Goal: Transaction & Acquisition: Purchase product/service

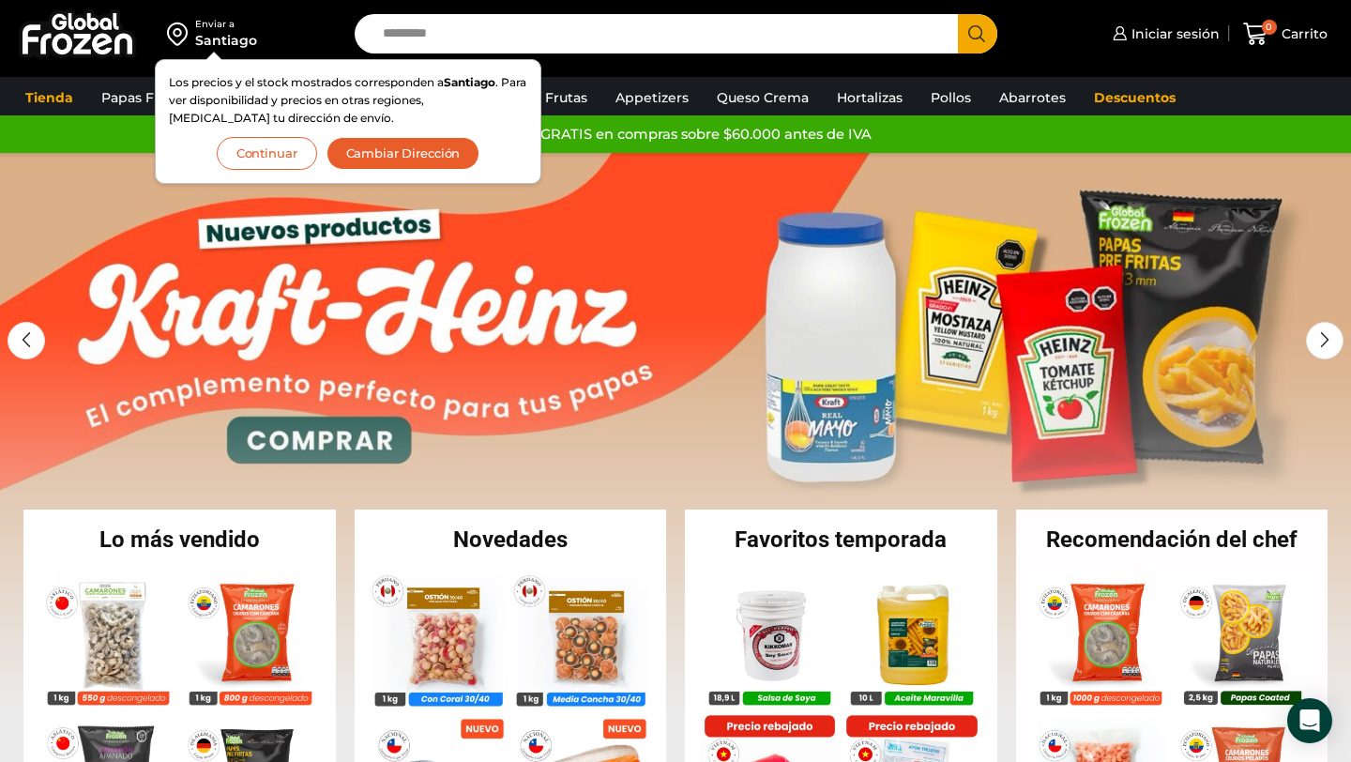
click at [256, 155] on button "Continuar" at bounding box center [267, 153] width 100 height 33
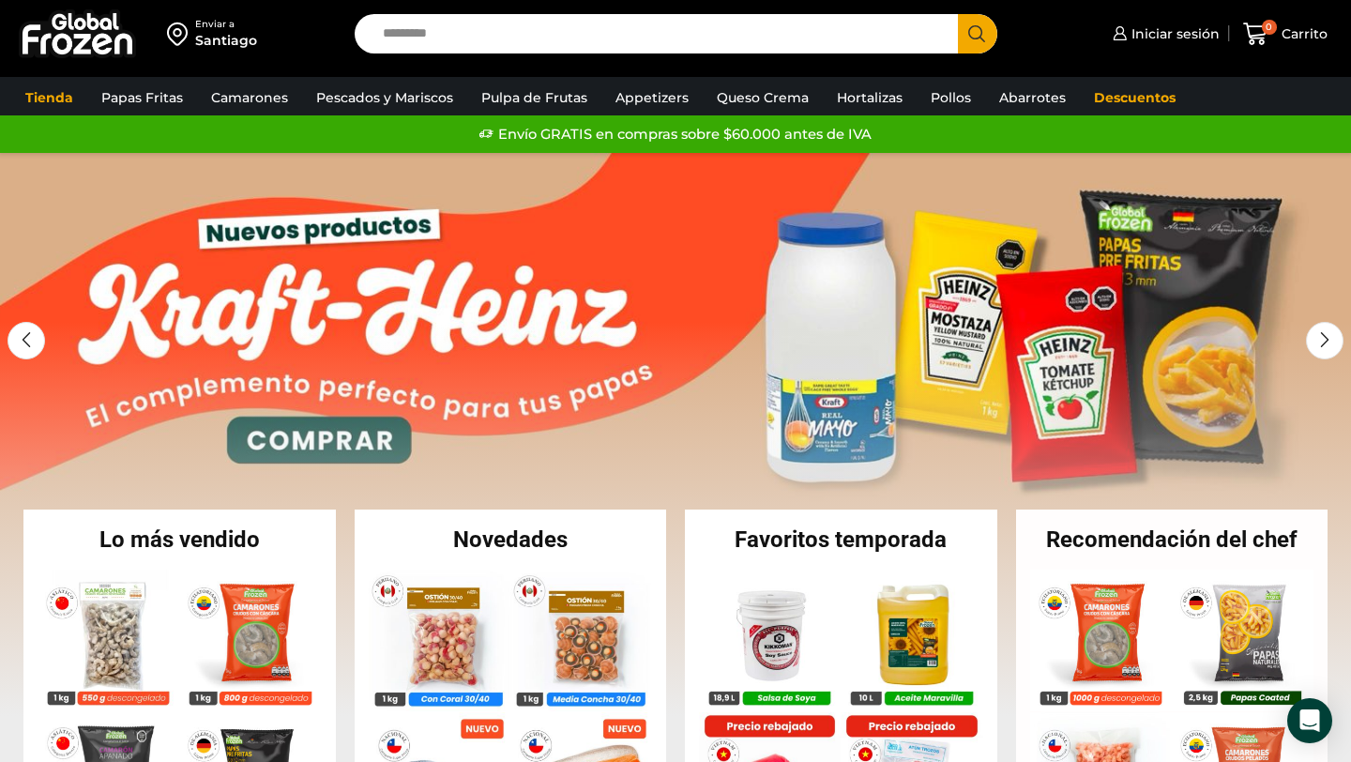
click at [212, 46] on div "Santiago" at bounding box center [226, 40] width 62 height 19
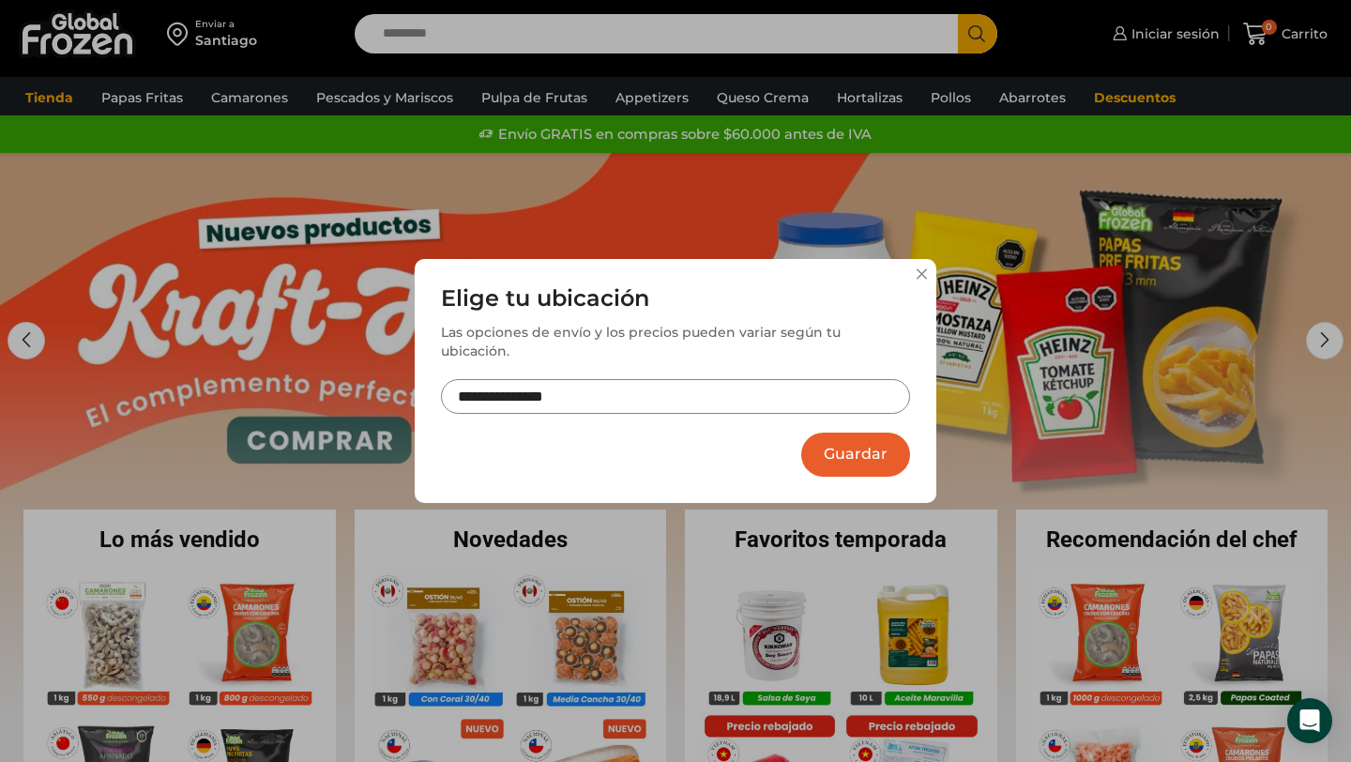
click at [513, 379] on input "**********" at bounding box center [675, 396] width 469 height 35
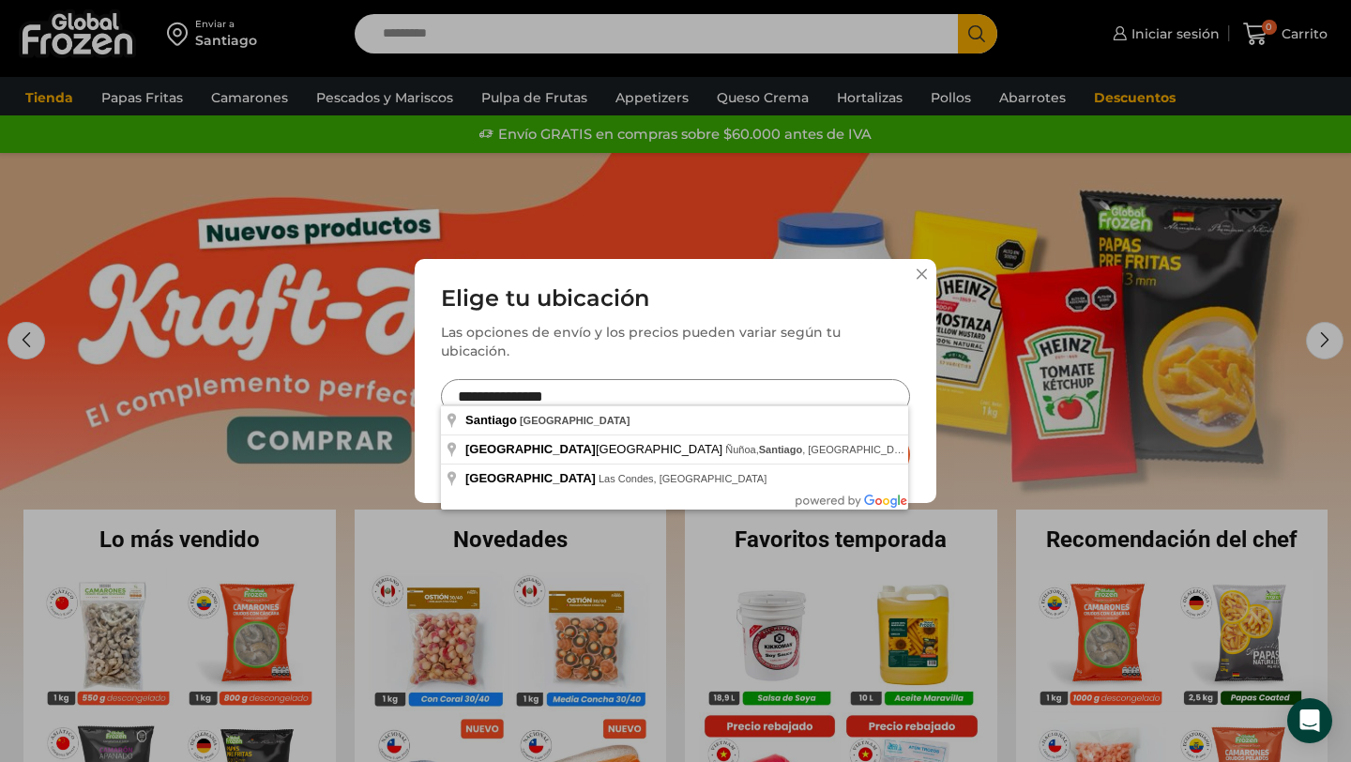
click at [922, 280] on button at bounding box center [920, 273] width 11 height 11
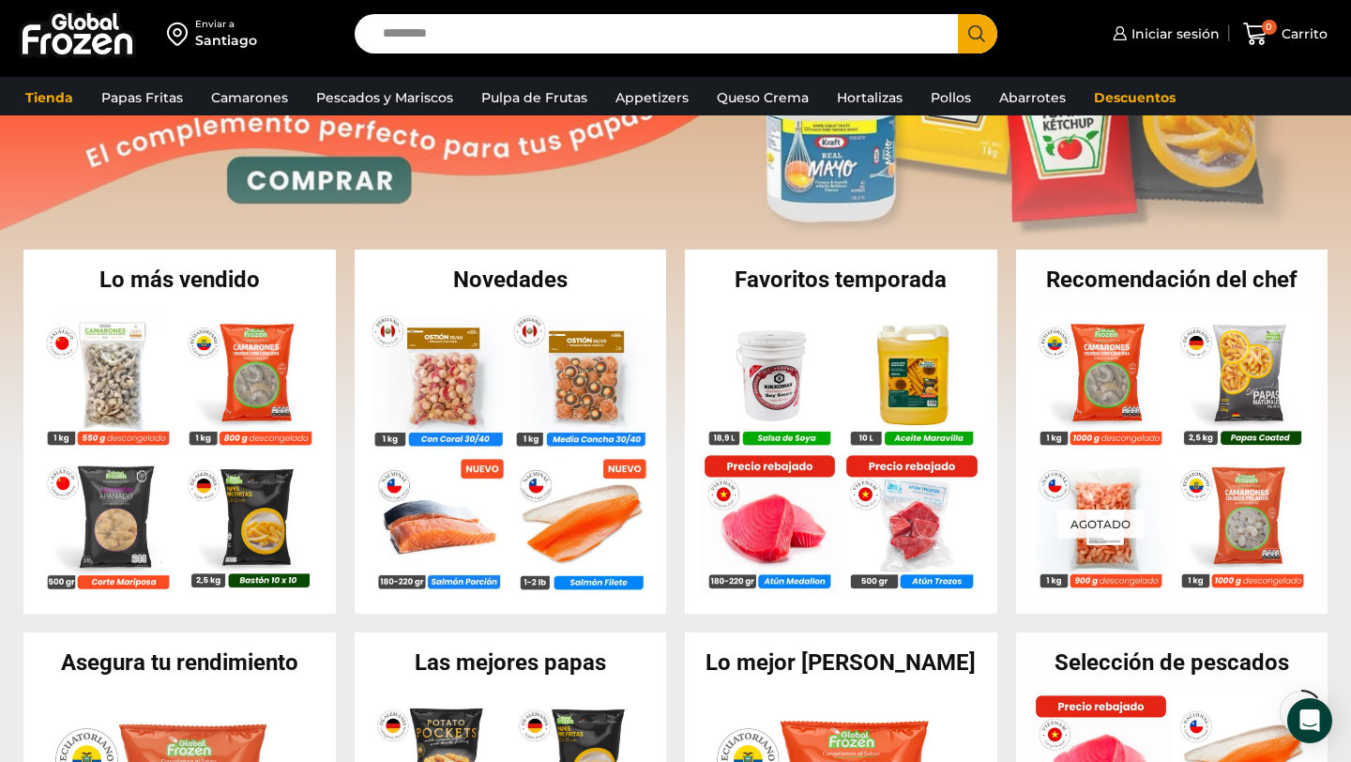
scroll to position [270, 0]
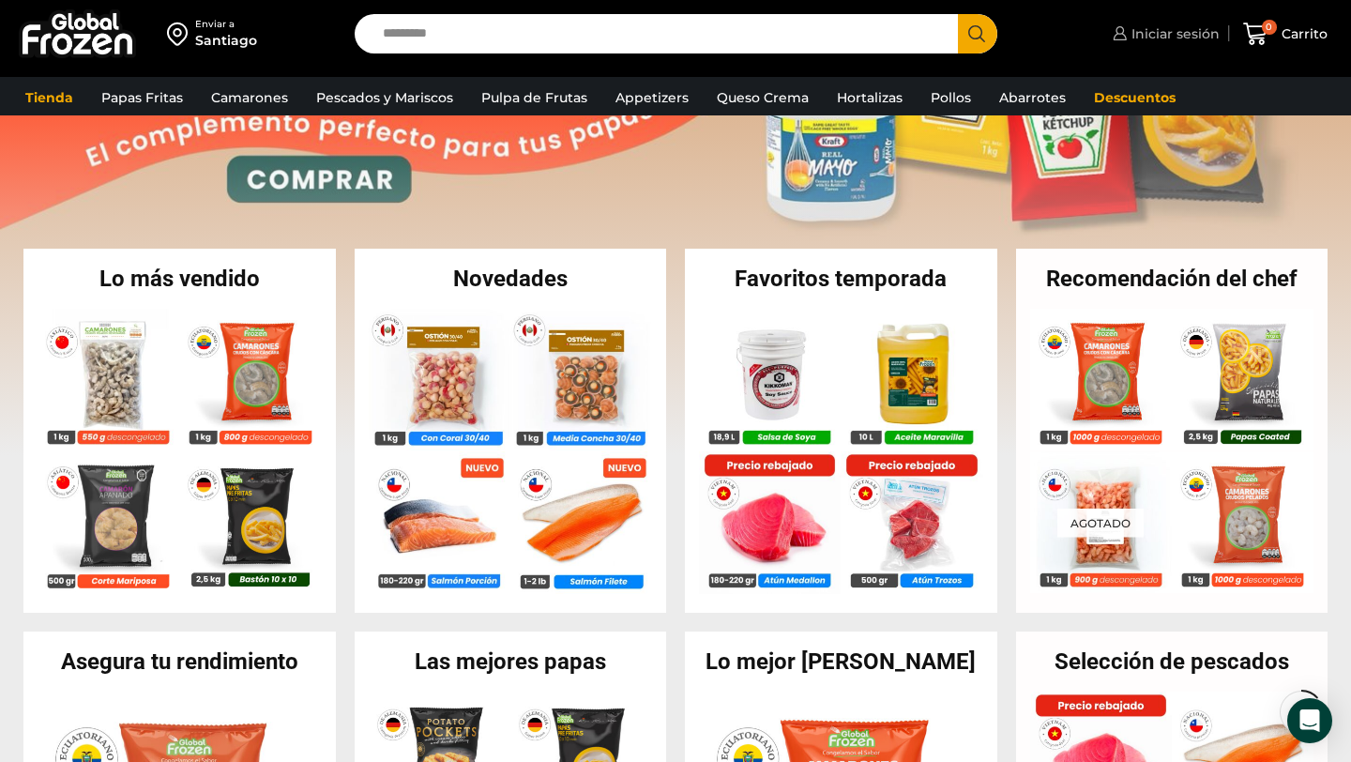
click at [1119, 31] on icon at bounding box center [1119, 33] width 14 height 14
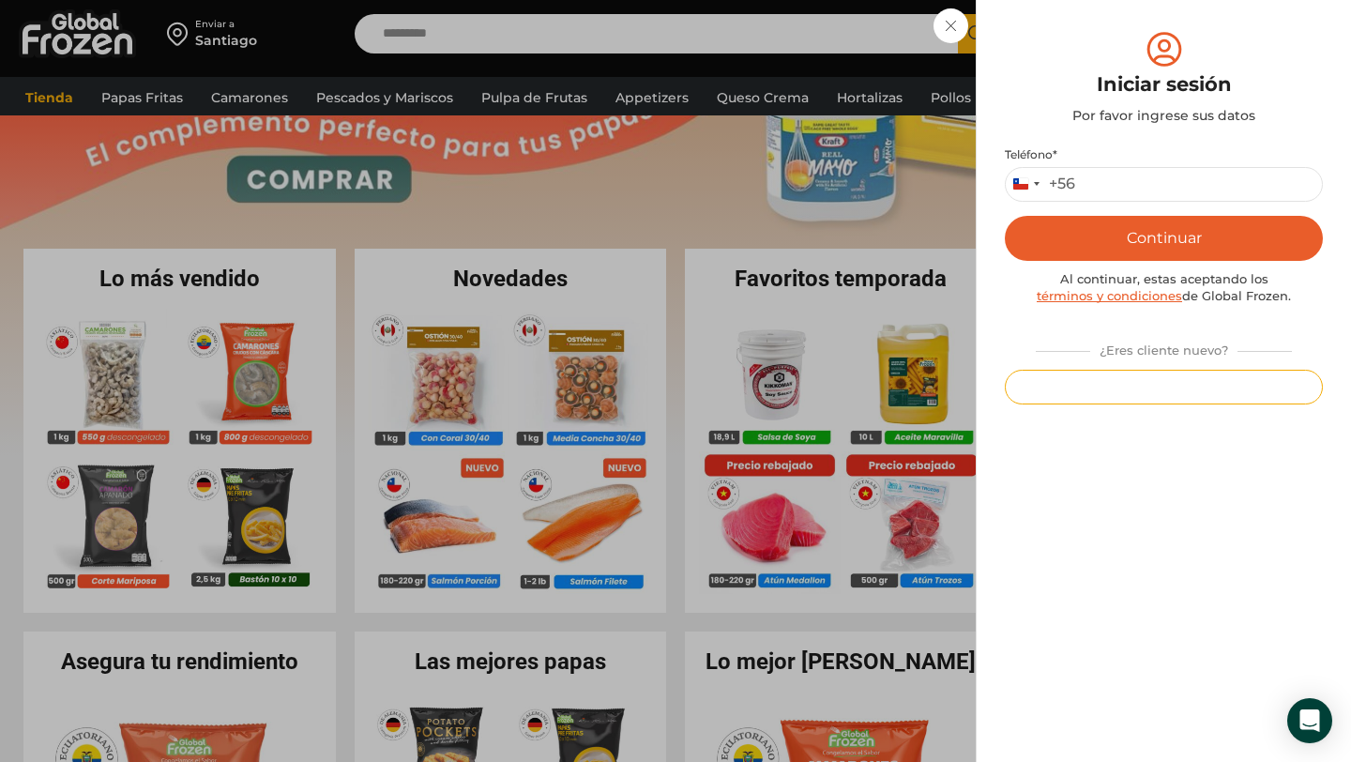
click at [1148, 398] on button "Registrarse" at bounding box center [1164, 387] width 318 height 35
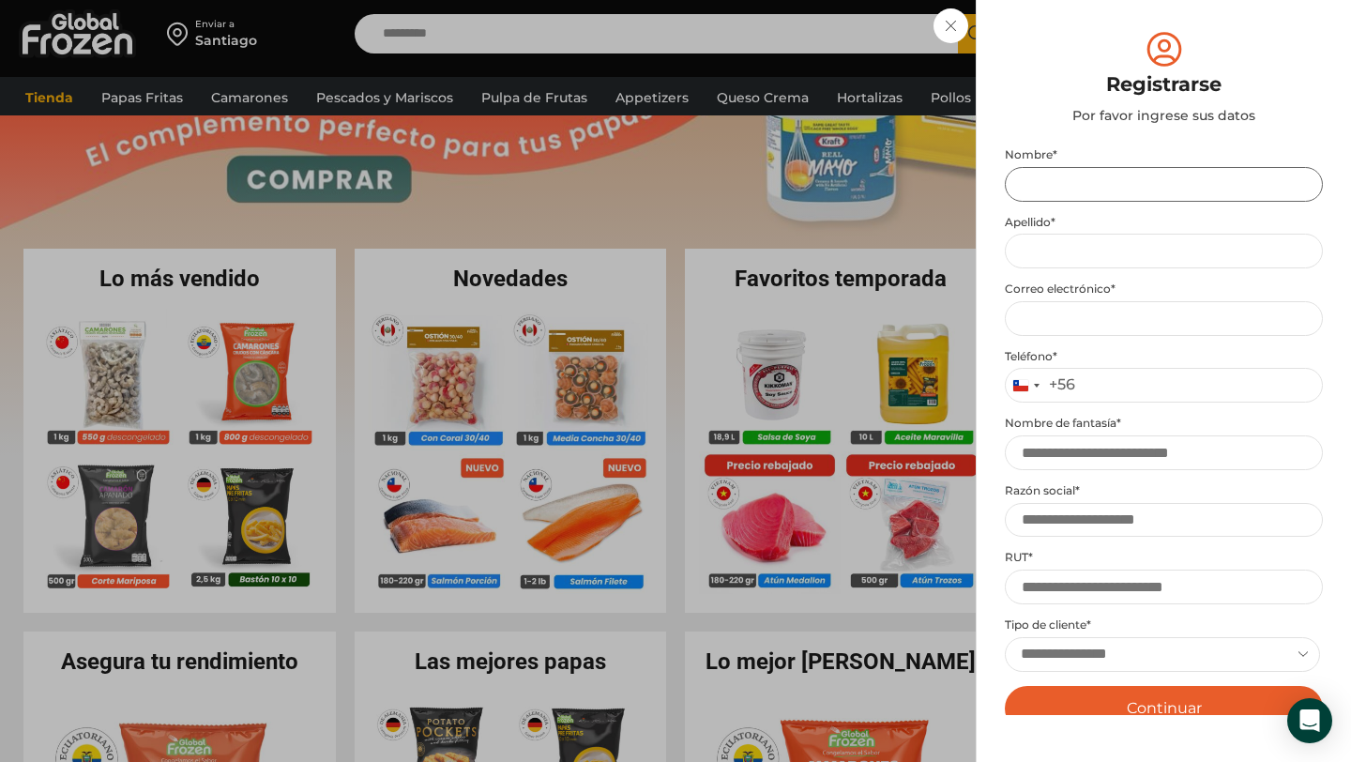
click at [1107, 181] on input "Nombre *" at bounding box center [1164, 184] width 318 height 35
type input "*****"
type input "*******"
type input "**********"
click at [1133, 388] on input "Teléfono *" at bounding box center [1164, 385] width 318 height 35
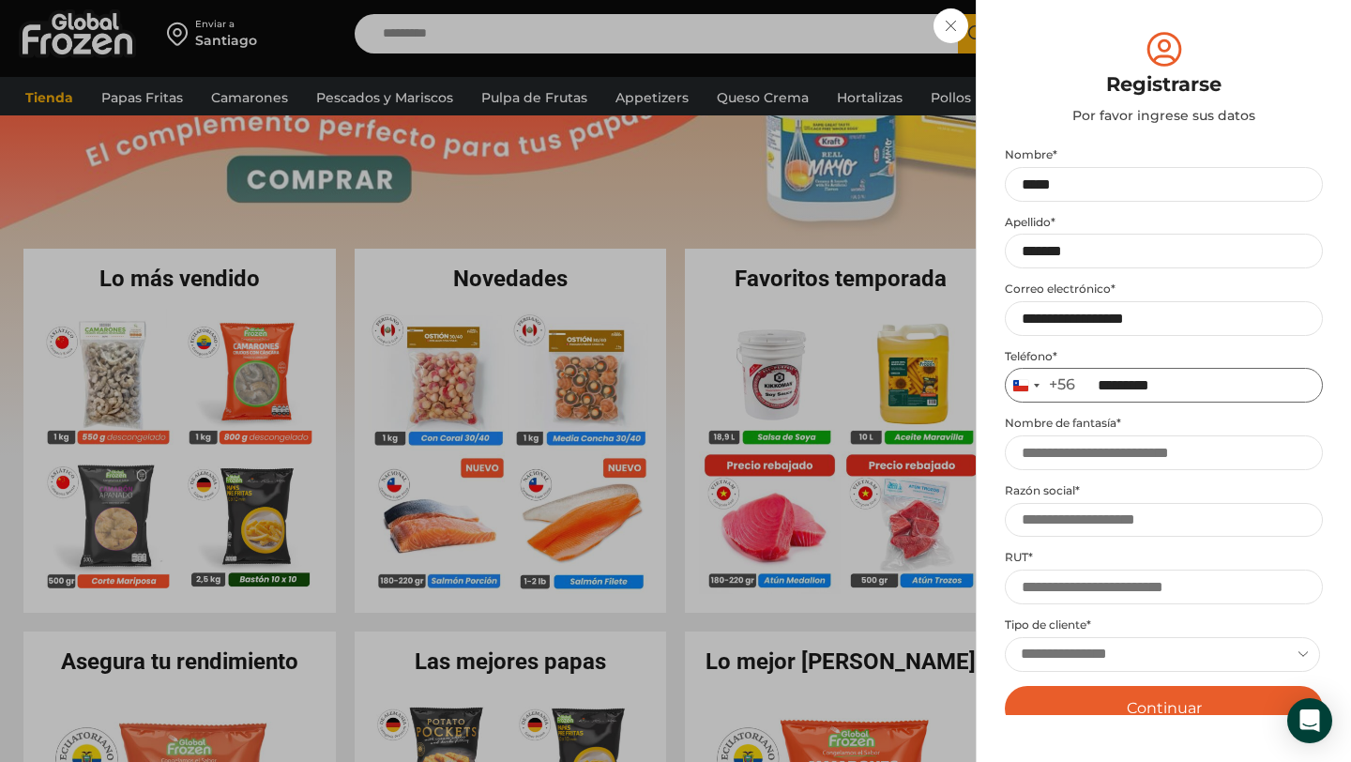
type input "*********"
type input "**********"
click at [1068, 666] on select "**********" at bounding box center [1162, 654] width 315 height 35
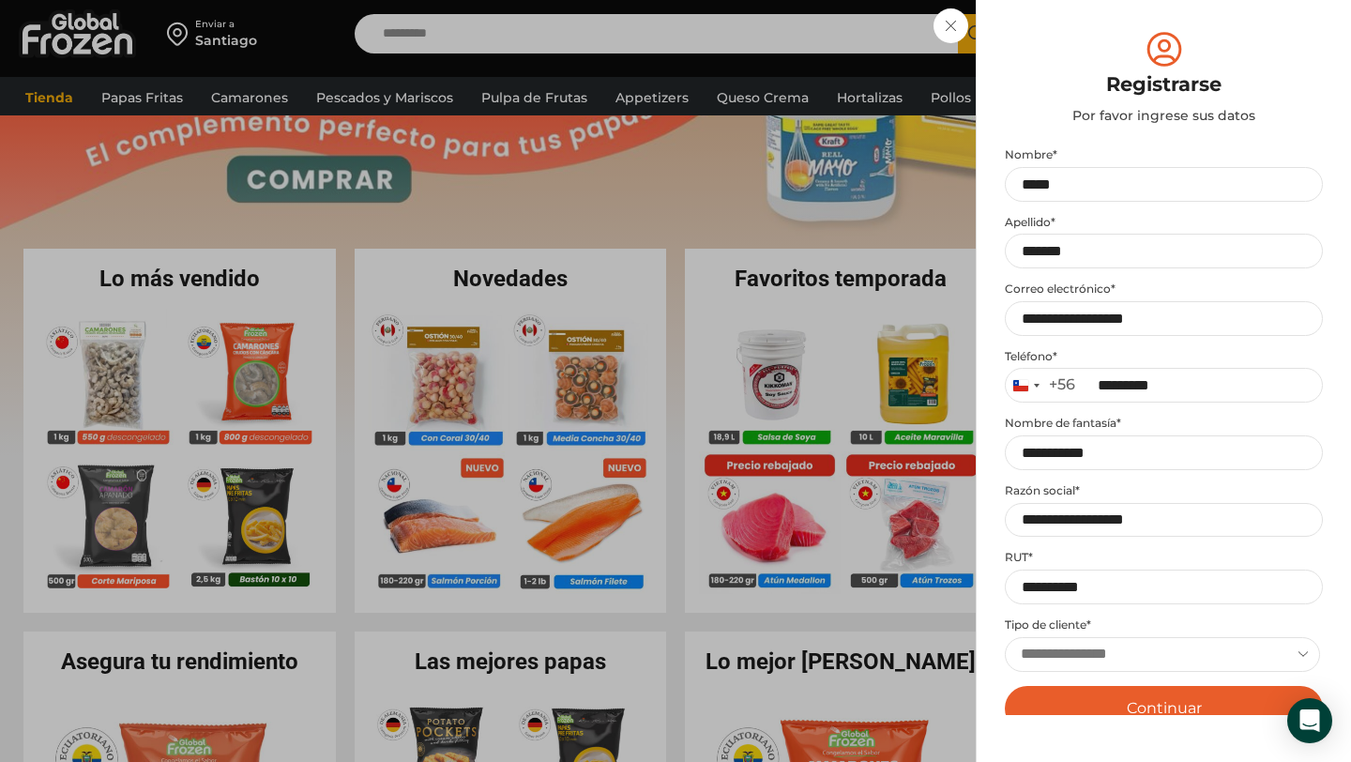
select select "**********"
click at [1005, 637] on select "**********" at bounding box center [1162, 654] width 315 height 35
click at [1005, 629] on label "Tipo de cliente * Required" at bounding box center [1164, 624] width 318 height 15
click at [1005, 637] on select "**********" at bounding box center [1162, 654] width 315 height 35
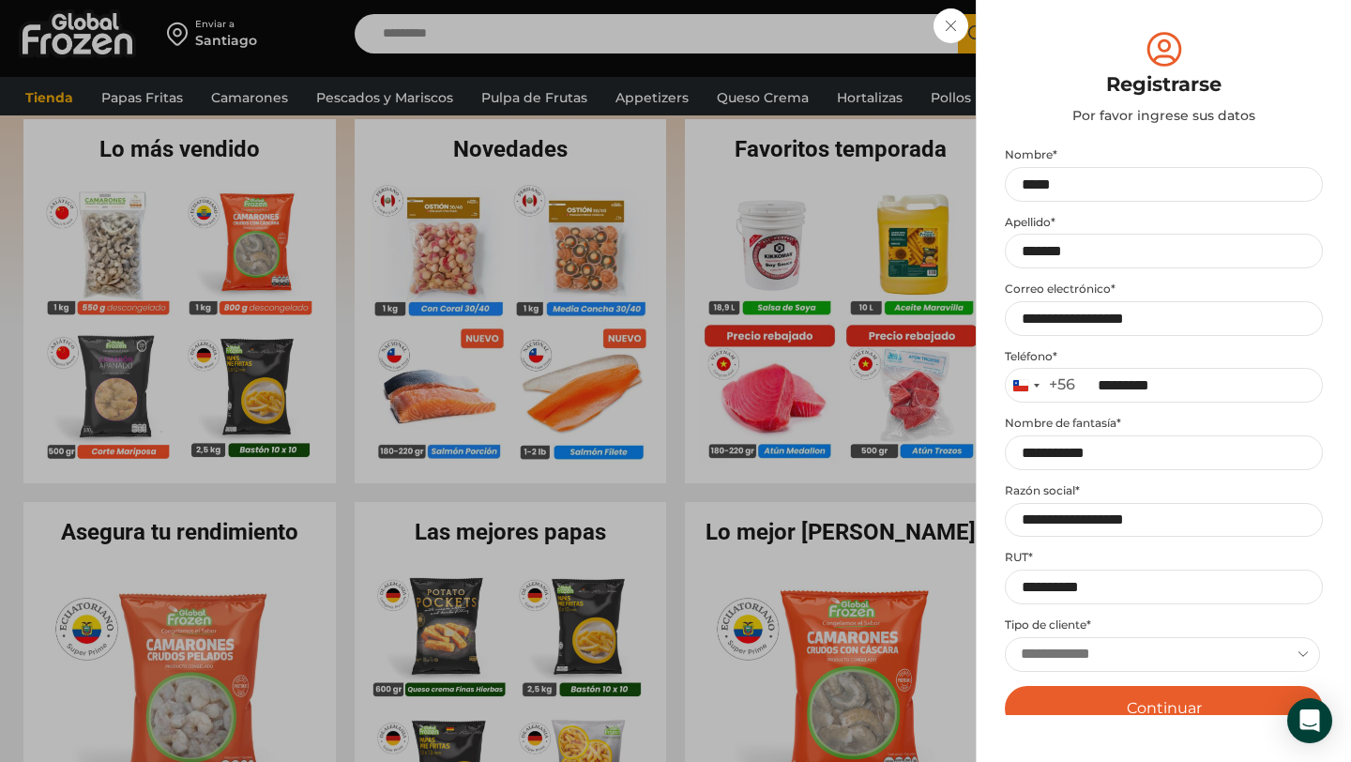
scroll to position [400, 0]
click at [1053, 691] on button "Continuar" at bounding box center [1164, 708] width 318 height 45
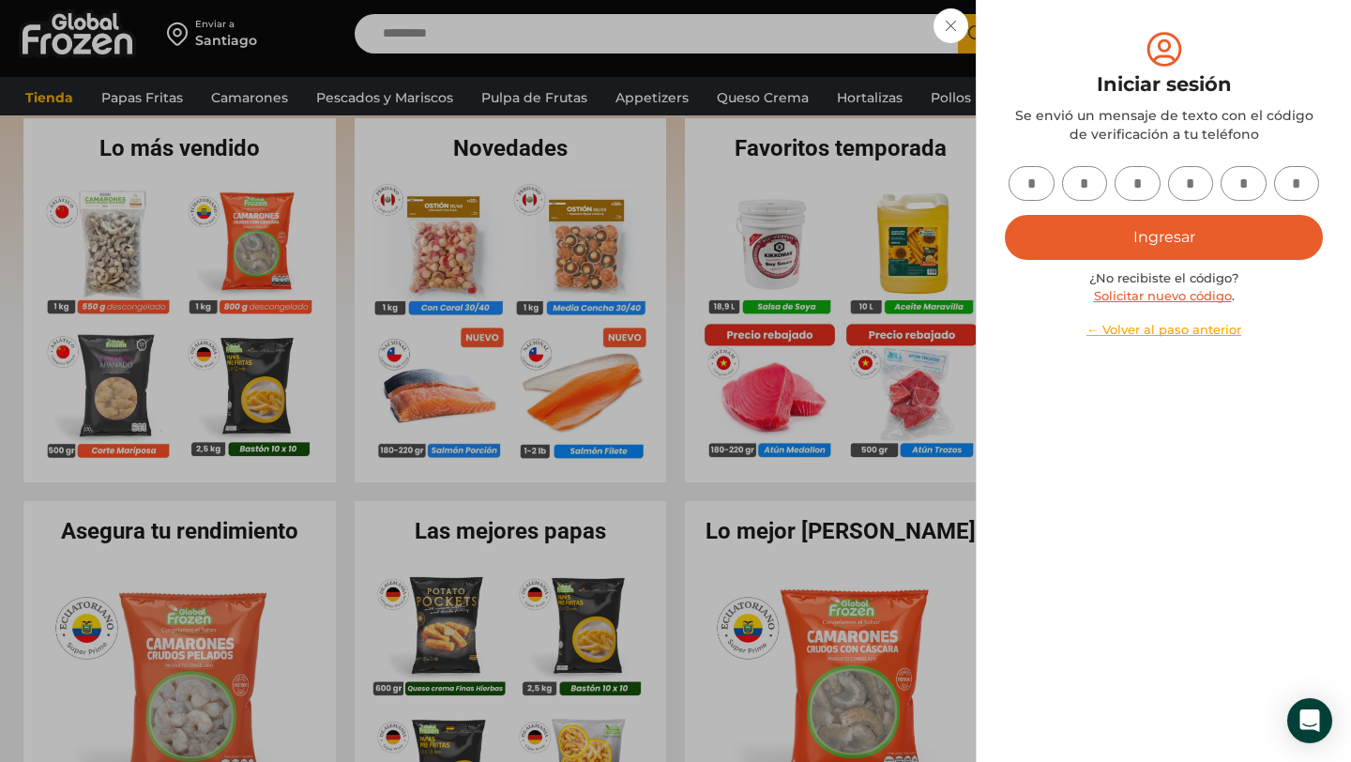
click at [1028, 184] on input "text" at bounding box center [1031, 183] width 46 height 35
type input "*"
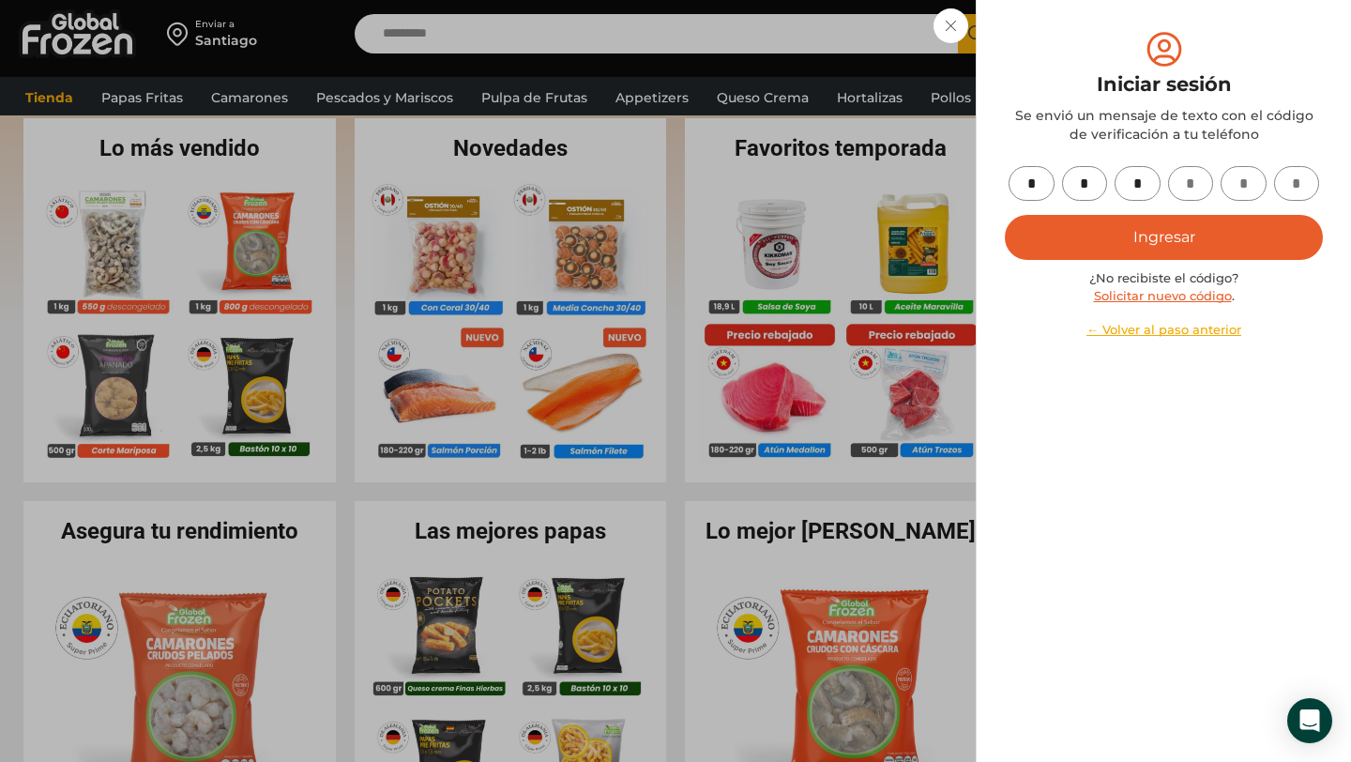
type input "*"
click at [1180, 223] on button "Ingresar" at bounding box center [1164, 237] width 318 height 45
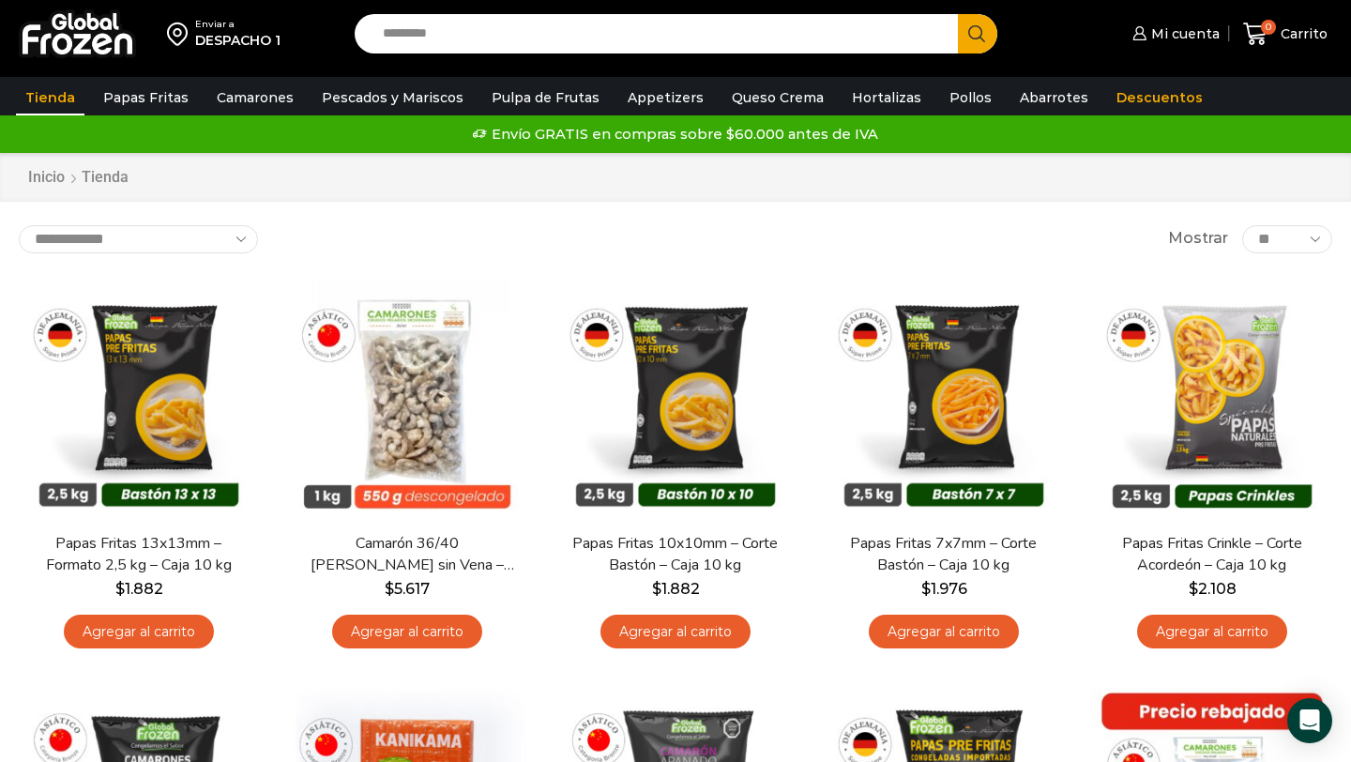
click at [231, 31] on div "DESPACHO 1" at bounding box center [237, 40] width 85 height 19
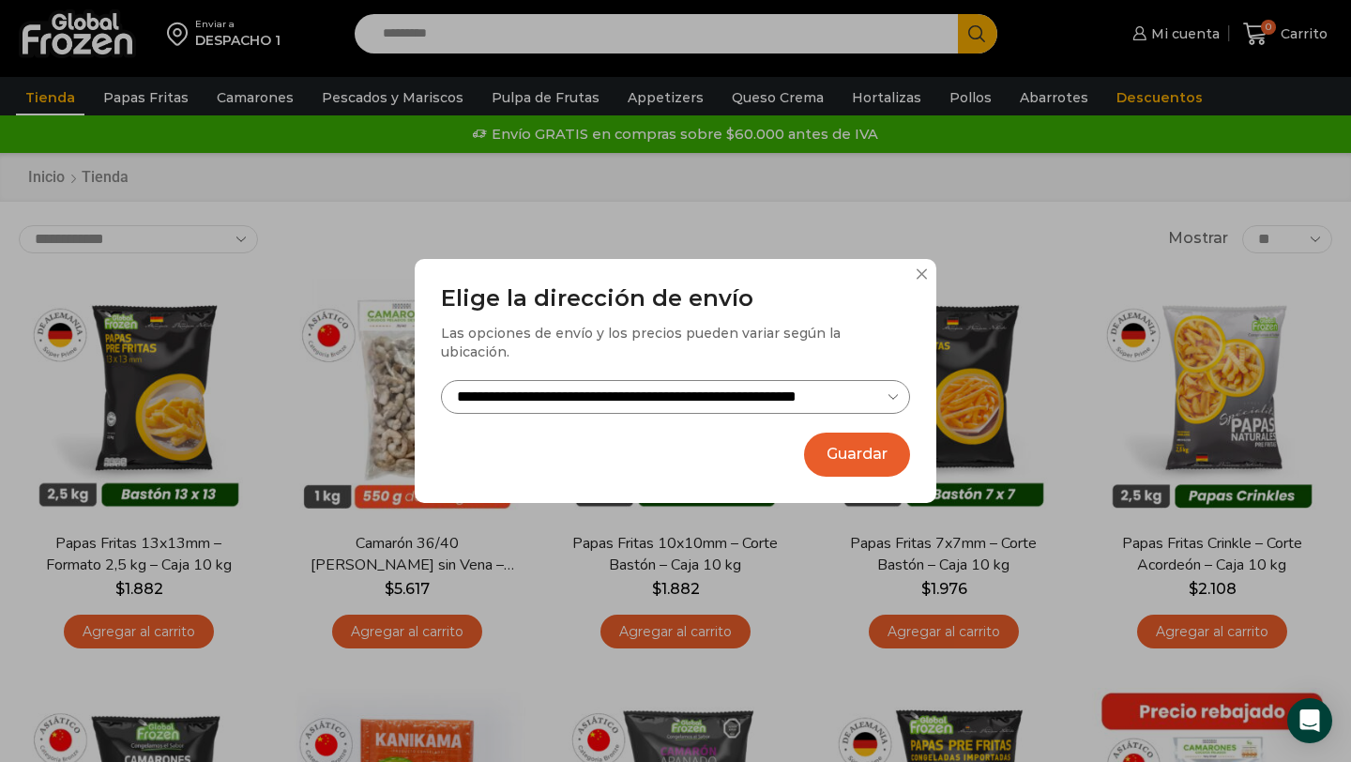
click at [725, 390] on select "**********" at bounding box center [675, 397] width 469 height 35
click at [441, 380] on select "**********" at bounding box center [675, 397] width 469 height 35
click at [854, 446] on button "Guardar" at bounding box center [857, 454] width 106 height 44
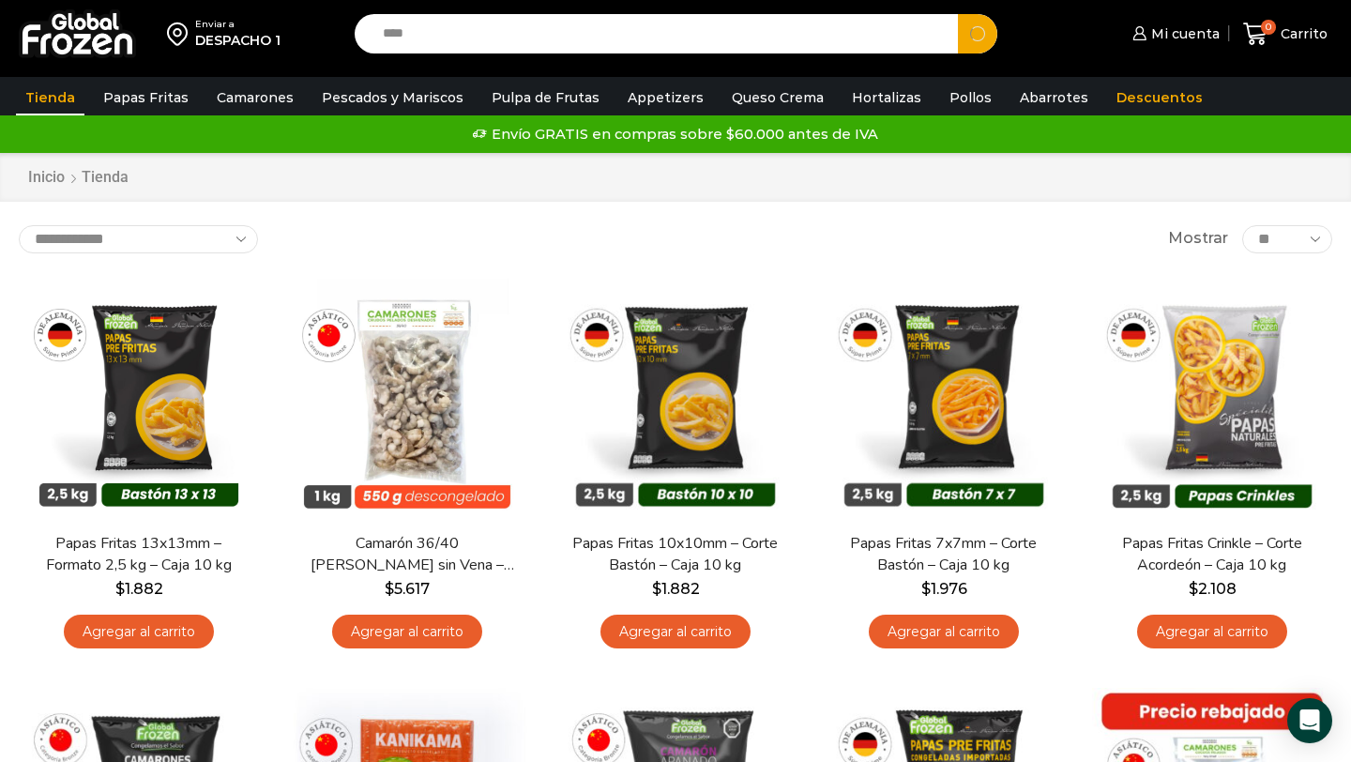
type input "****"
click at [958, 14] on button "Search" at bounding box center [977, 33] width 39 height 39
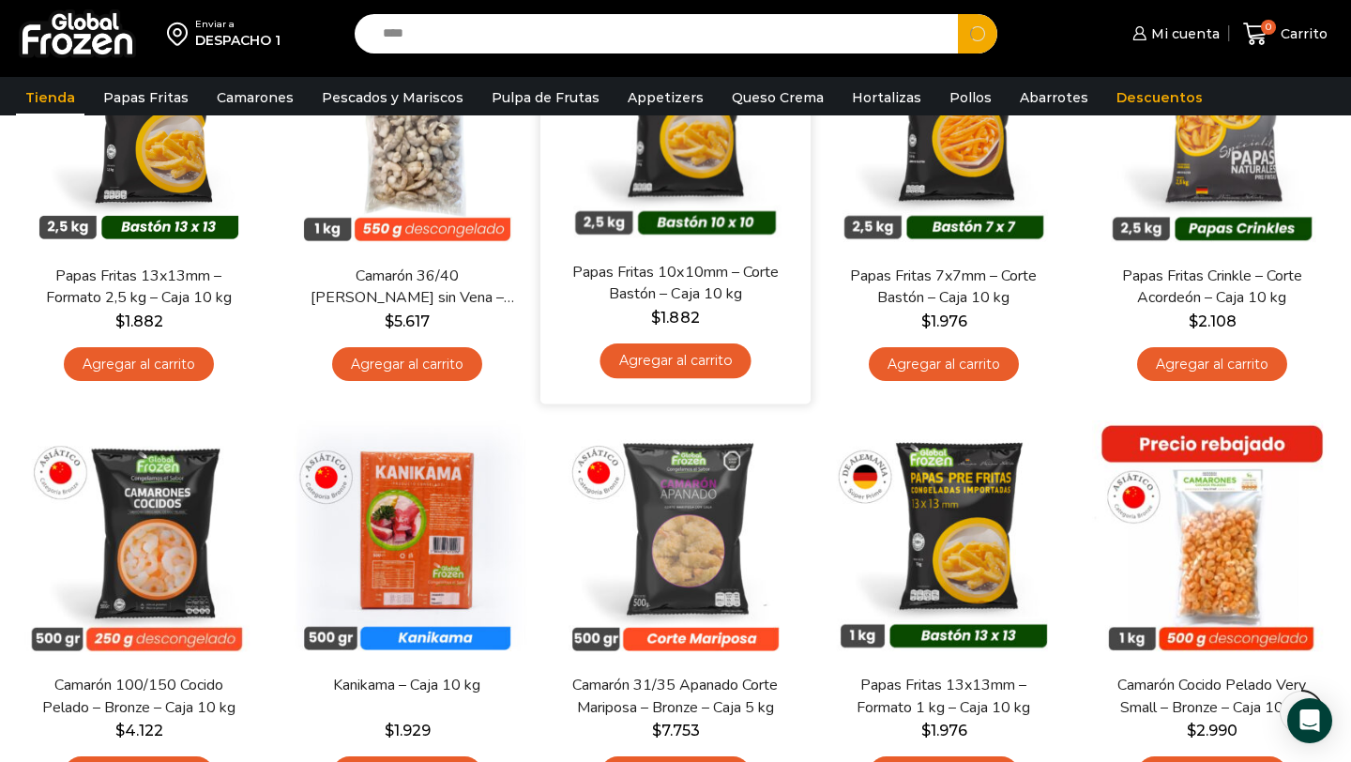
scroll to position [354, 0]
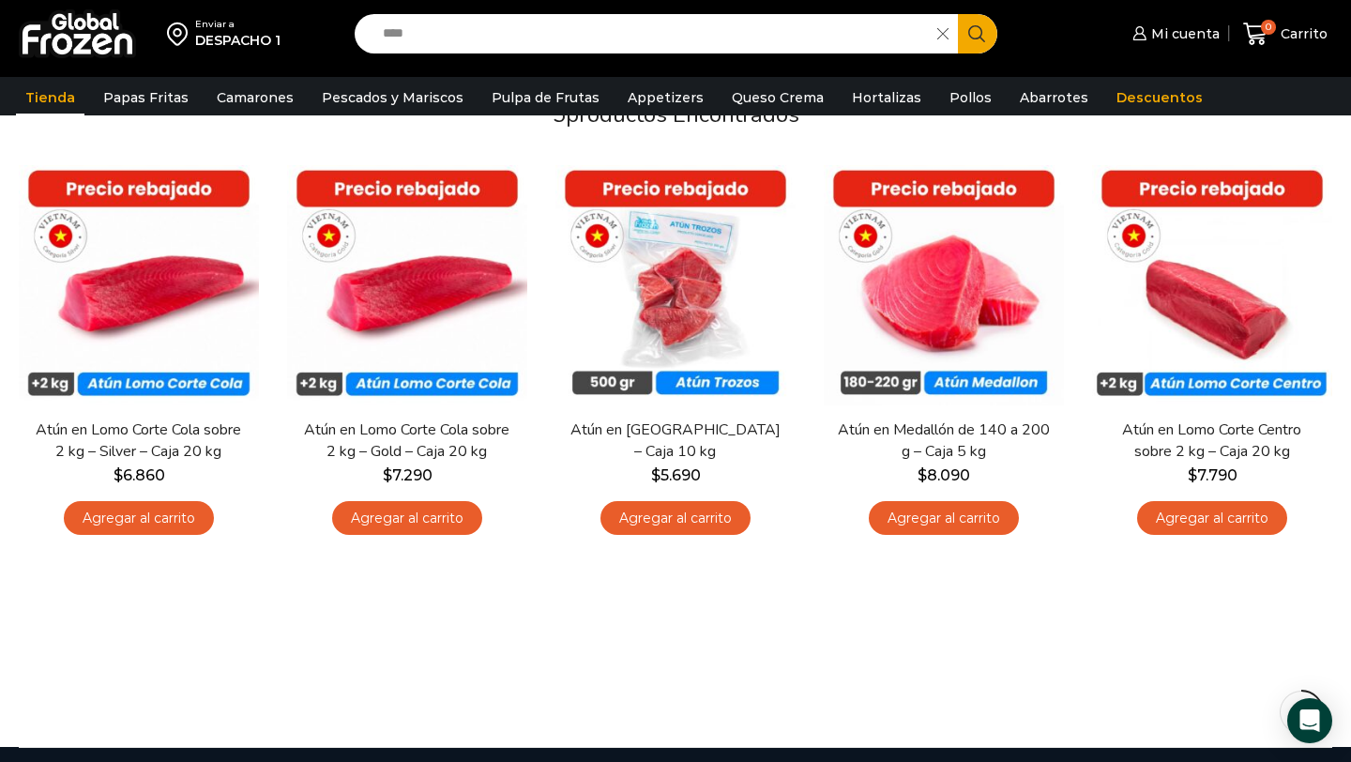
scroll to position [178, 0]
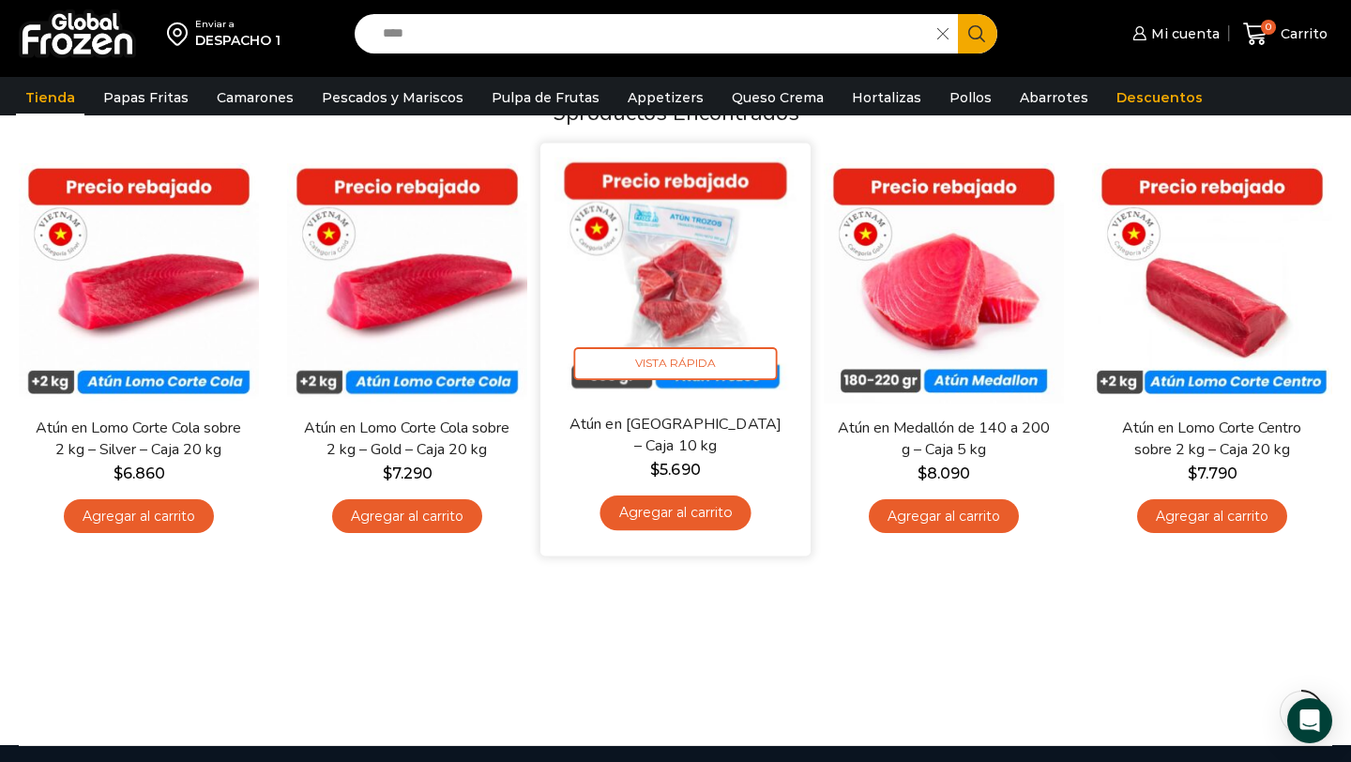
click at [690, 523] on link "Agregar al carrito" at bounding box center [674, 512] width 151 height 35
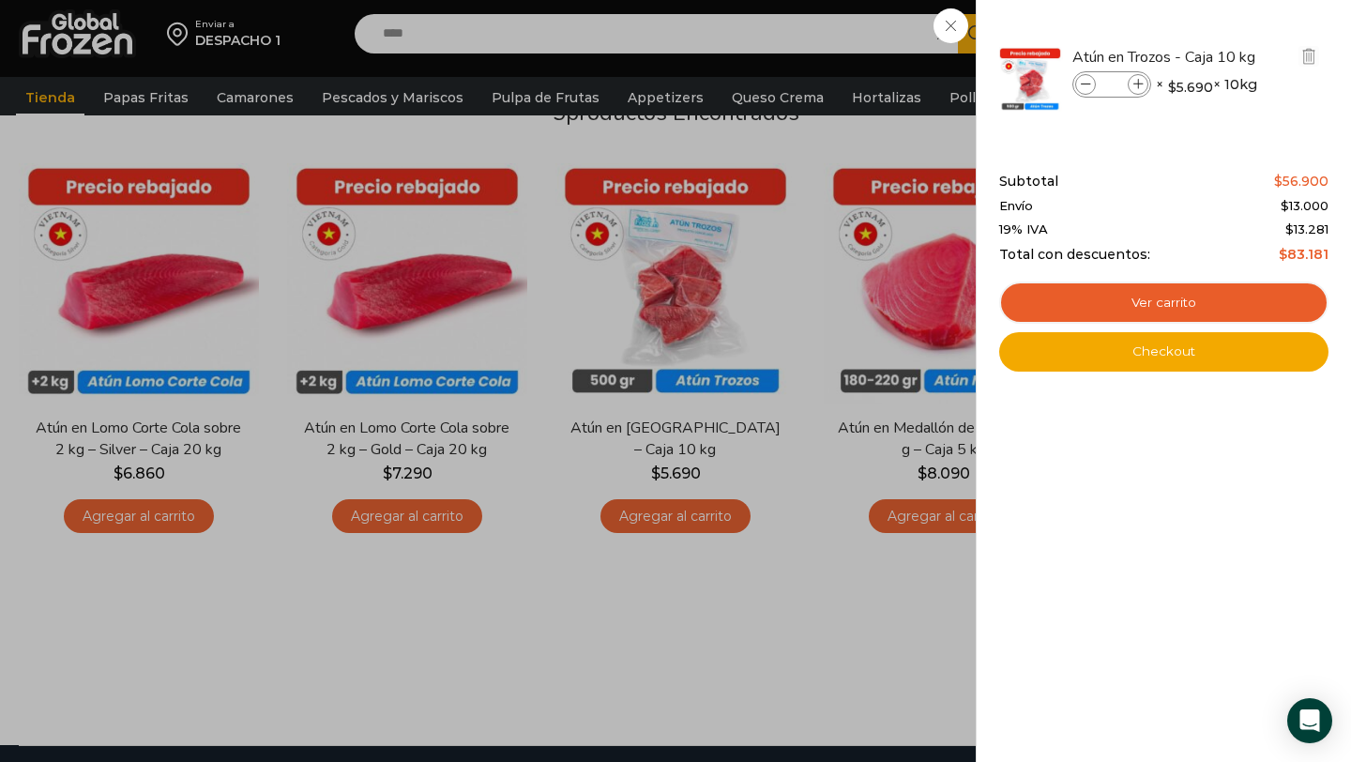
click at [1139, 75] on span at bounding box center [1137, 84] width 21 height 21
type input "*"
click at [1238, 56] on div "3 Carrito 3 3 Shopping Cart *" at bounding box center [1285, 34] width 94 height 44
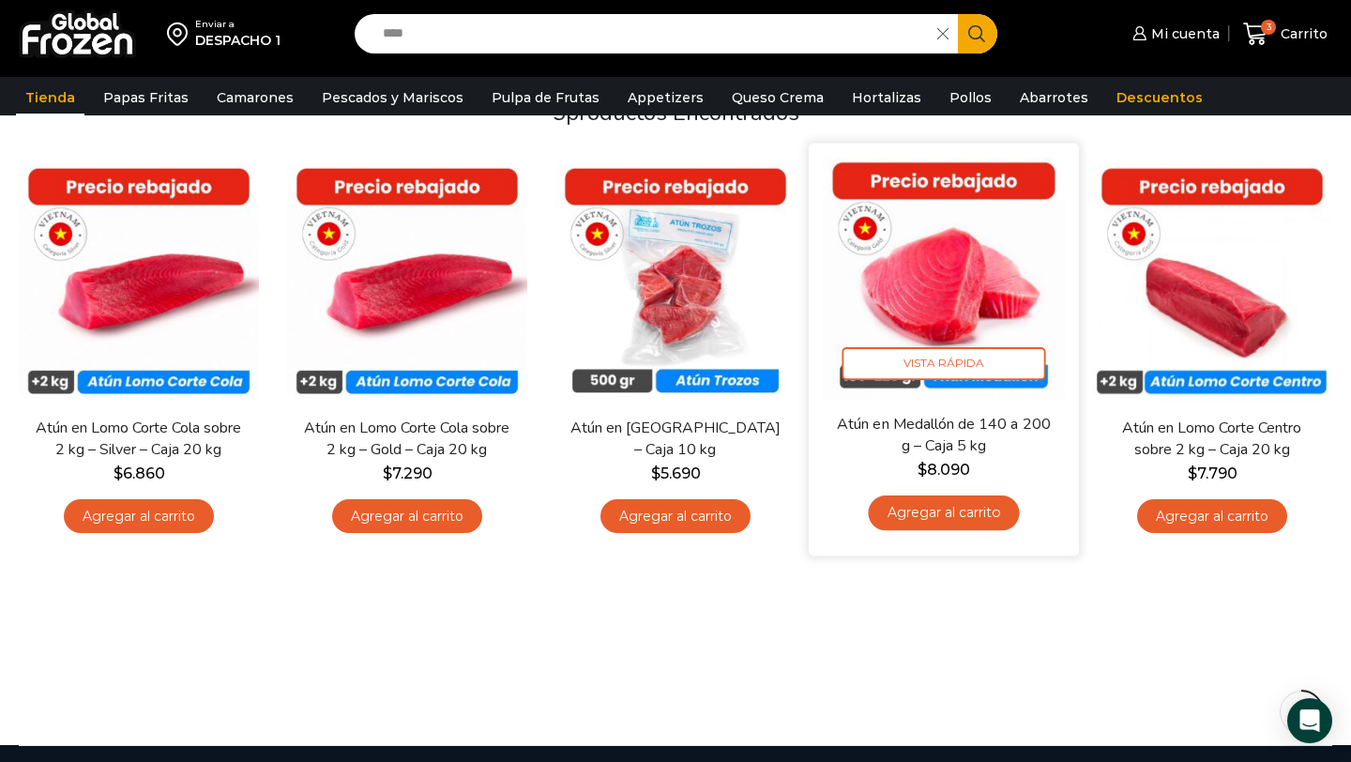
click at [958, 515] on link "Agregar al carrito" at bounding box center [943, 512] width 151 height 35
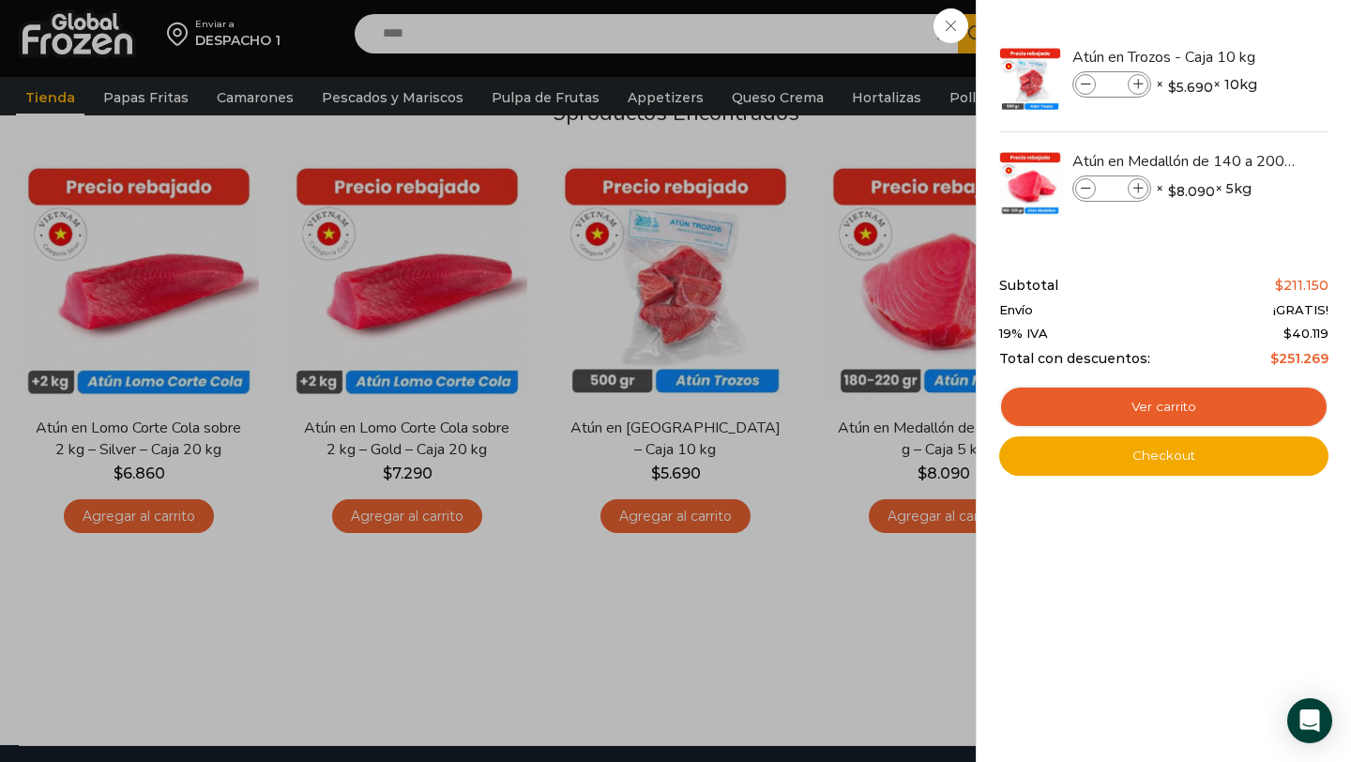
click at [1238, 15] on div "4 Carrito 4 4 Shopping Cart *" at bounding box center [1285, 34] width 94 height 44
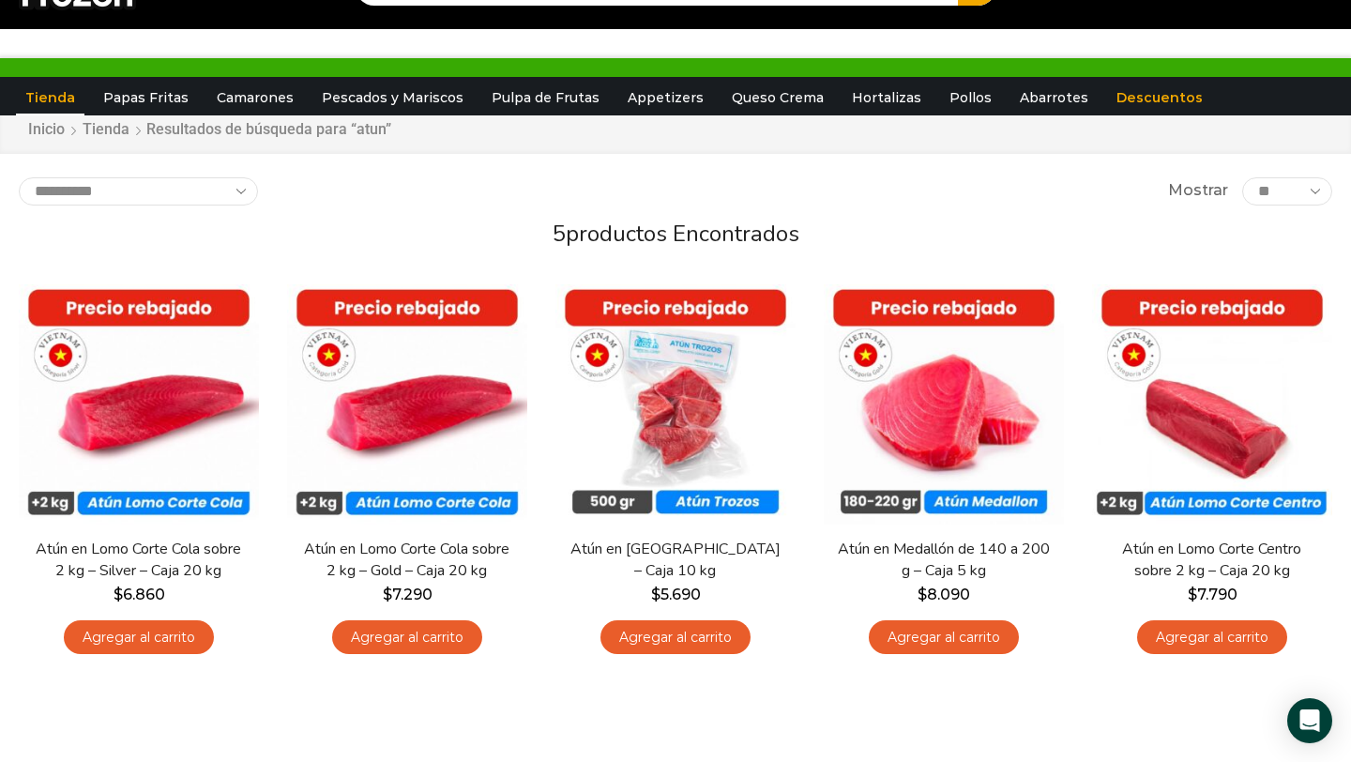
scroll to position [0, 0]
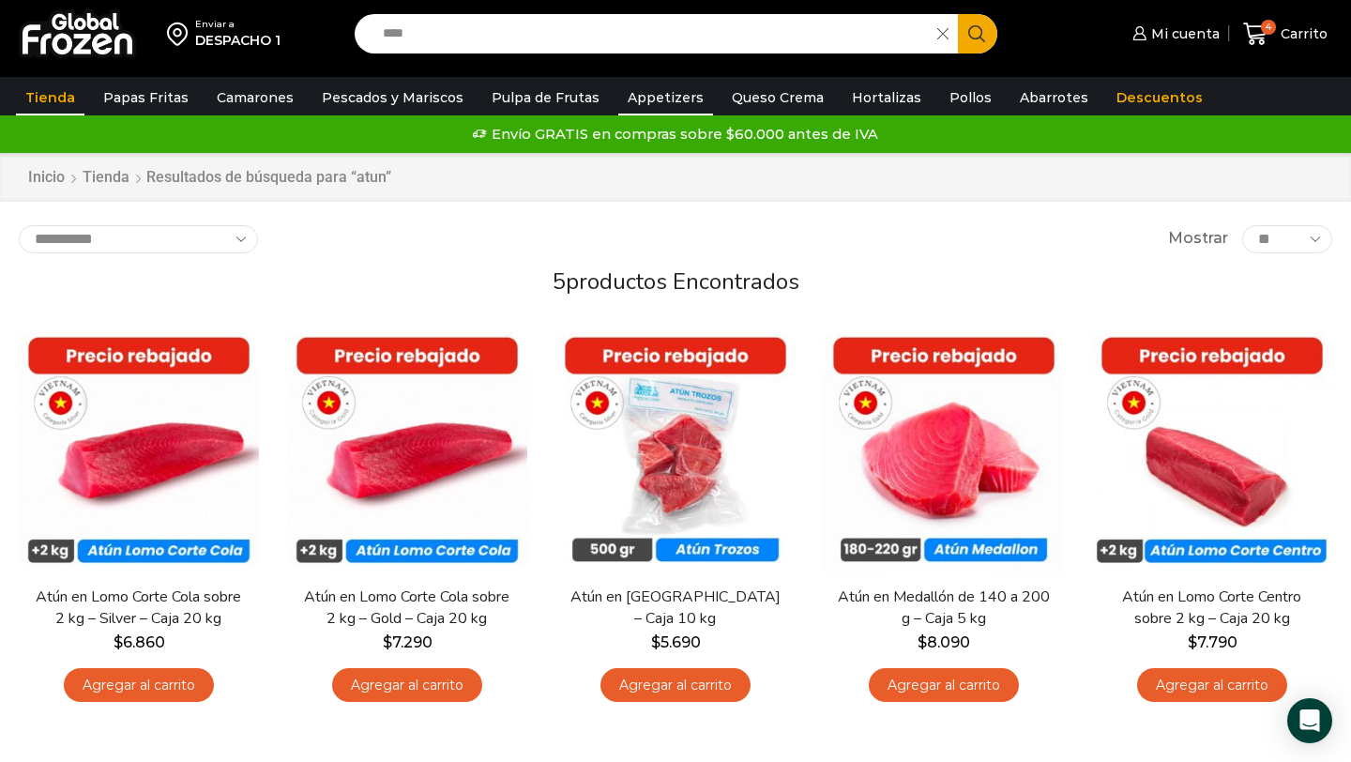
click at [630, 102] on link "Appetizers" at bounding box center [665, 98] width 95 height 36
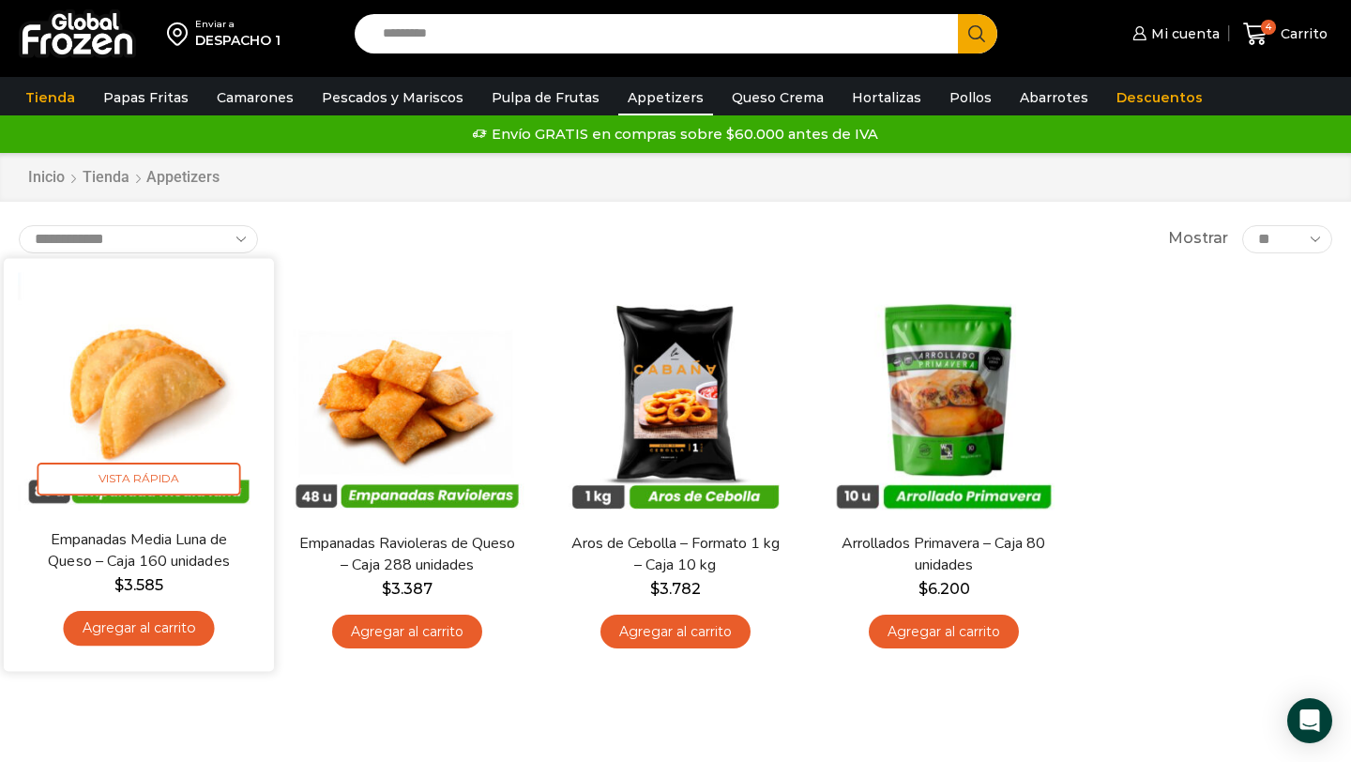
click at [135, 417] on img at bounding box center [139, 393] width 242 height 242
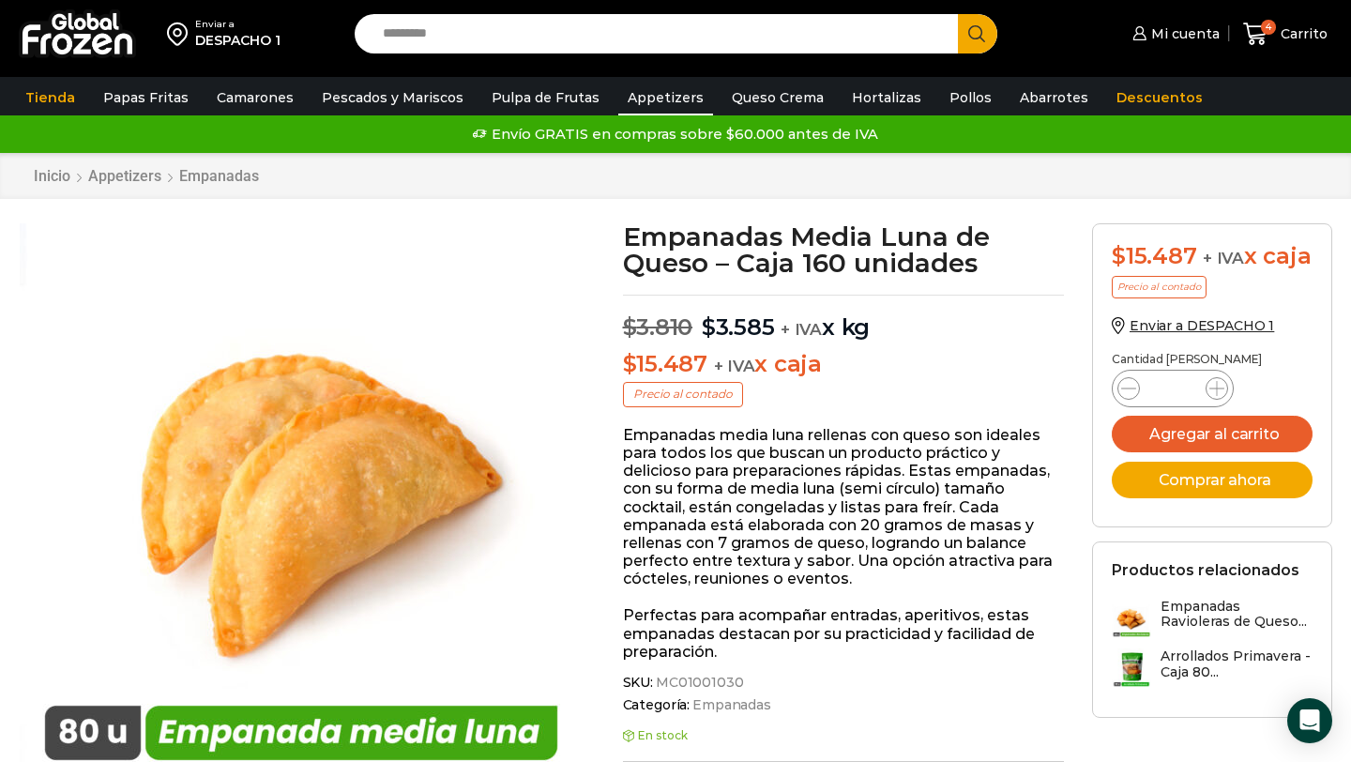
click at [653, 87] on link "Appetizers" at bounding box center [665, 98] width 95 height 36
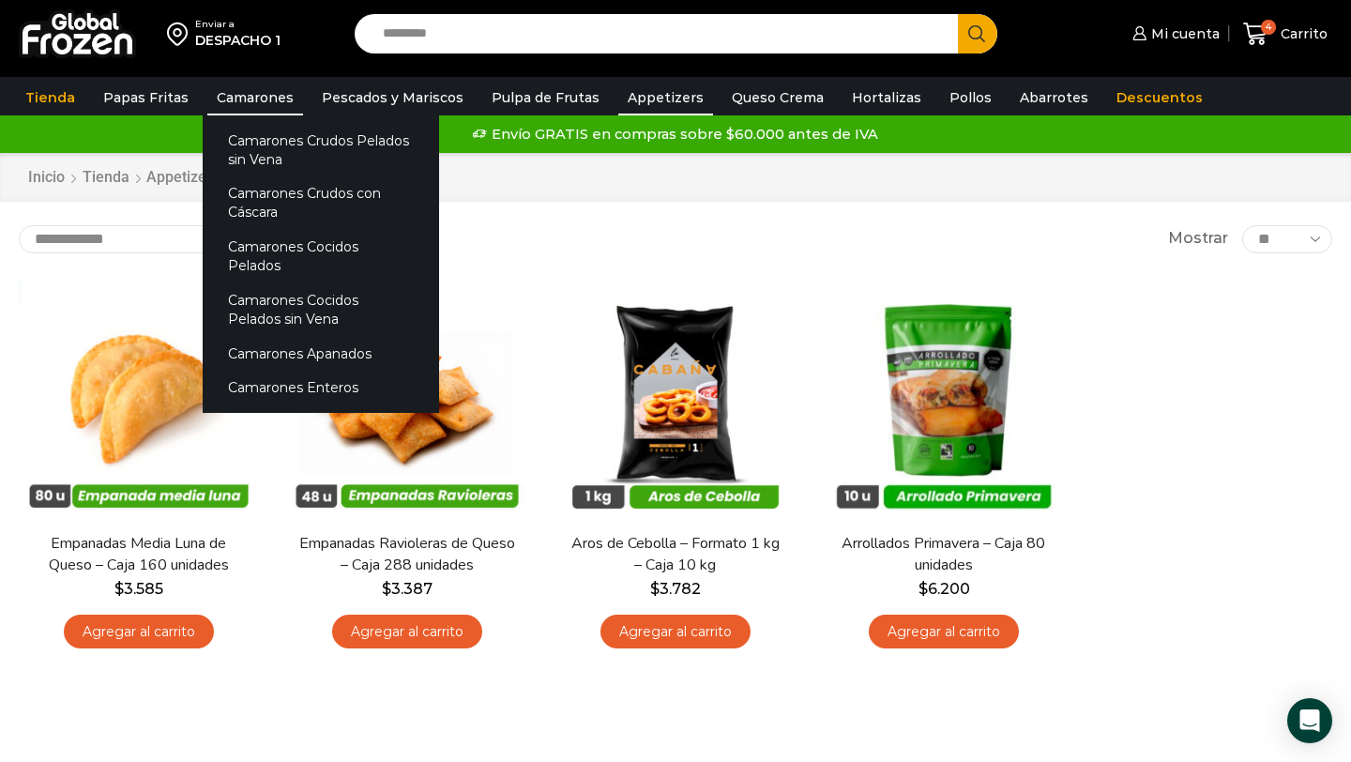
click at [256, 109] on link "Camarones" at bounding box center [255, 98] width 96 height 36
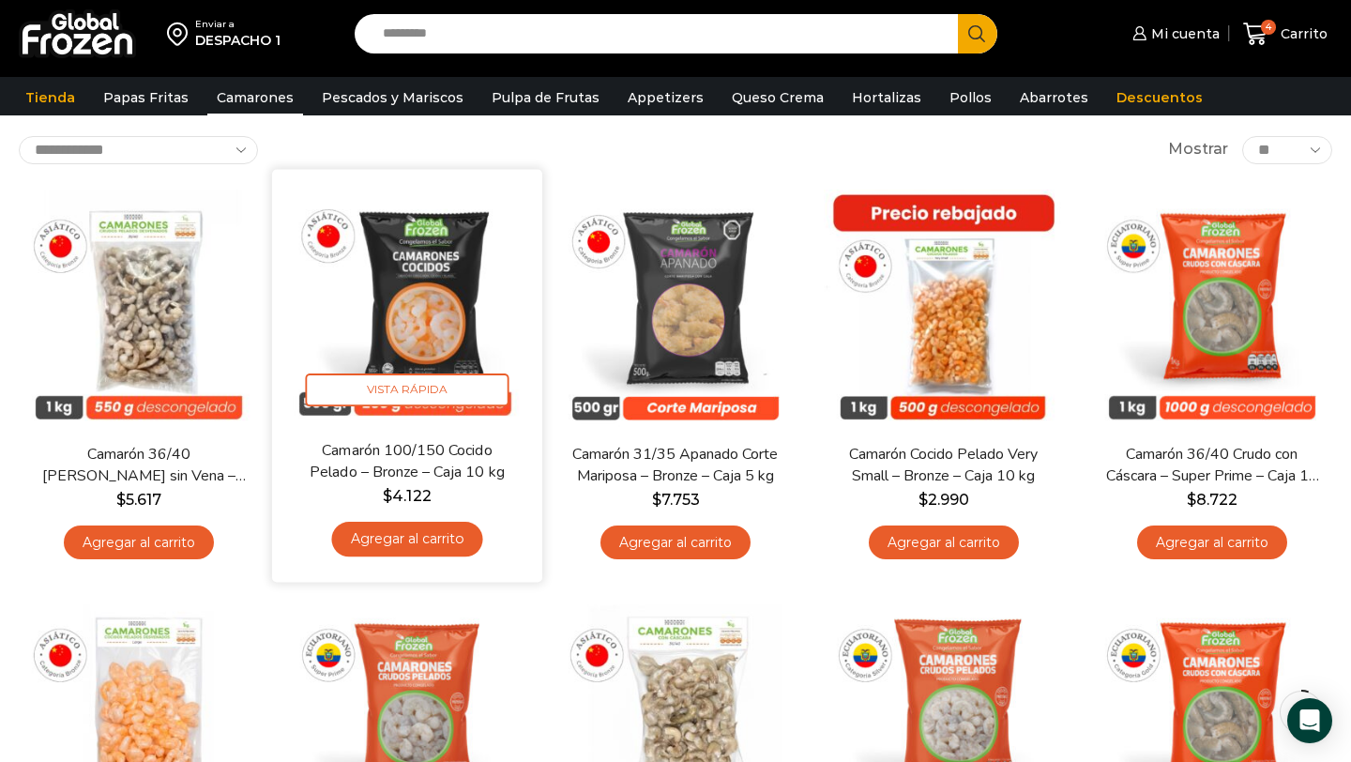
scroll to position [98, 0]
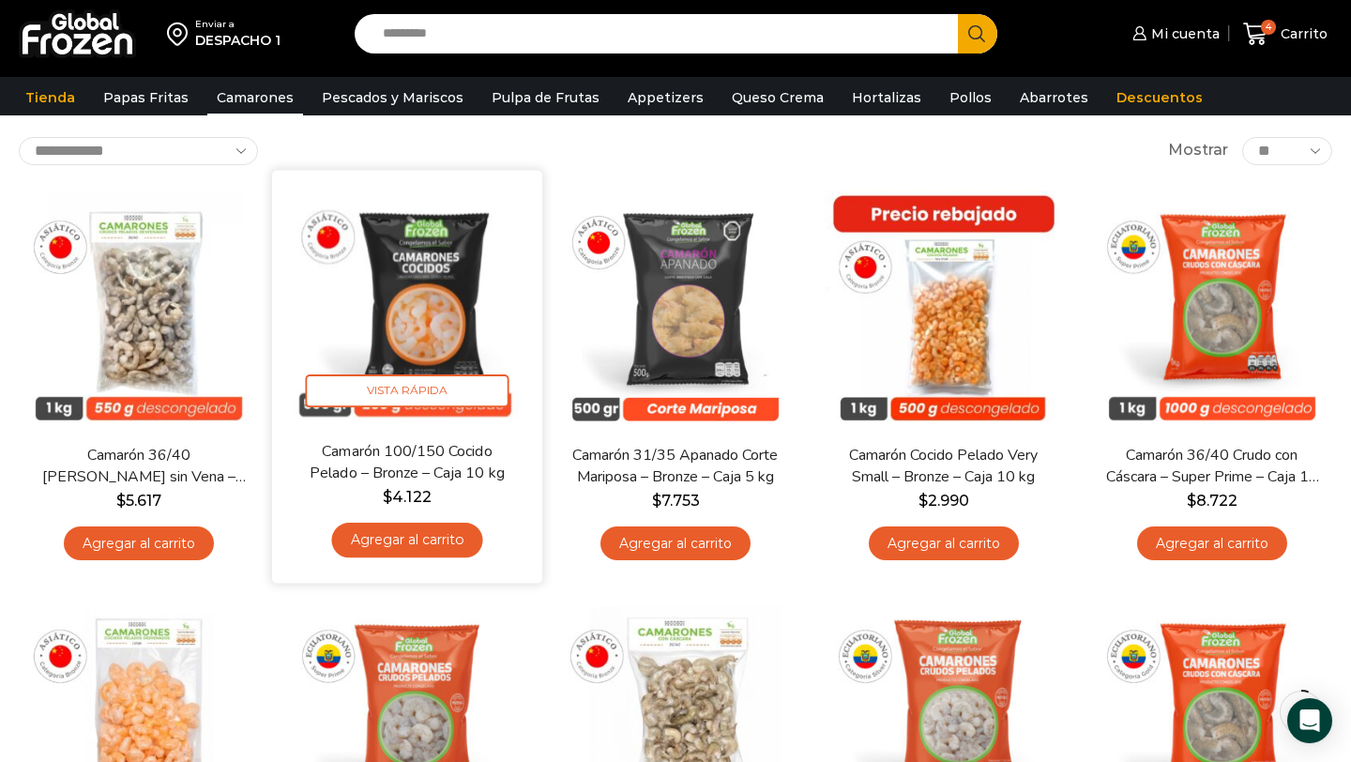
click at [423, 547] on link "Agregar al carrito" at bounding box center [406, 539] width 151 height 35
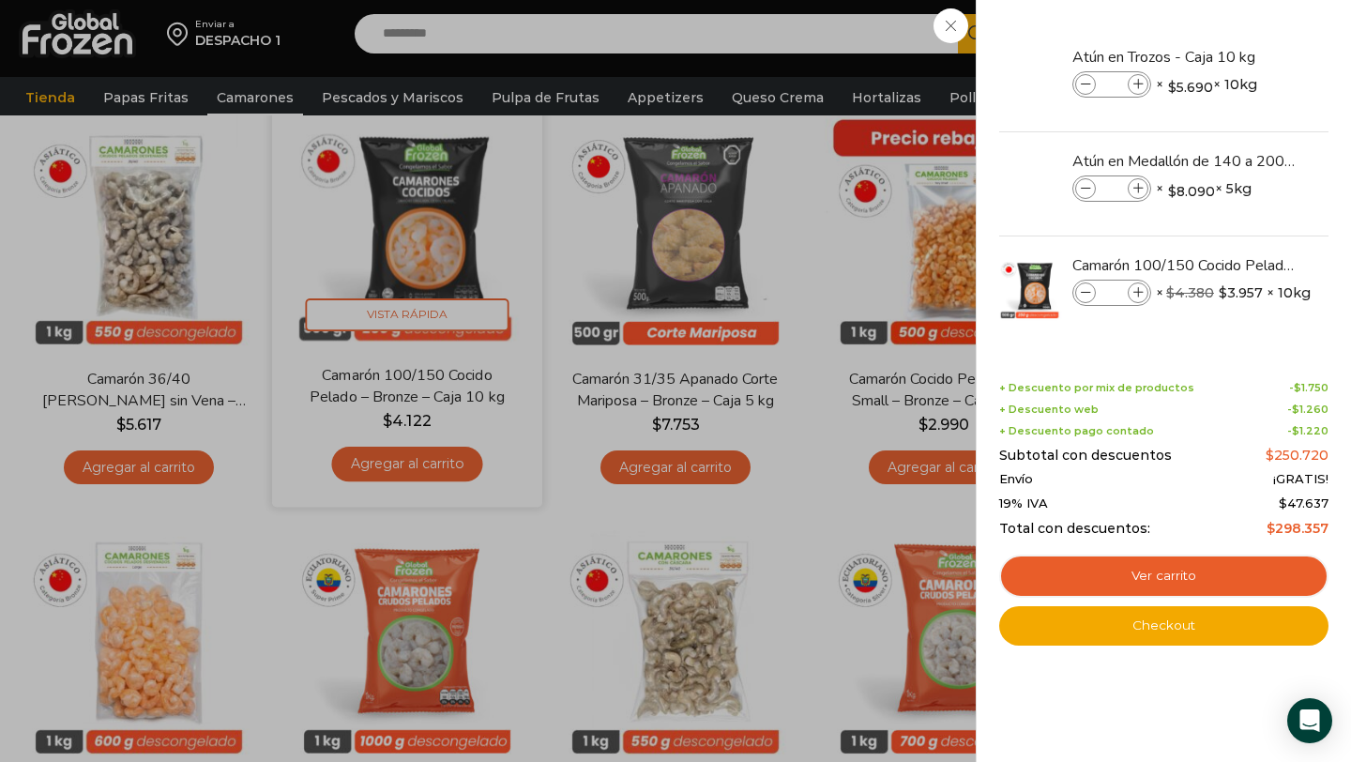
scroll to position [183, 0]
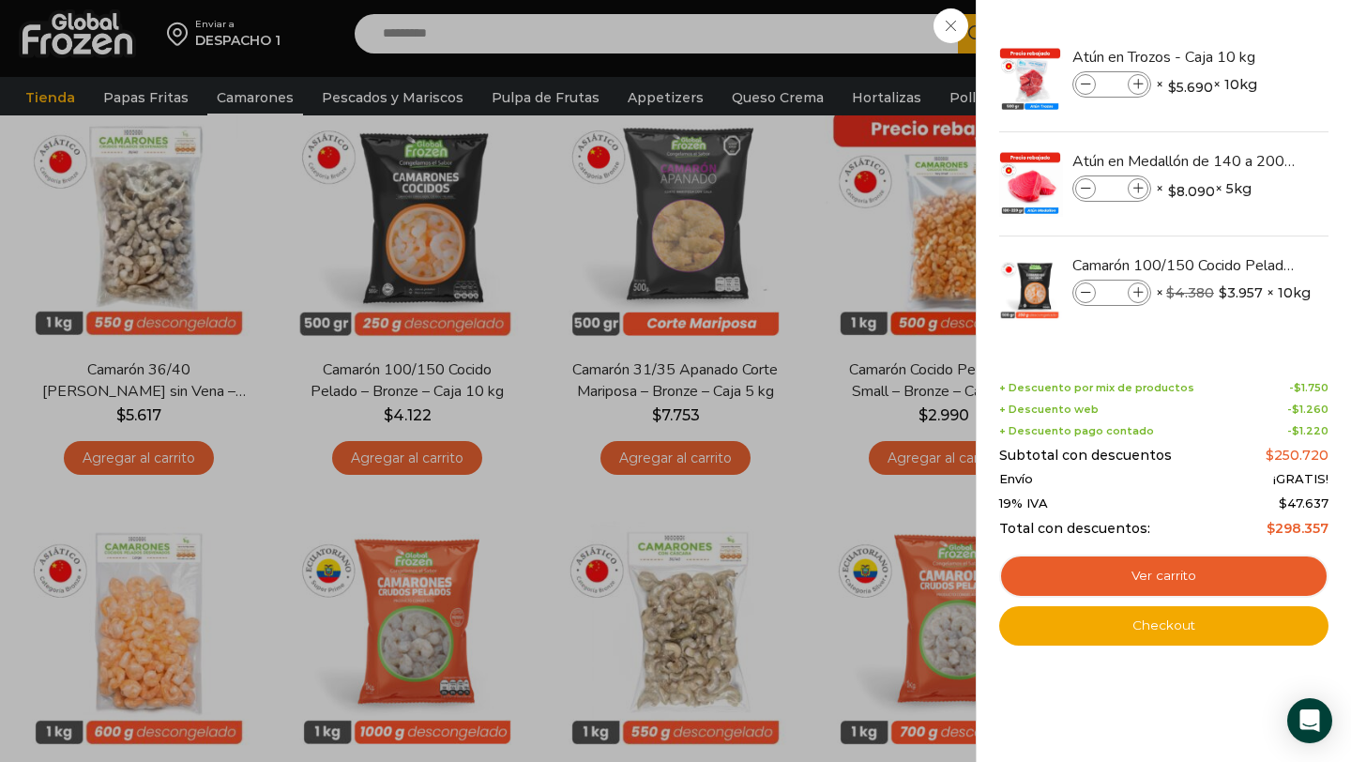
click at [1238, 30] on div "5 Carrito 5 5 Shopping Cart *" at bounding box center [1285, 34] width 94 height 44
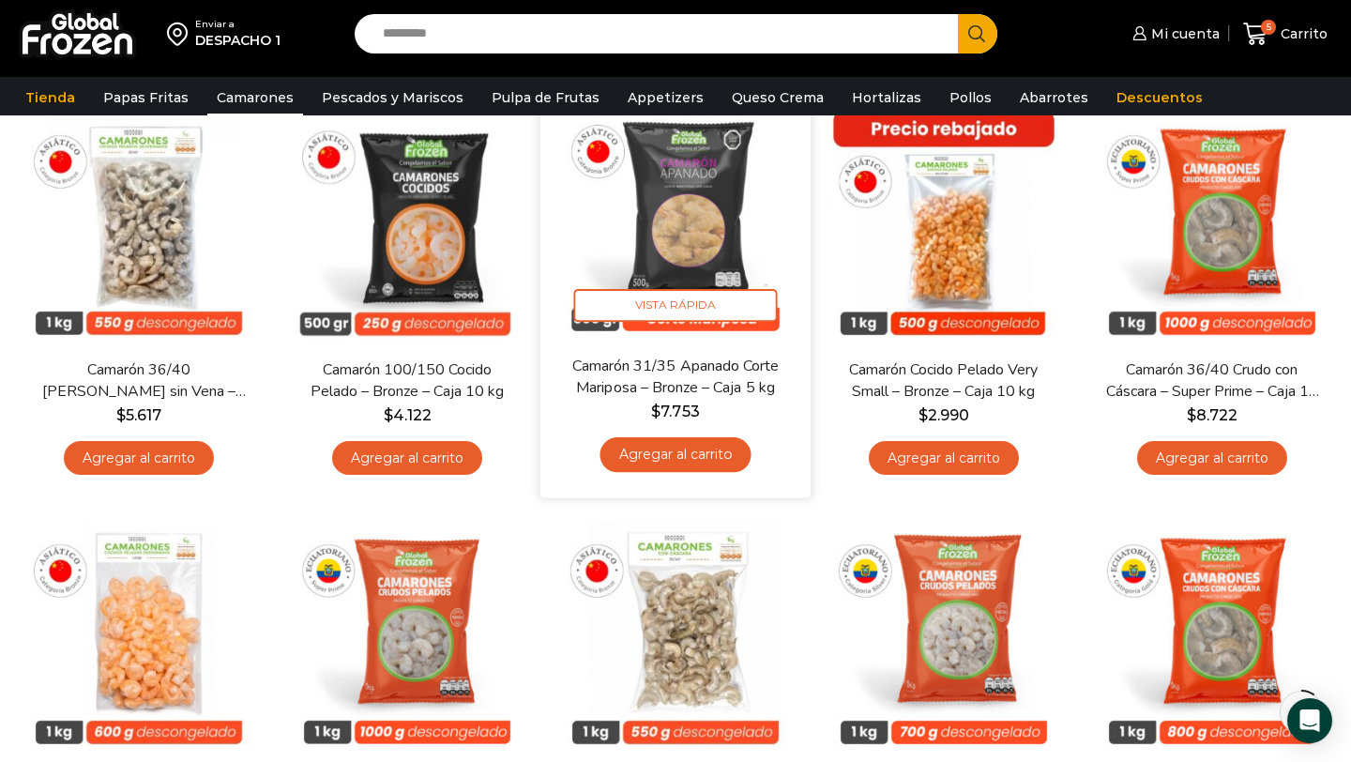
click at [669, 449] on link "Agregar al carrito" at bounding box center [674, 454] width 151 height 35
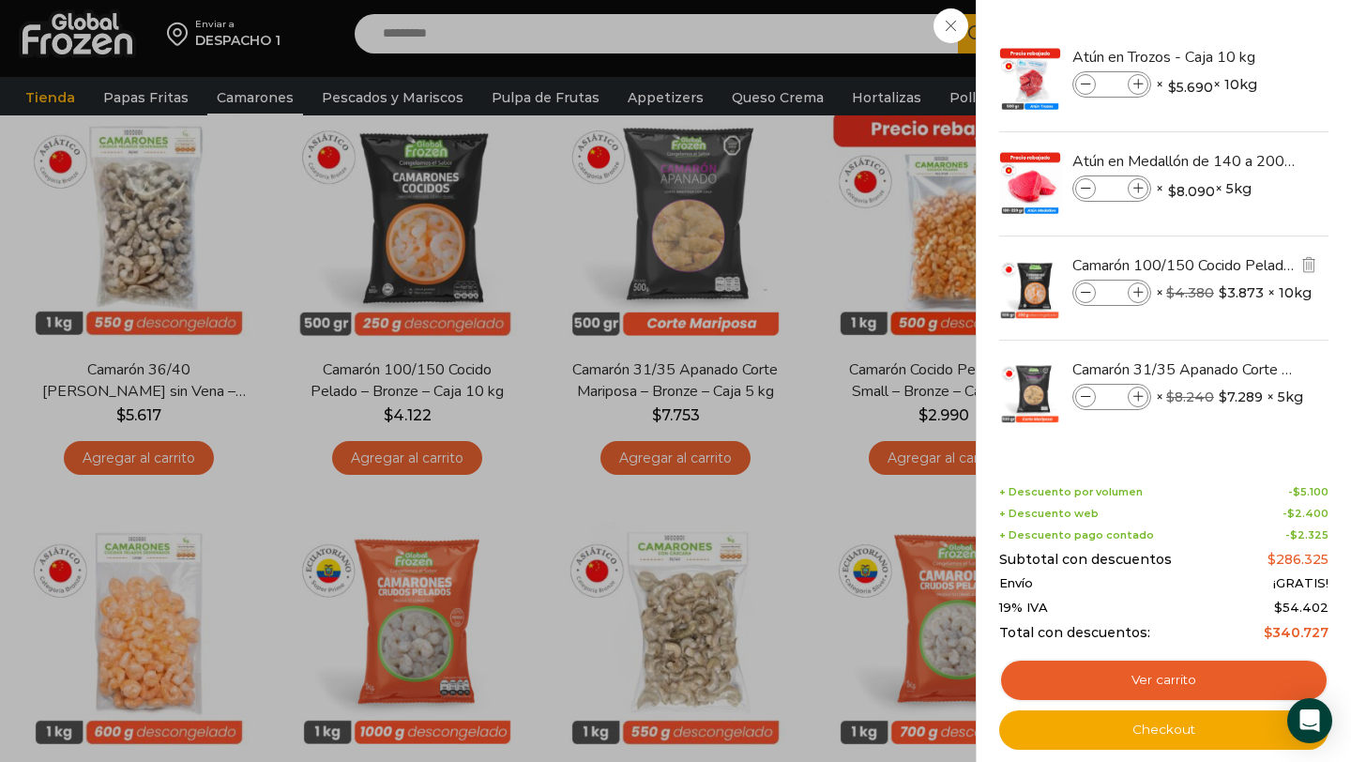
click at [1133, 295] on icon at bounding box center [1138, 293] width 10 height 10
type input "*"
click at [1238, 56] on div "7 Carrito 7 7 Shopping Cart *" at bounding box center [1285, 34] width 94 height 44
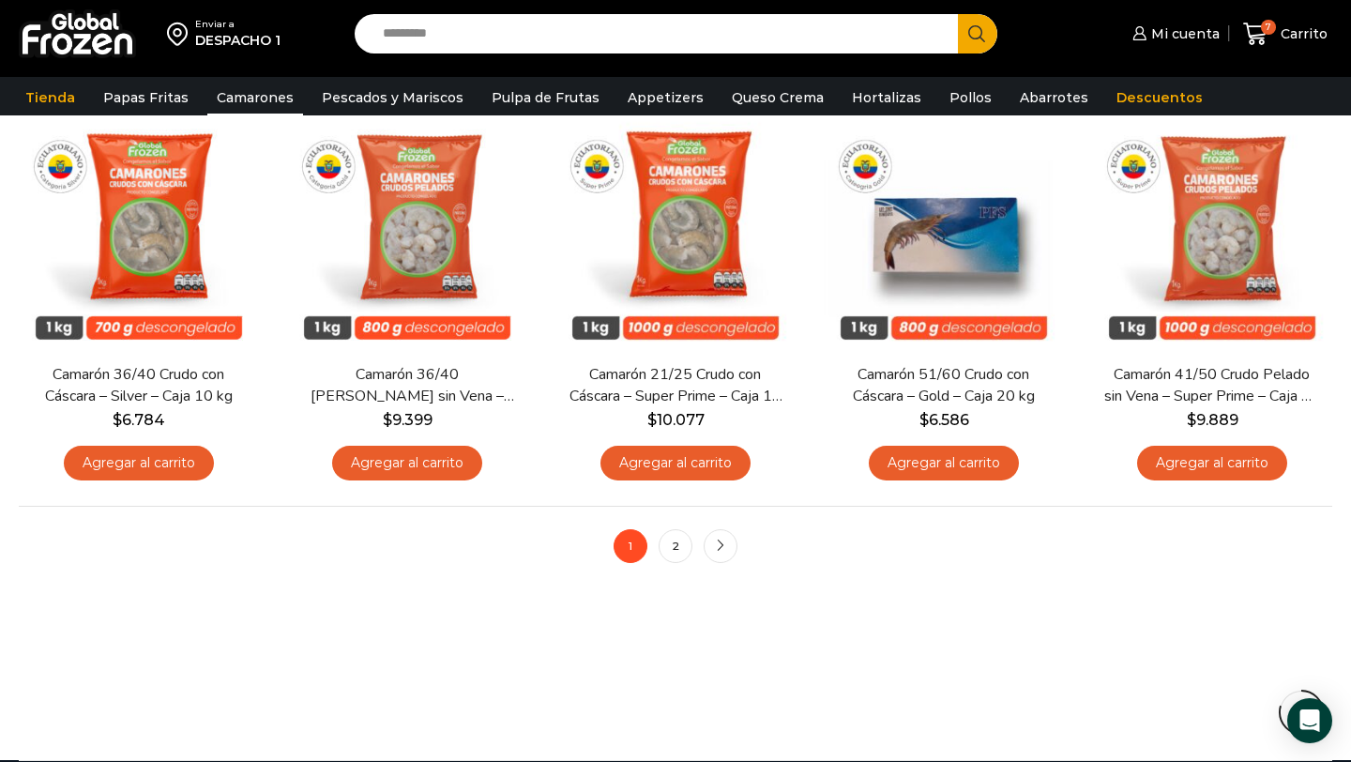
scroll to position [1430, 0]
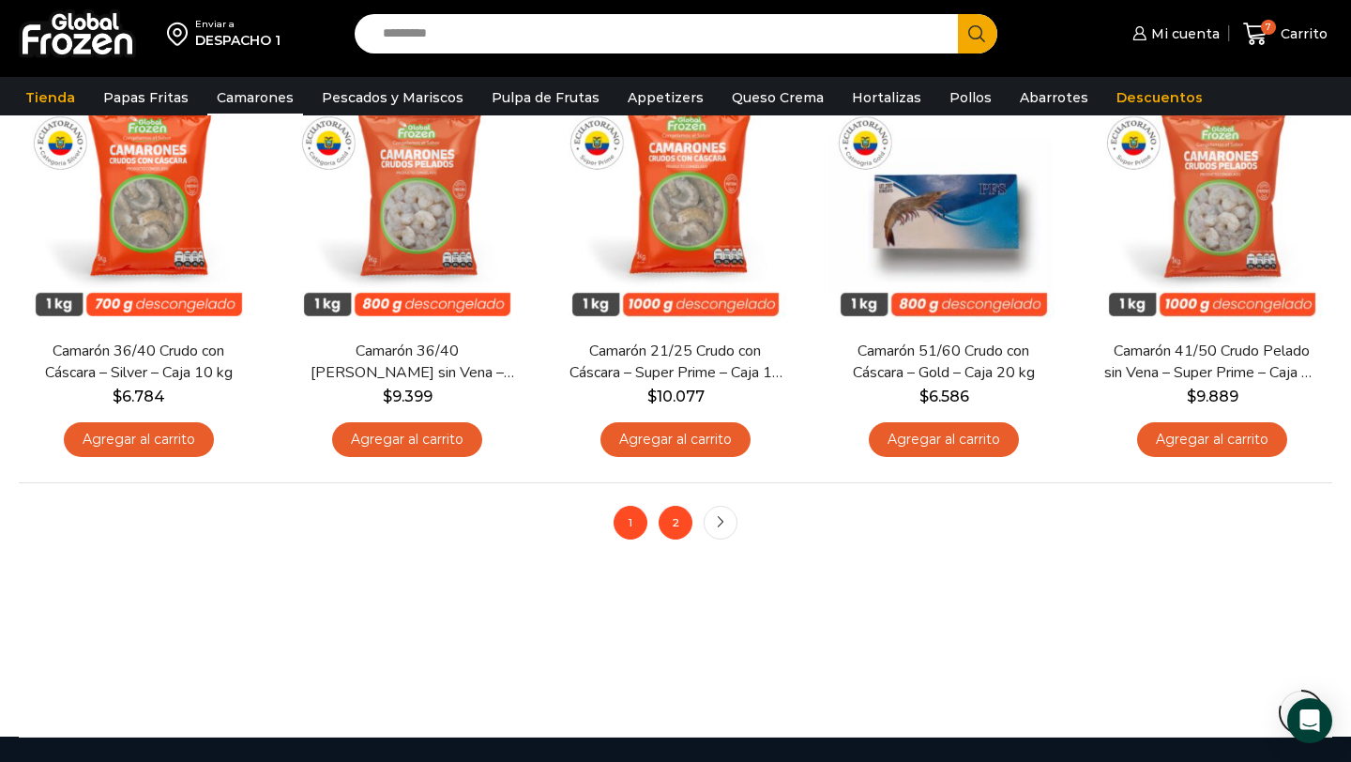
click at [681, 520] on link "2" at bounding box center [675, 523] width 34 height 34
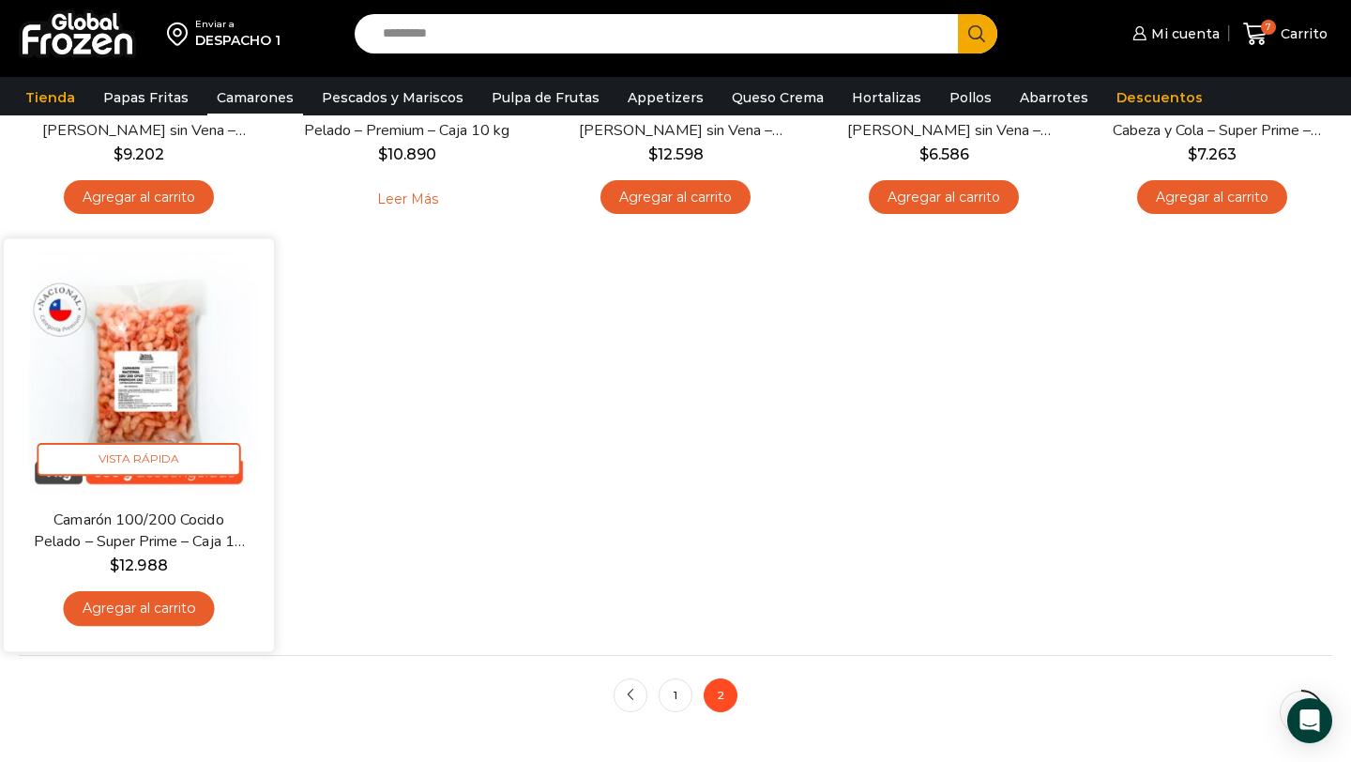
scroll to position [447, 0]
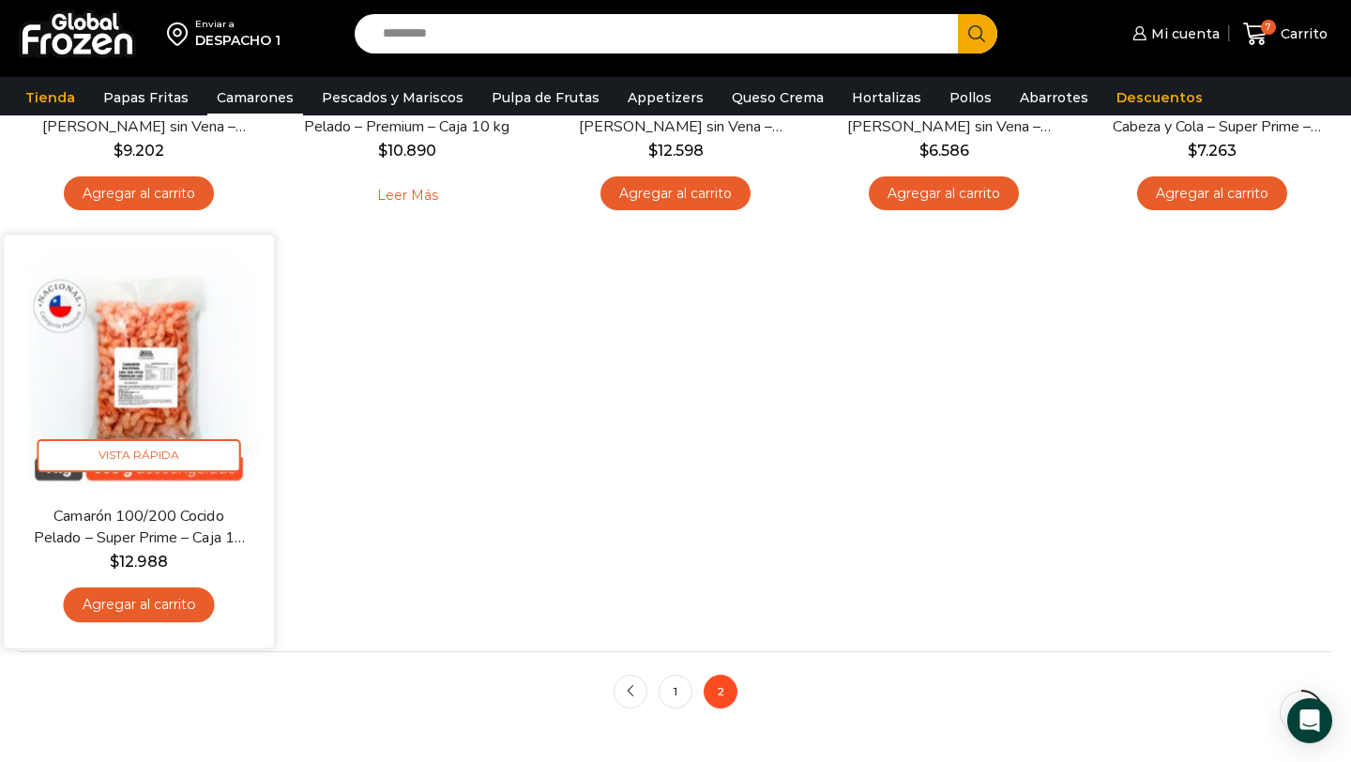
click at [172, 391] on img at bounding box center [139, 370] width 242 height 242
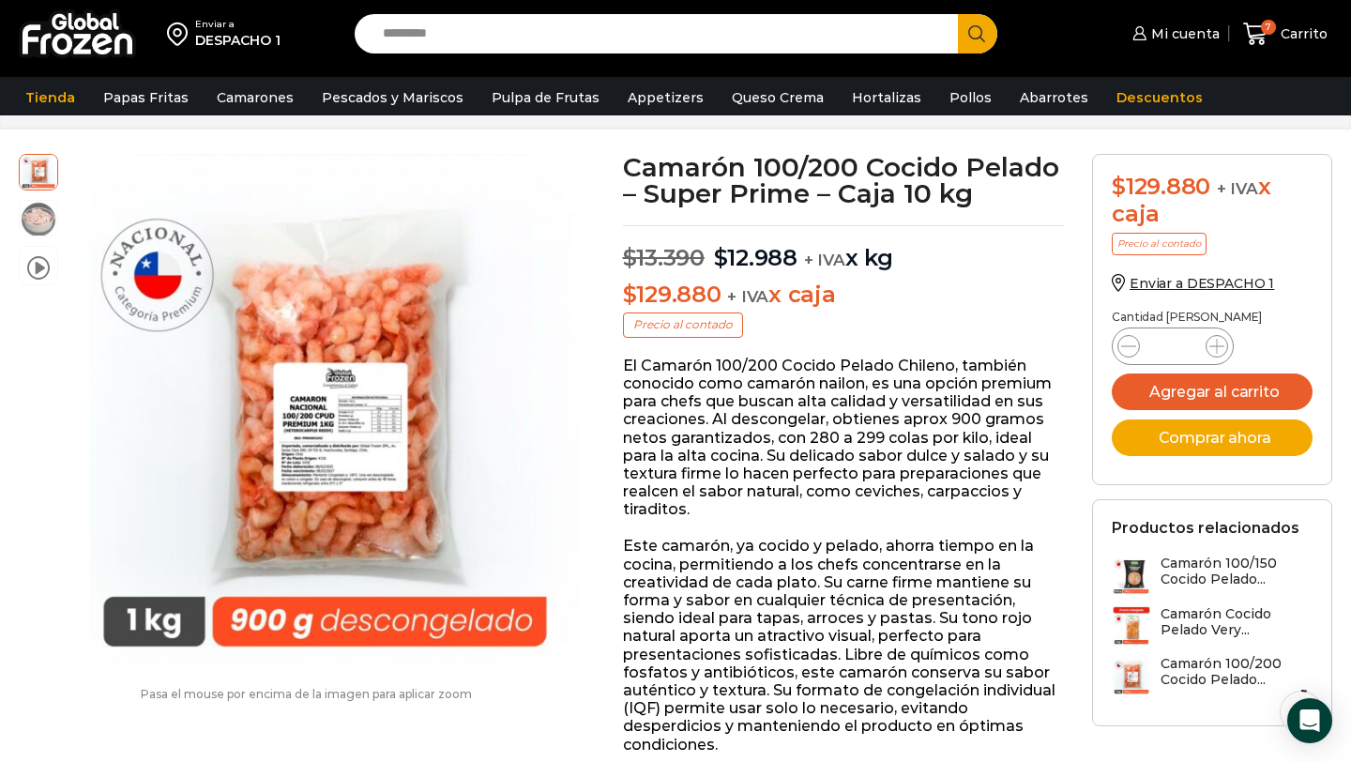
scroll to position [83, 0]
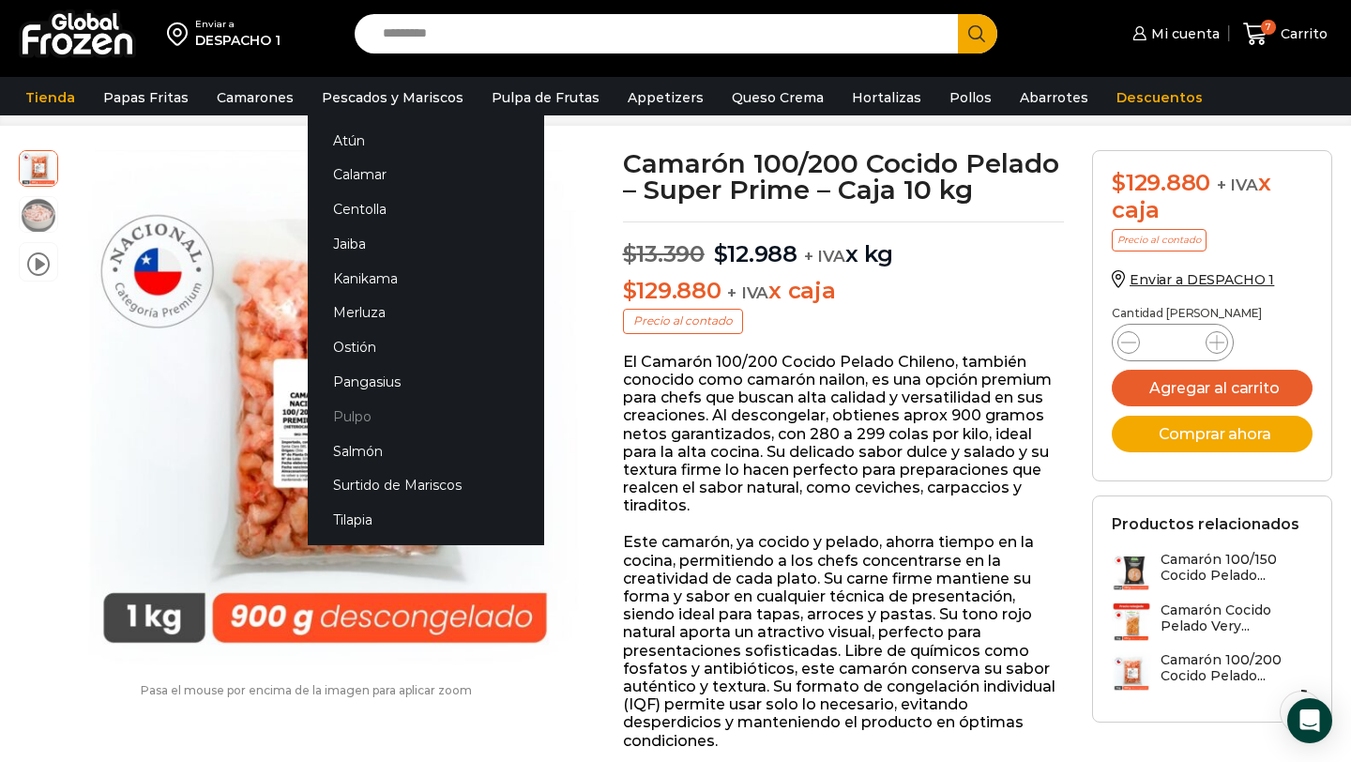
click at [339, 414] on link "Pulpo" at bounding box center [426, 416] width 236 height 35
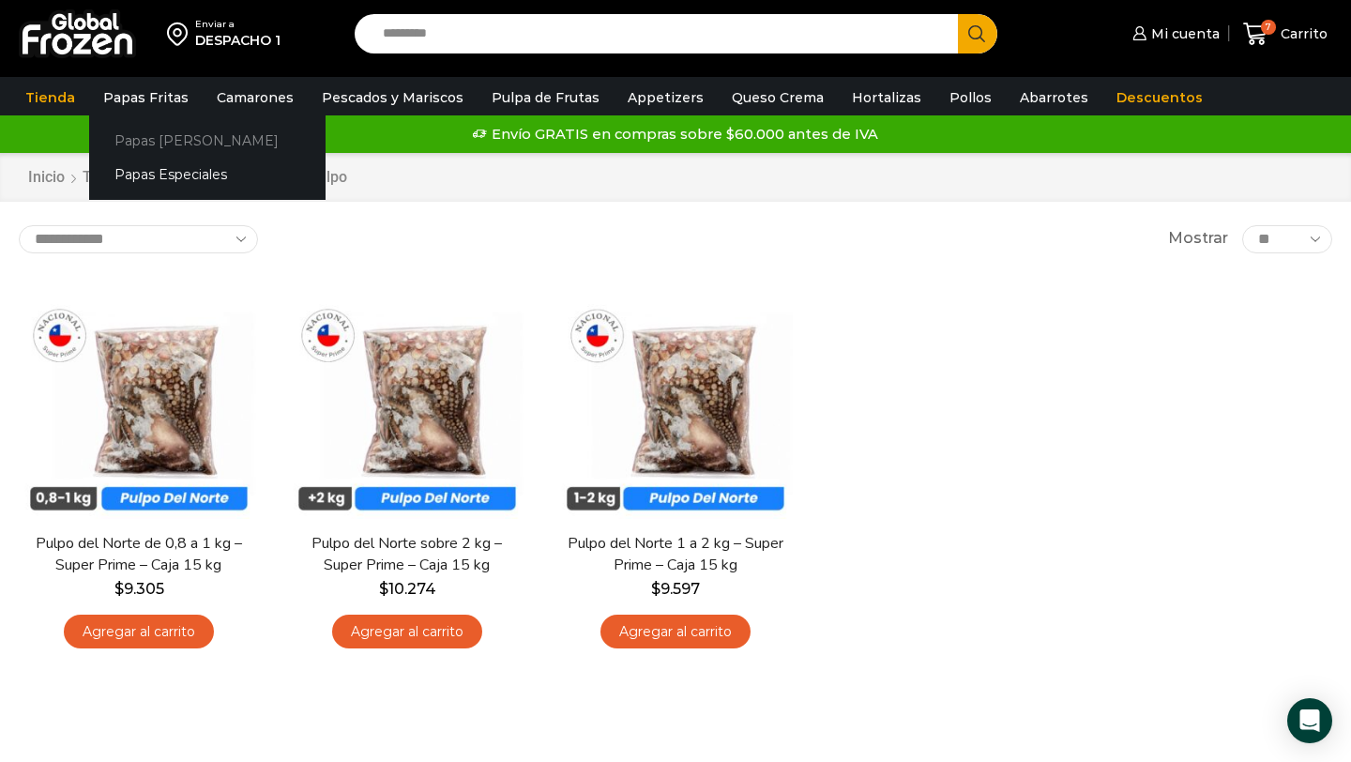
click at [159, 144] on link "Papas [PERSON_NAME]" at bounding box center [207, 140] width 236 height 35
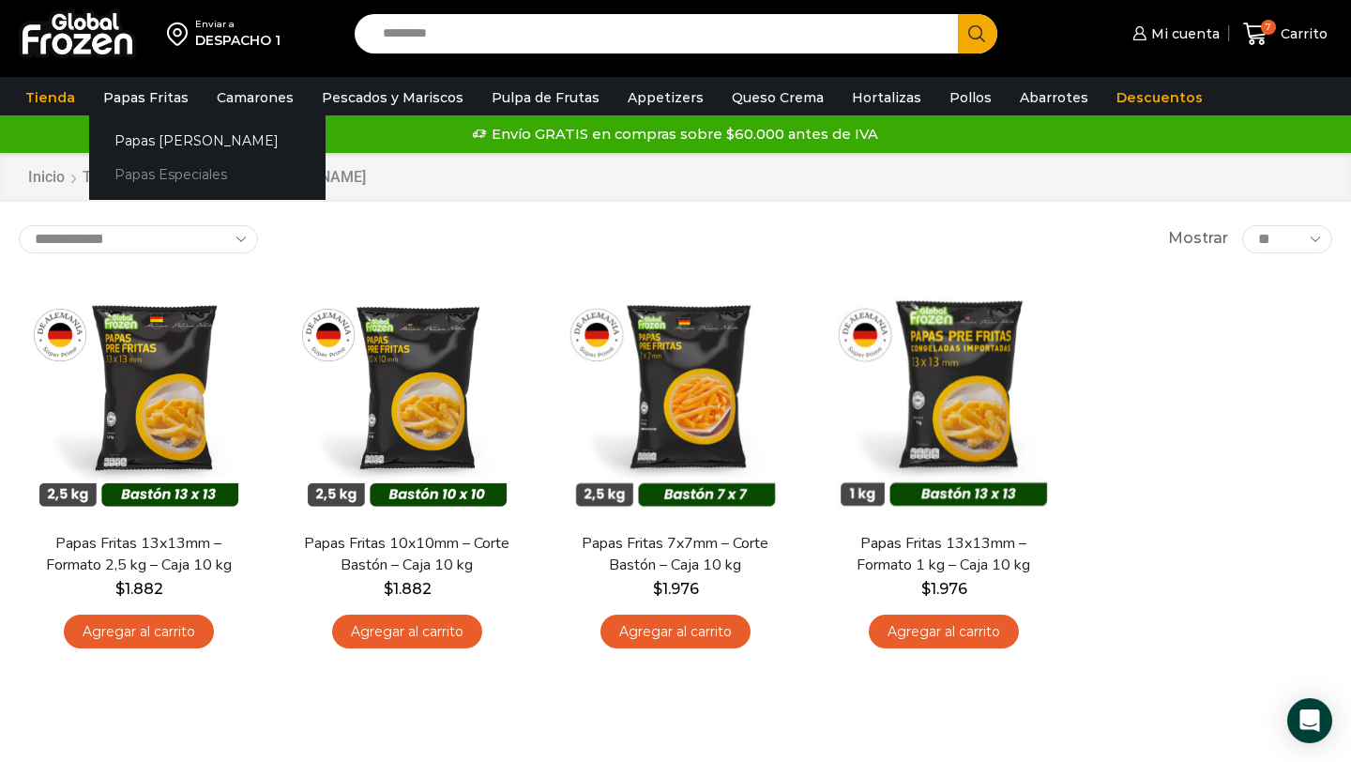
click at [152, 181] on link "Papas Especiales" at bounding box center [207, 175] width 236 height 35
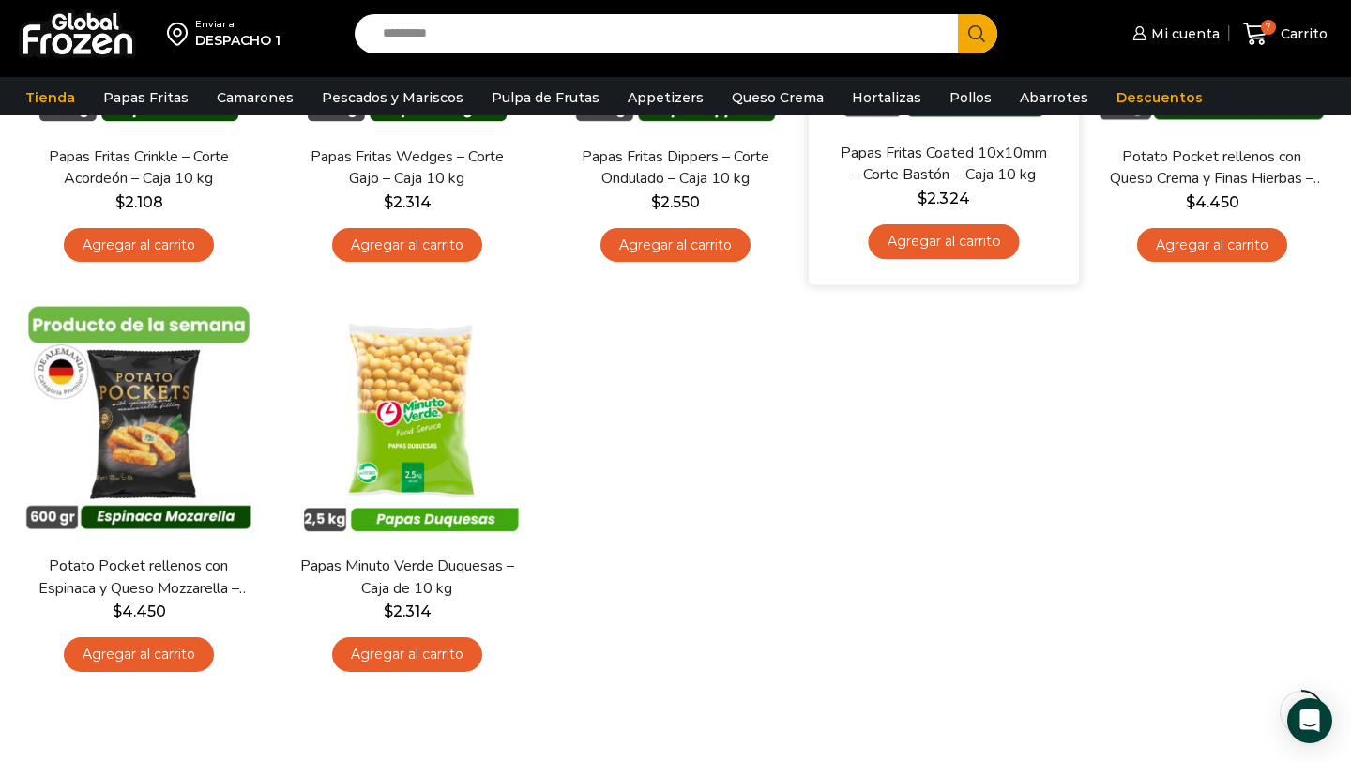
scroll to position [402, 0]
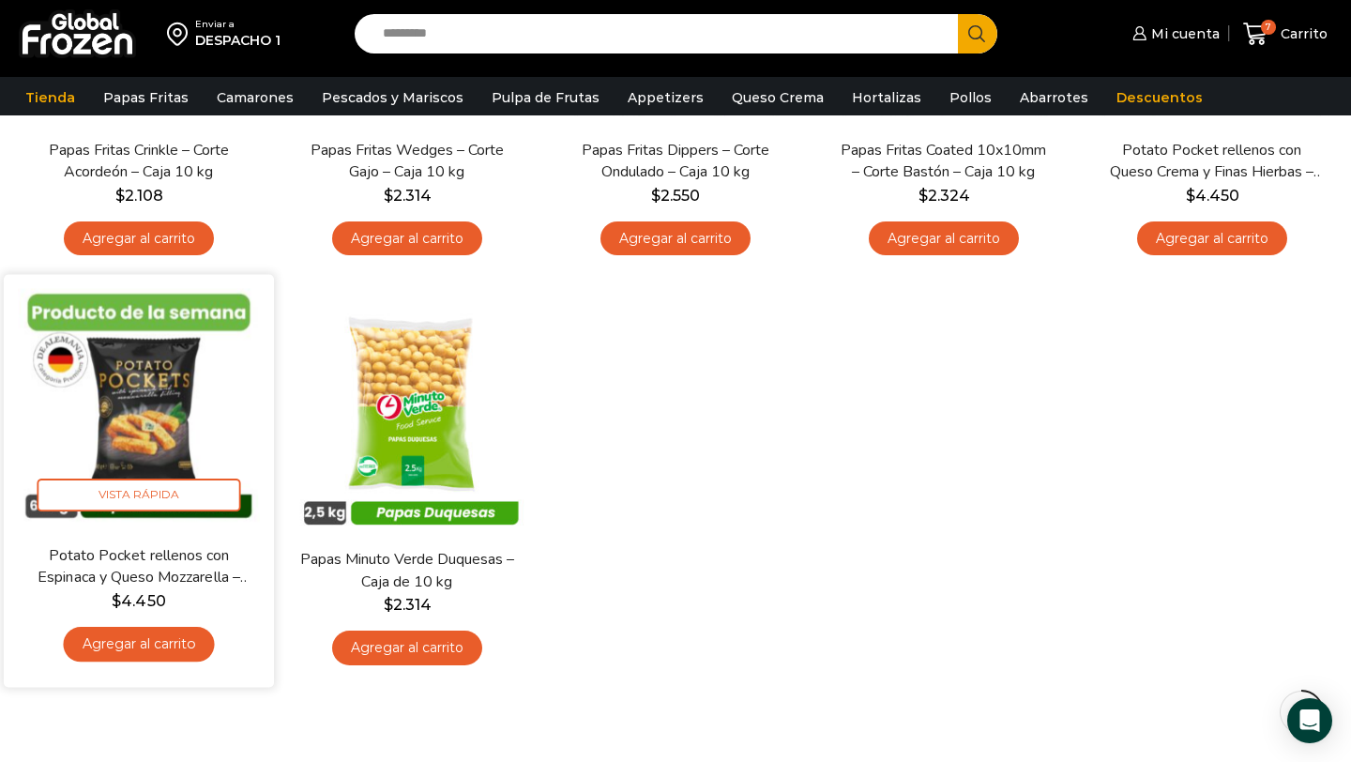
click at [154, 641] on link "Agregar al carrito" at bounding box center [138, 644] width 151 height 35
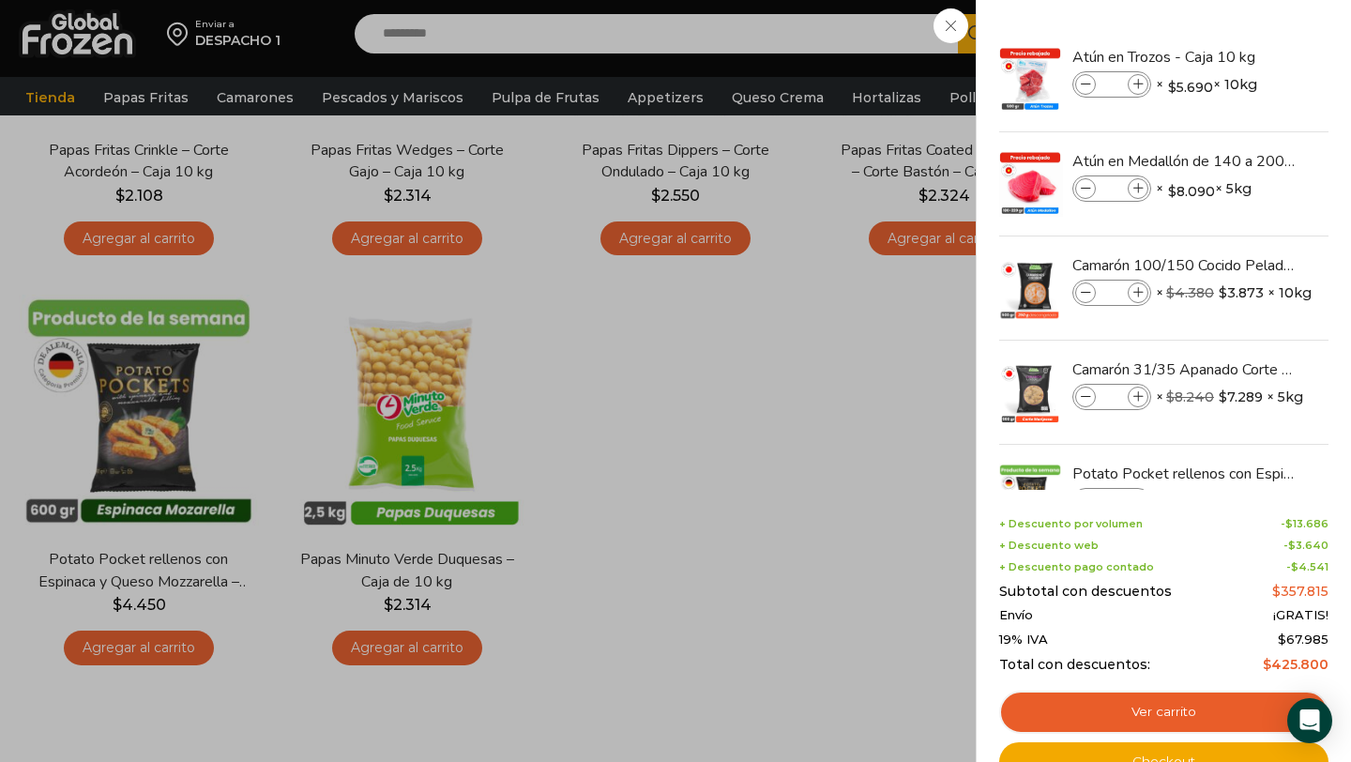
click at [1238, 56] on div "8 [GEOGRAPHIC_DATA] 8 8 Shopping Cart *" at bounding box center [1285, 34] width 94 height 44
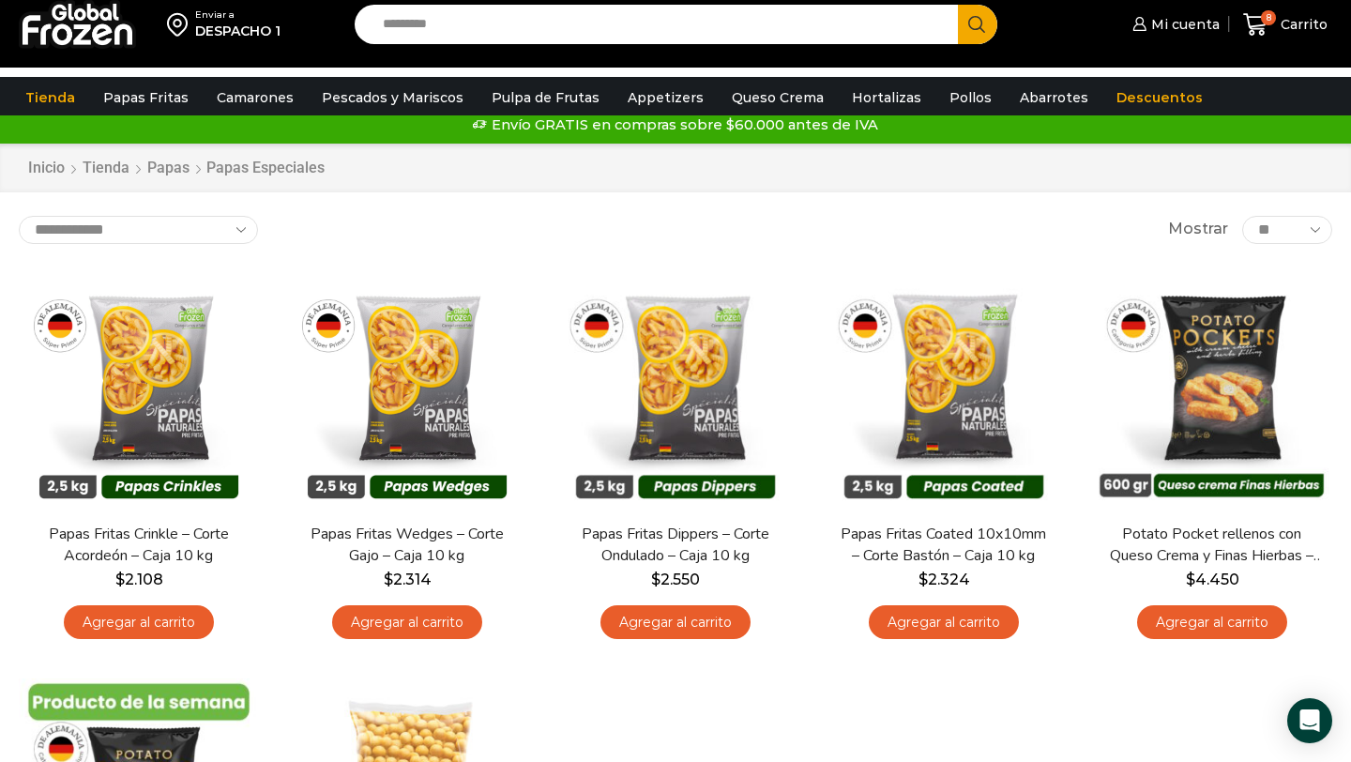
scroll to position [0, 0]
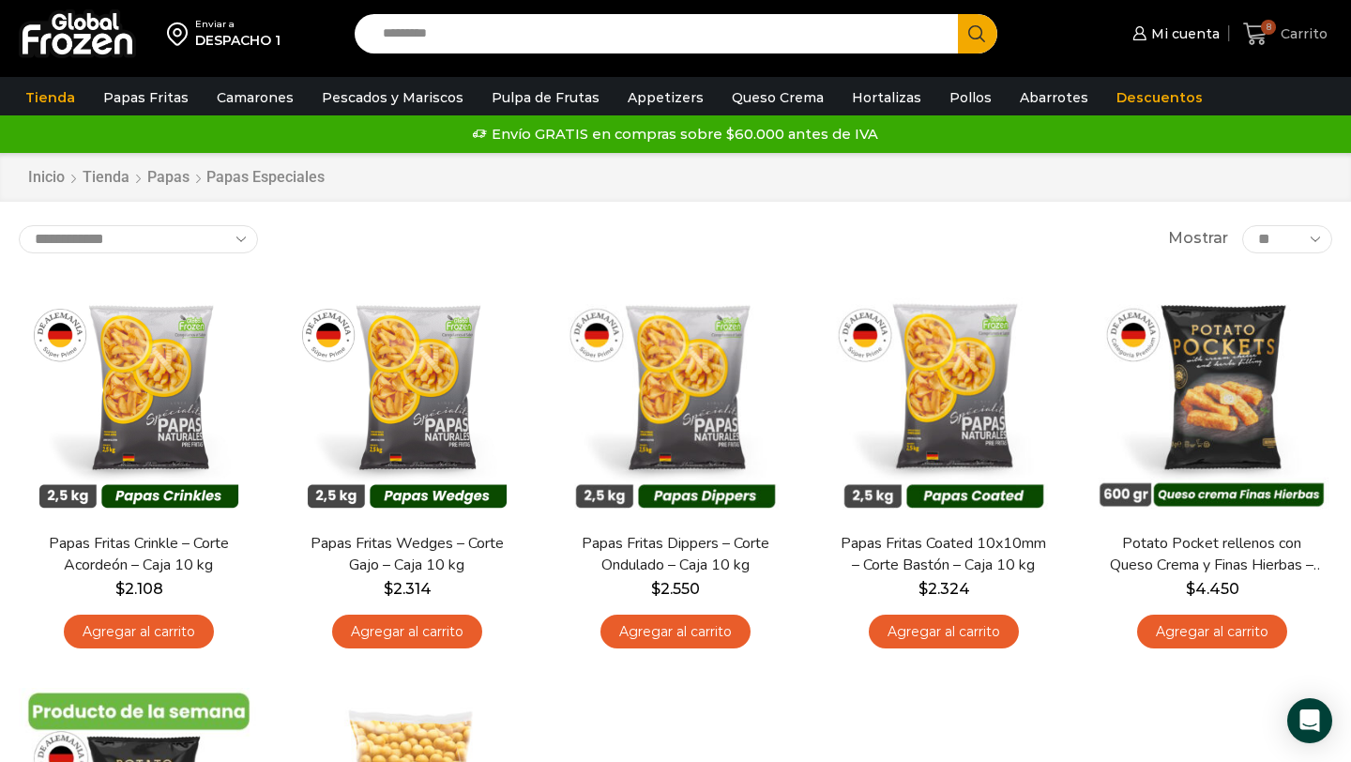
click at [1261, 24] on icon at bounding box center [1255, 34] width 24 height 23
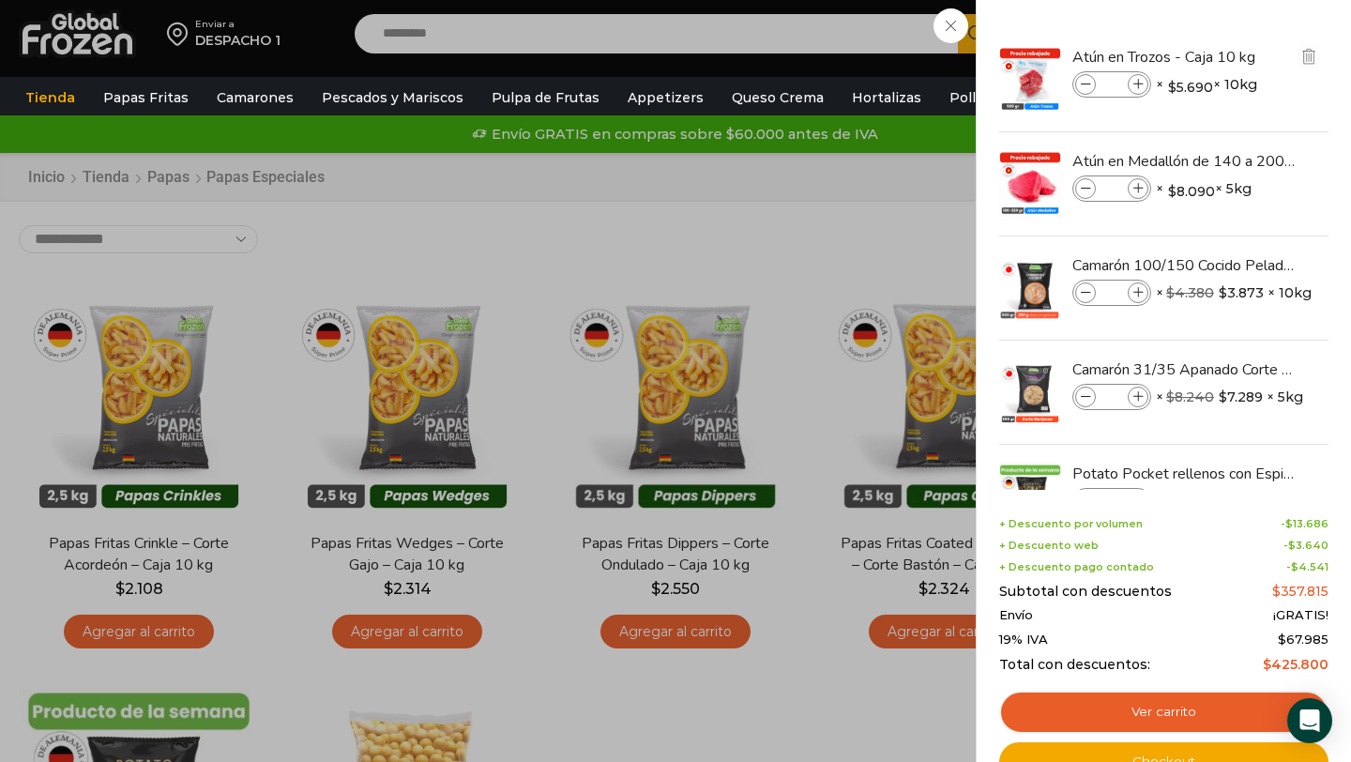
click at [1141, 87] on icon at bounding box center [1138, 85] width 10 height 10
type input "*"
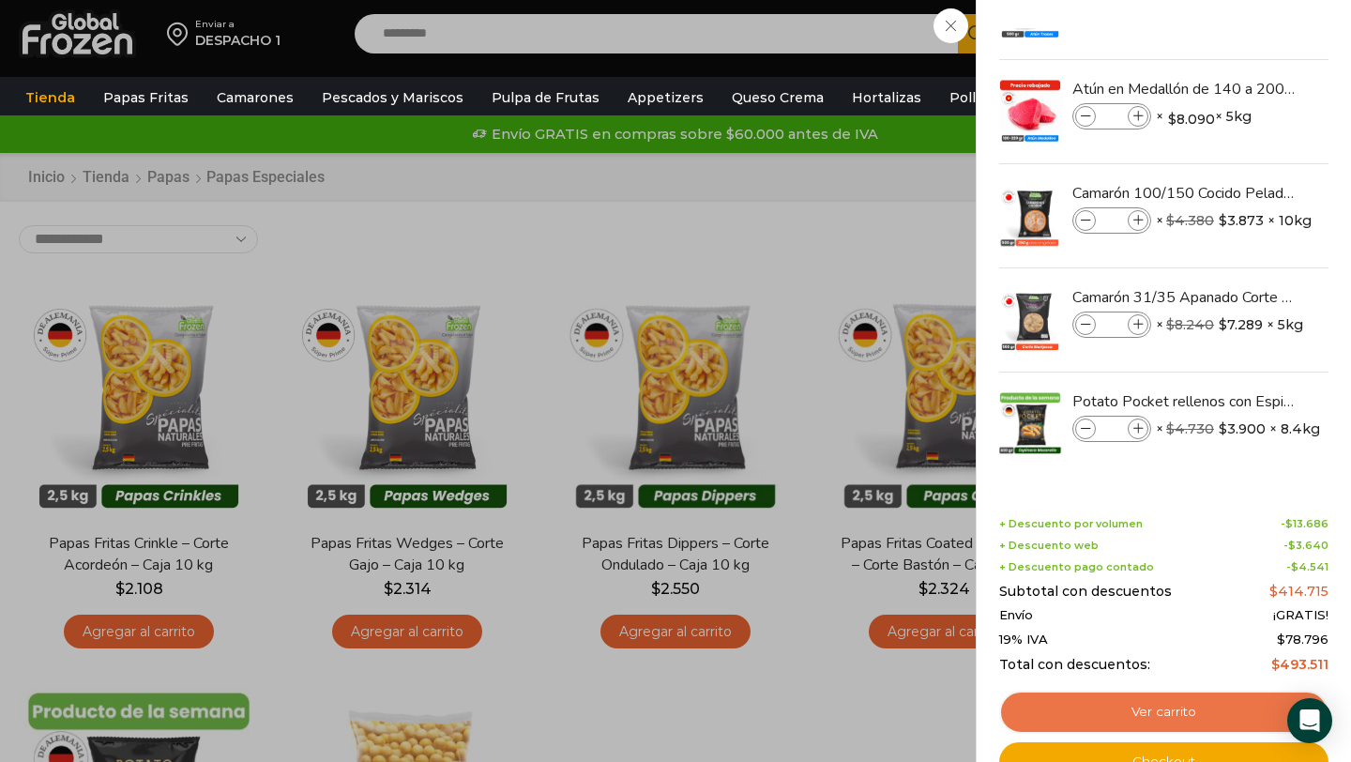
click at [1198, 709] on link "Ver carrito" at bounding box center [1163, 711] width 329 height 43
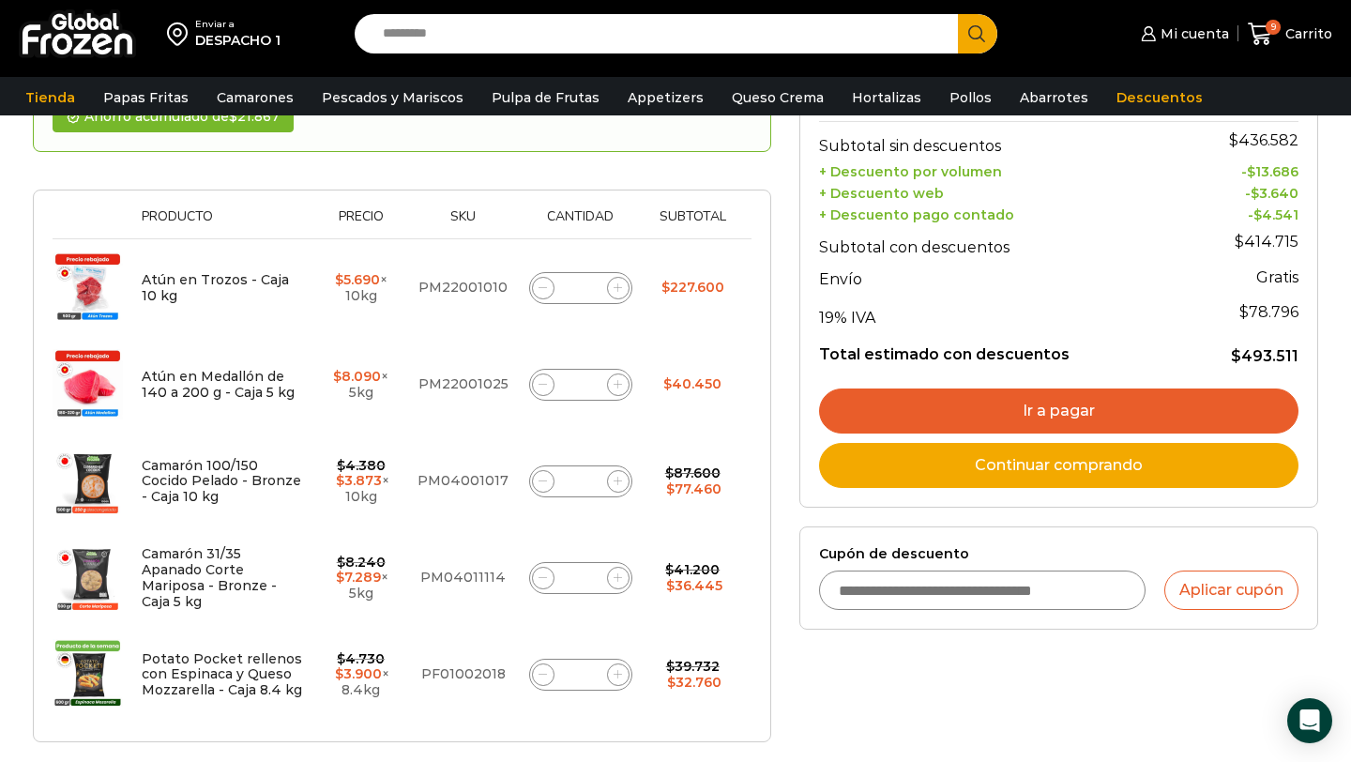
scroll to position [246, 0]
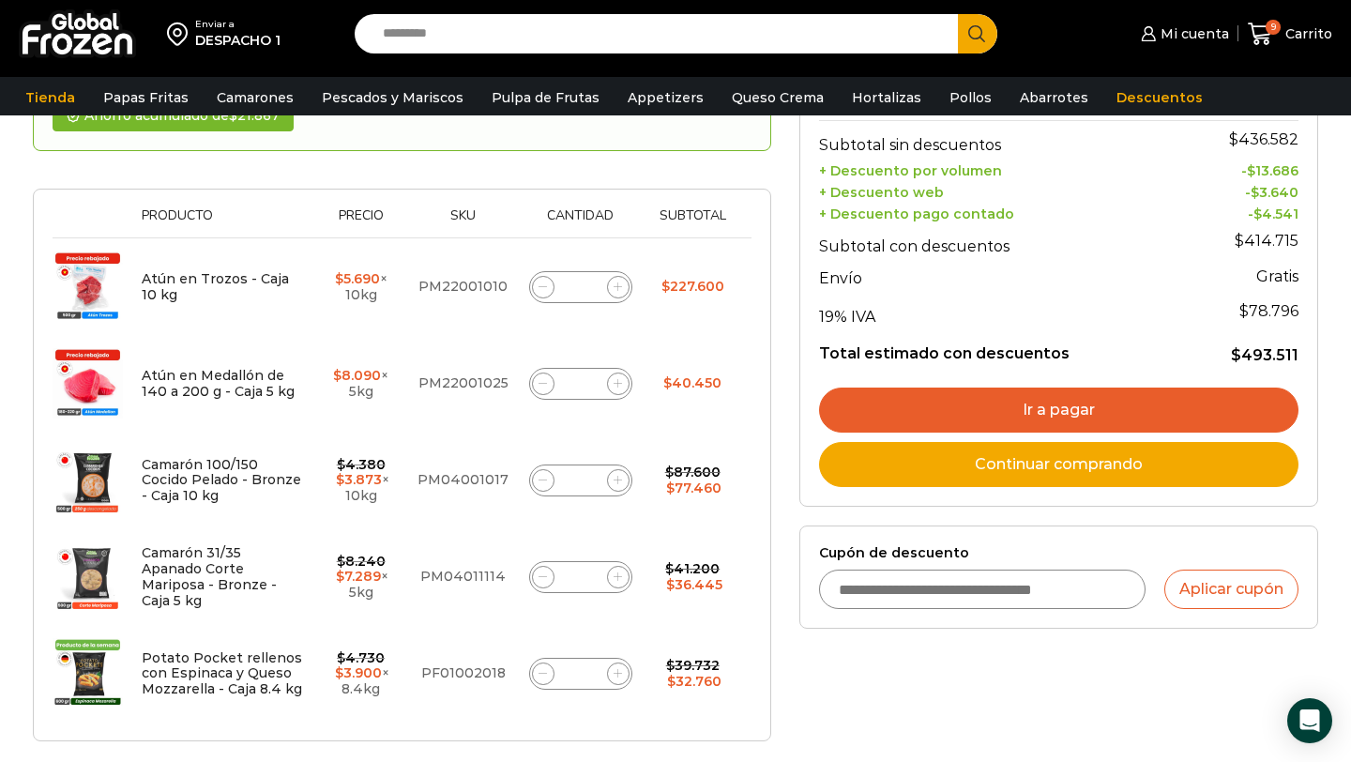
click at [879, 582] on input "Cupón de descuento" at bounding box center [982, 588] width 326 height 39
type input "**********"
click at [1217, 589] on button "Aplicar cupón" at bounding box center [1231, 588] width 134 height 39
click at [1208, 598] on button "Aplicar cupón" at bounding box center [1231, 588] width 134 height 39
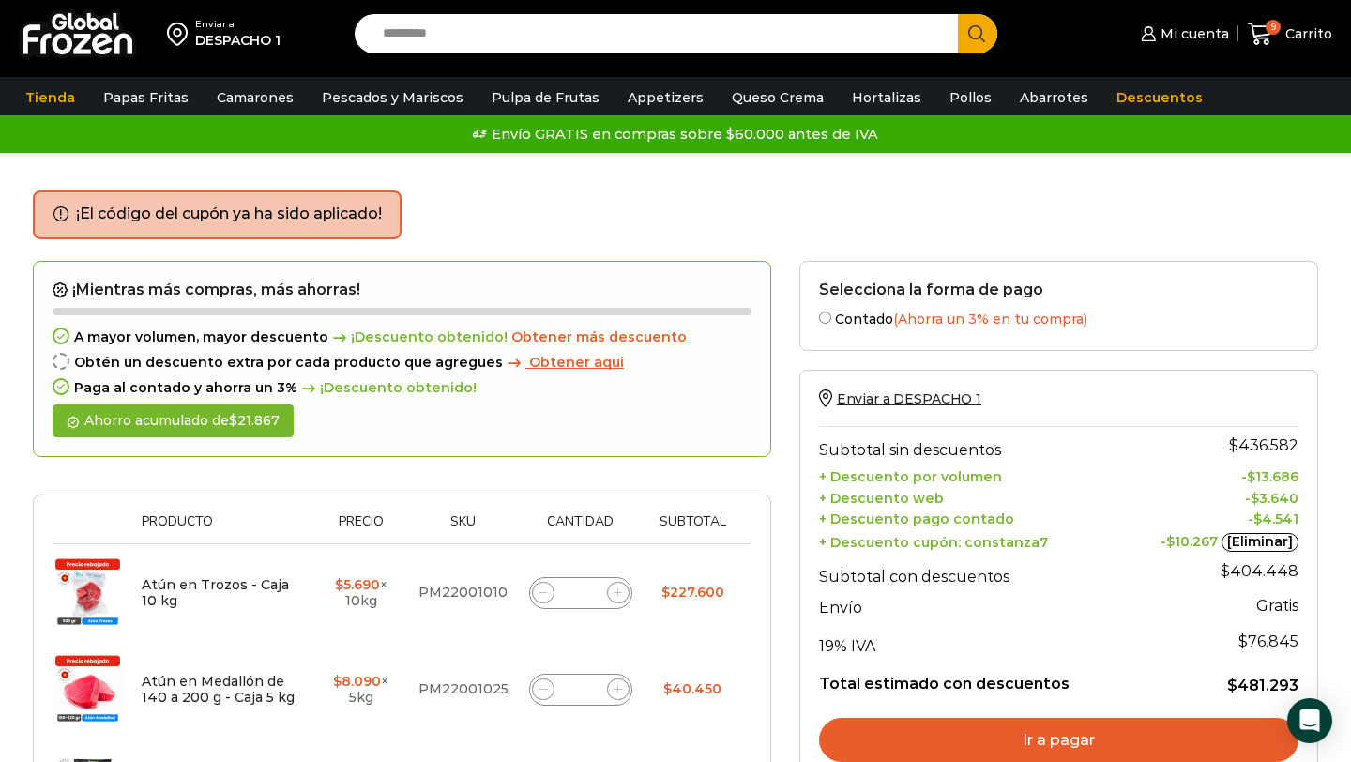
click at [529, 369] on span "Obtener aqui" at bounding box center [576, 362] width 95 height 17
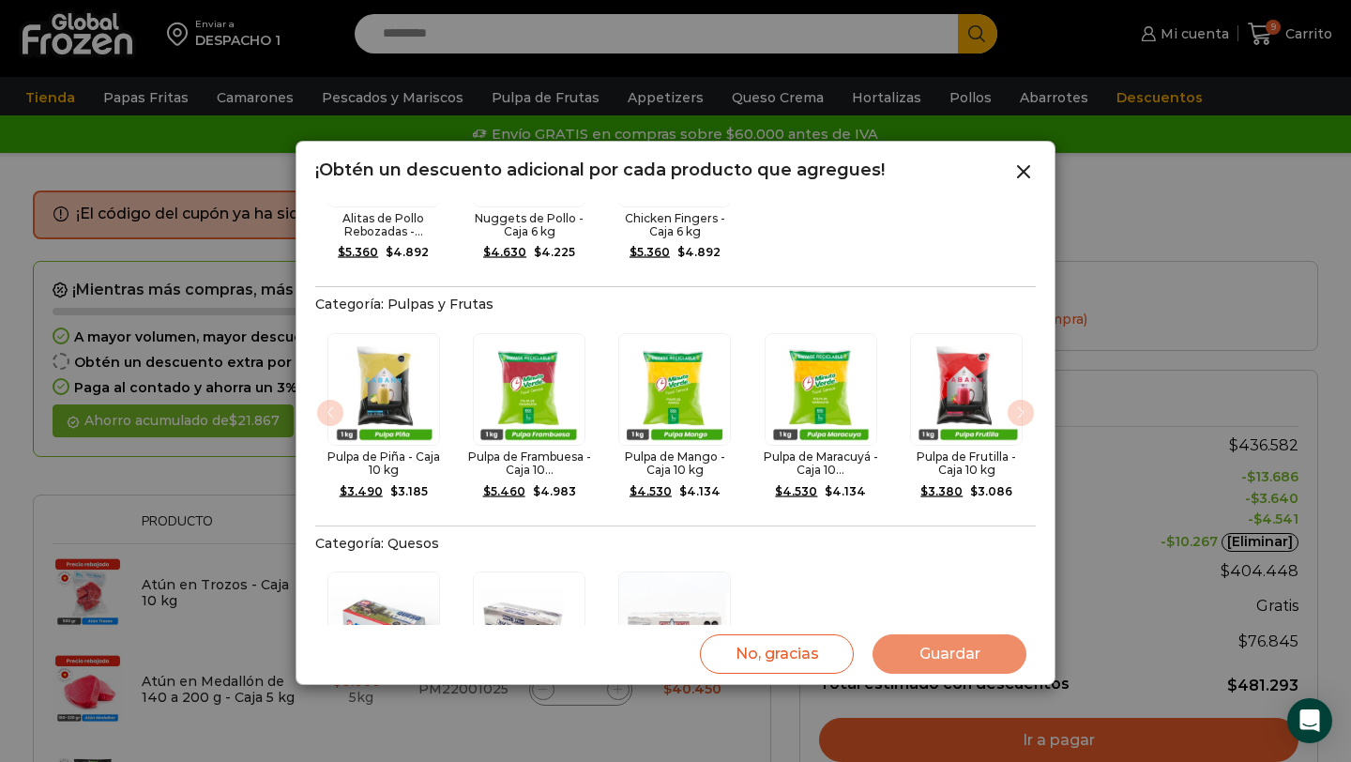
scroll to position [1381, 0]
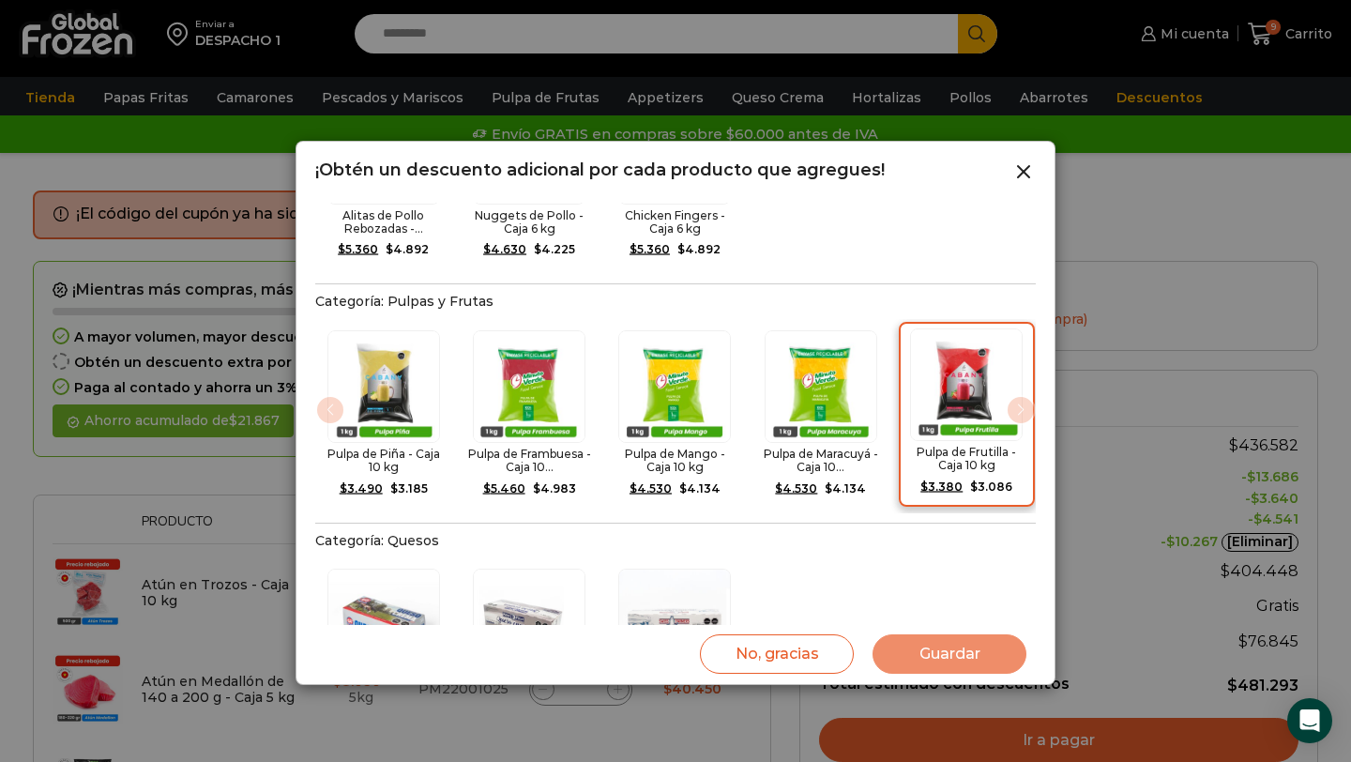
click at [1017, 369] on img "5 / 5" at bounding box center [966, 384] width 113 height 113
click at [1018, 322] on div "Pulpa de Frutilla - Caja 10 kg $ 3.380 Original price was: $3.380. $ 3.086 Curr…" at bounding box center [967, 414] width 136 height 185
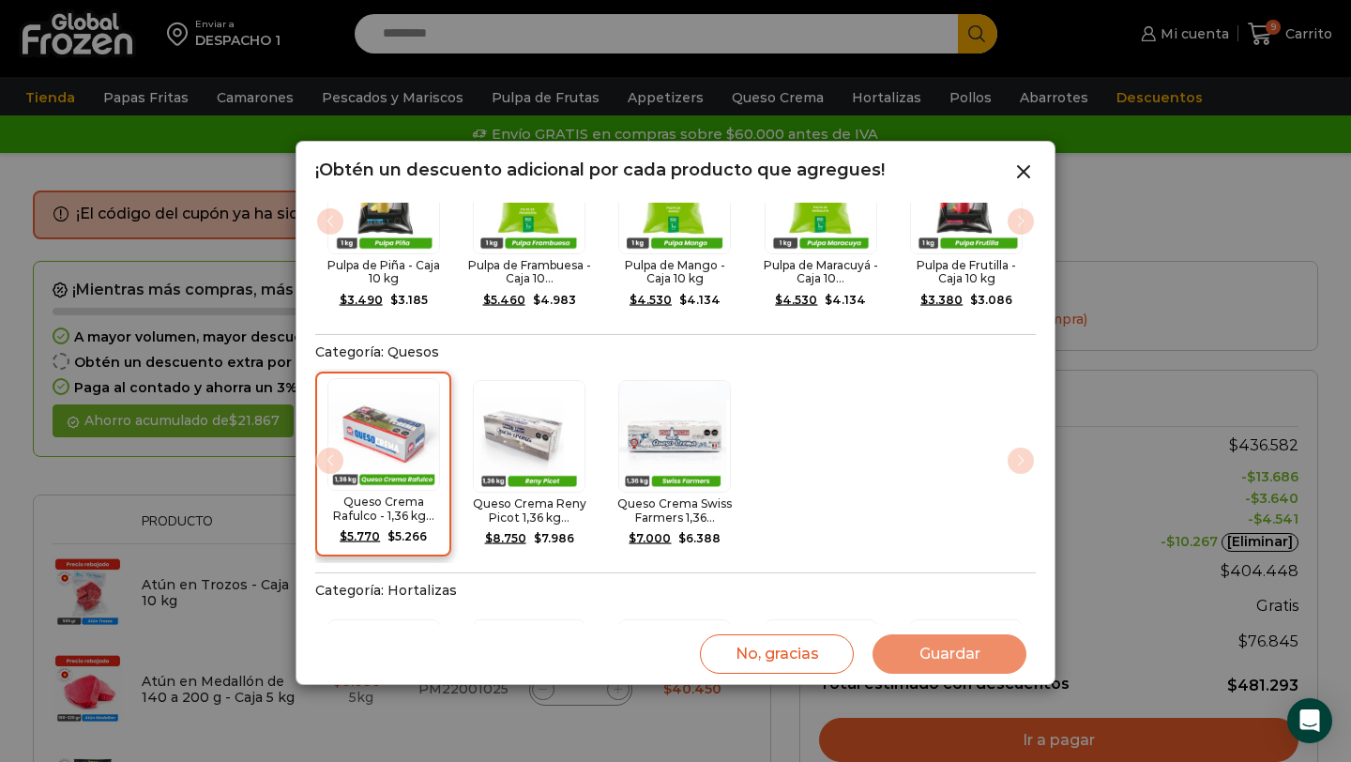
scroll to position [1724, 0]
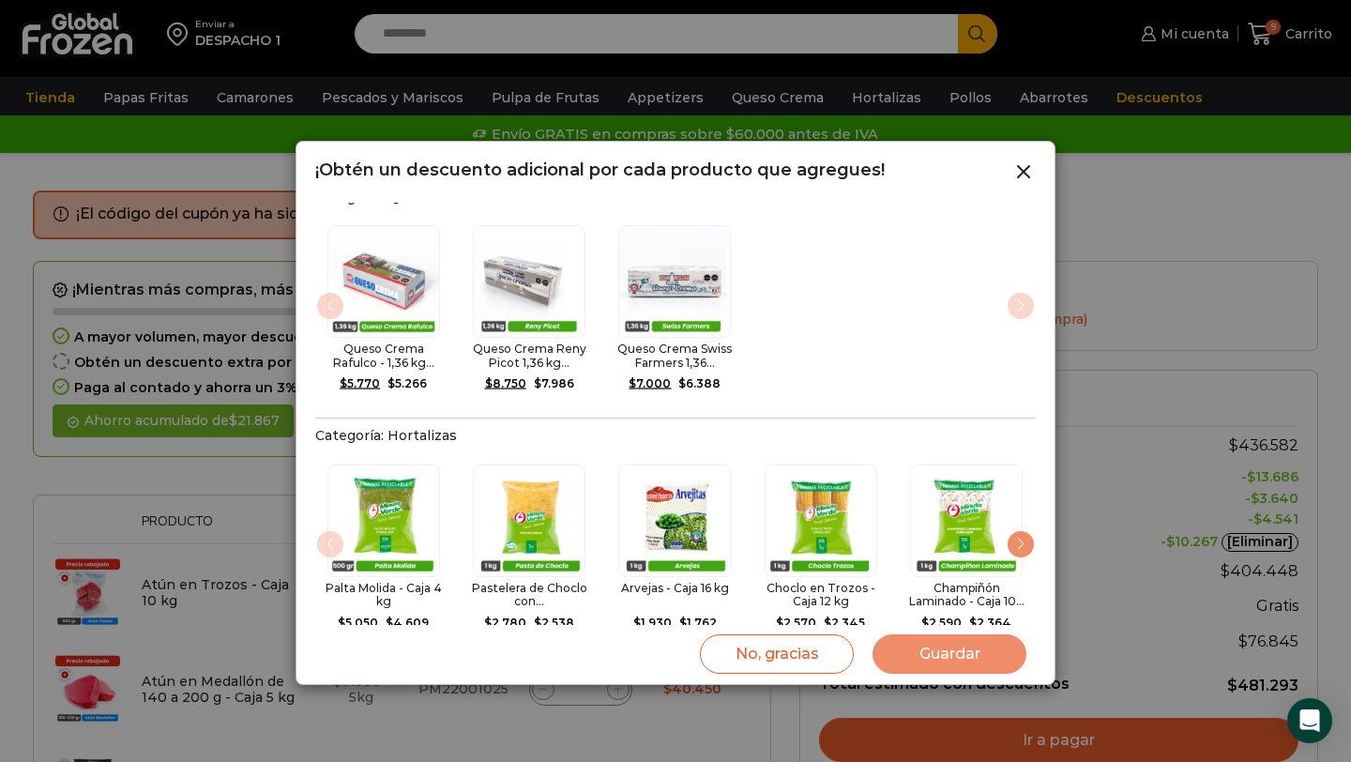
click at [1014, 529] on div "Next slide" at bounding box center [1020, 544] width 30 height 30
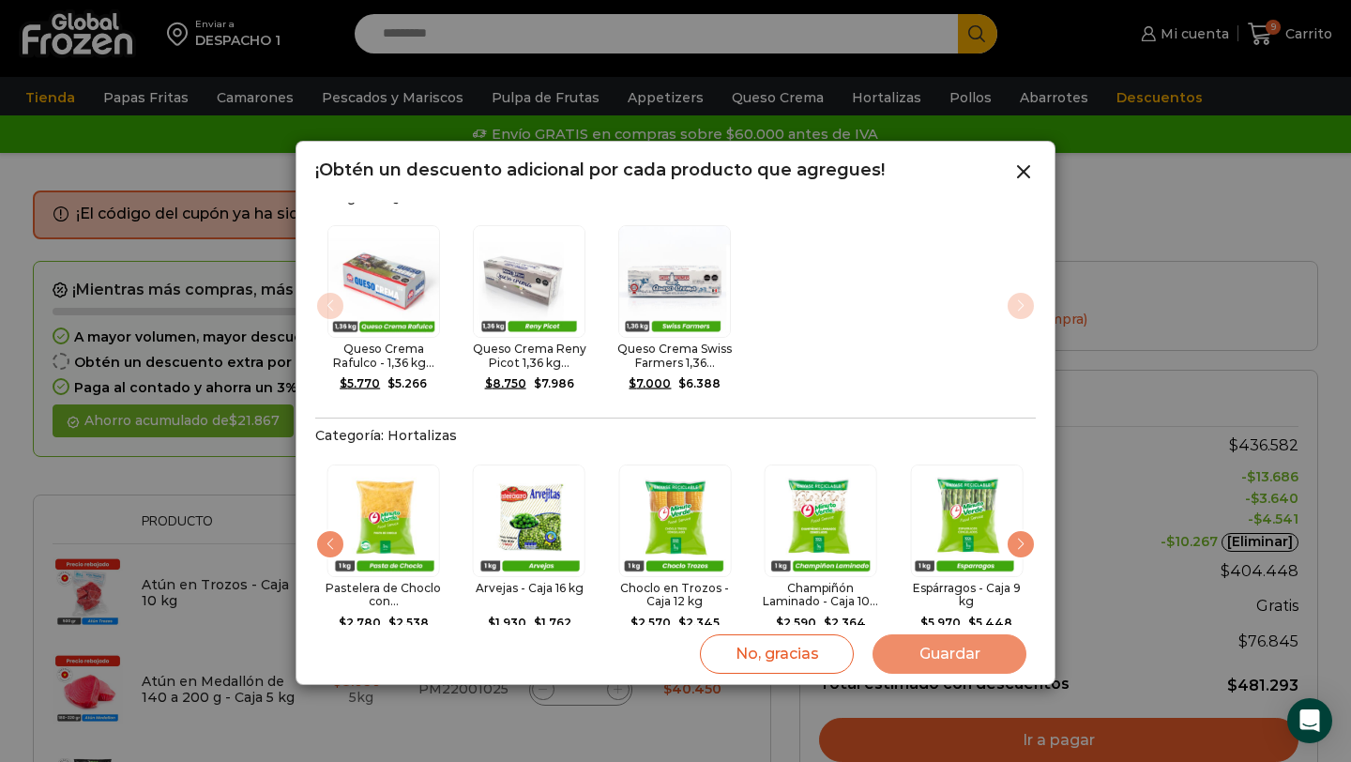
click at [1014, 529] on div "Next slide" at bounding box center [1020, 544] width 30 height 30
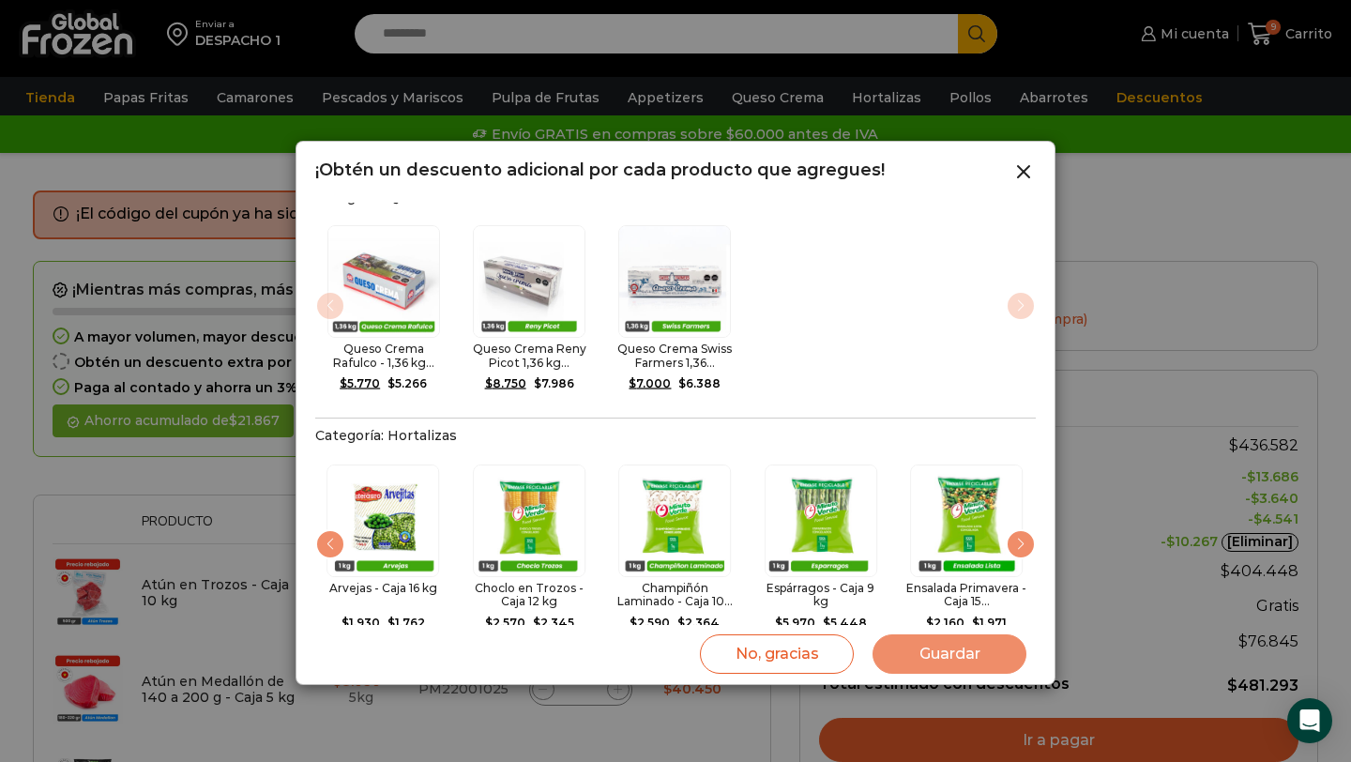
click at [1014, 529] on div "Next slide" at bounding box center [1020, 544] width 30 height 30
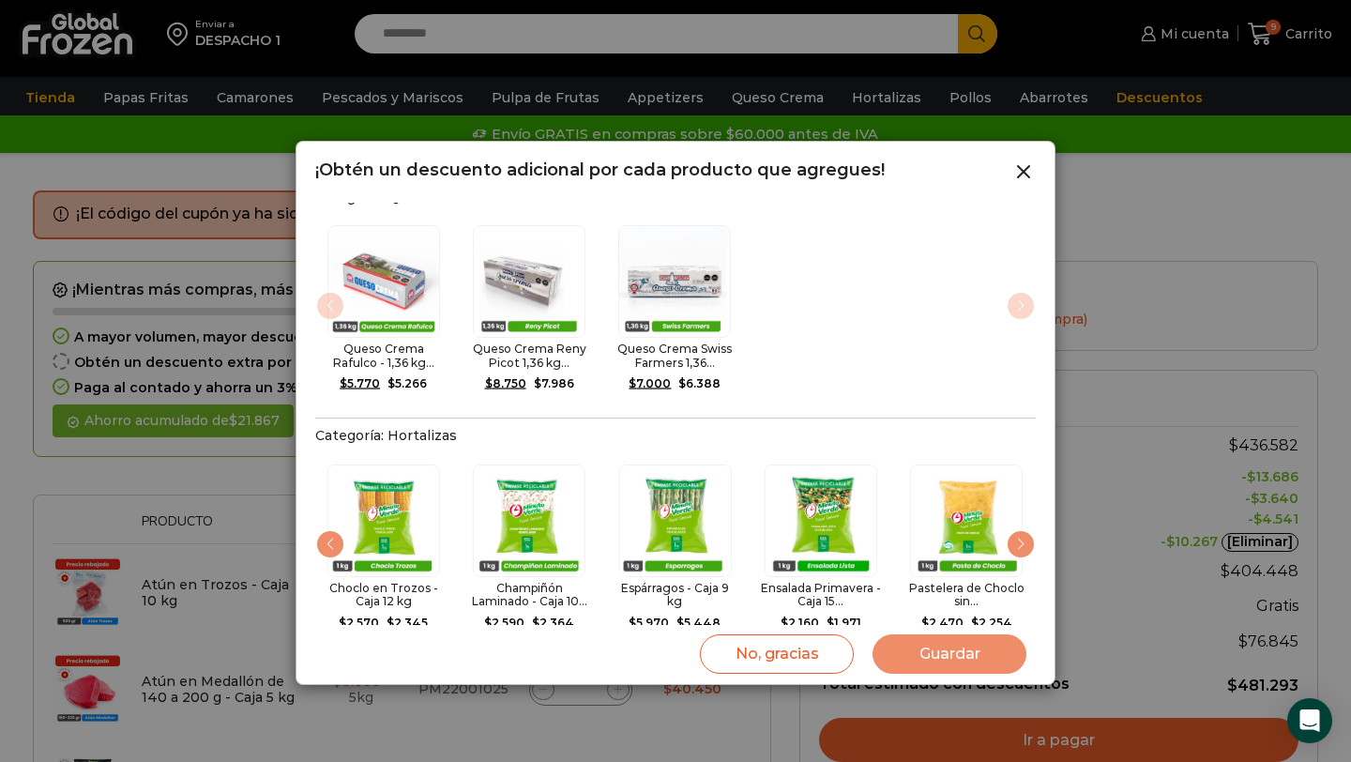
click at [1014, 529] on div "Next slide" at bounding box center [1020, 544] width 30 height 30
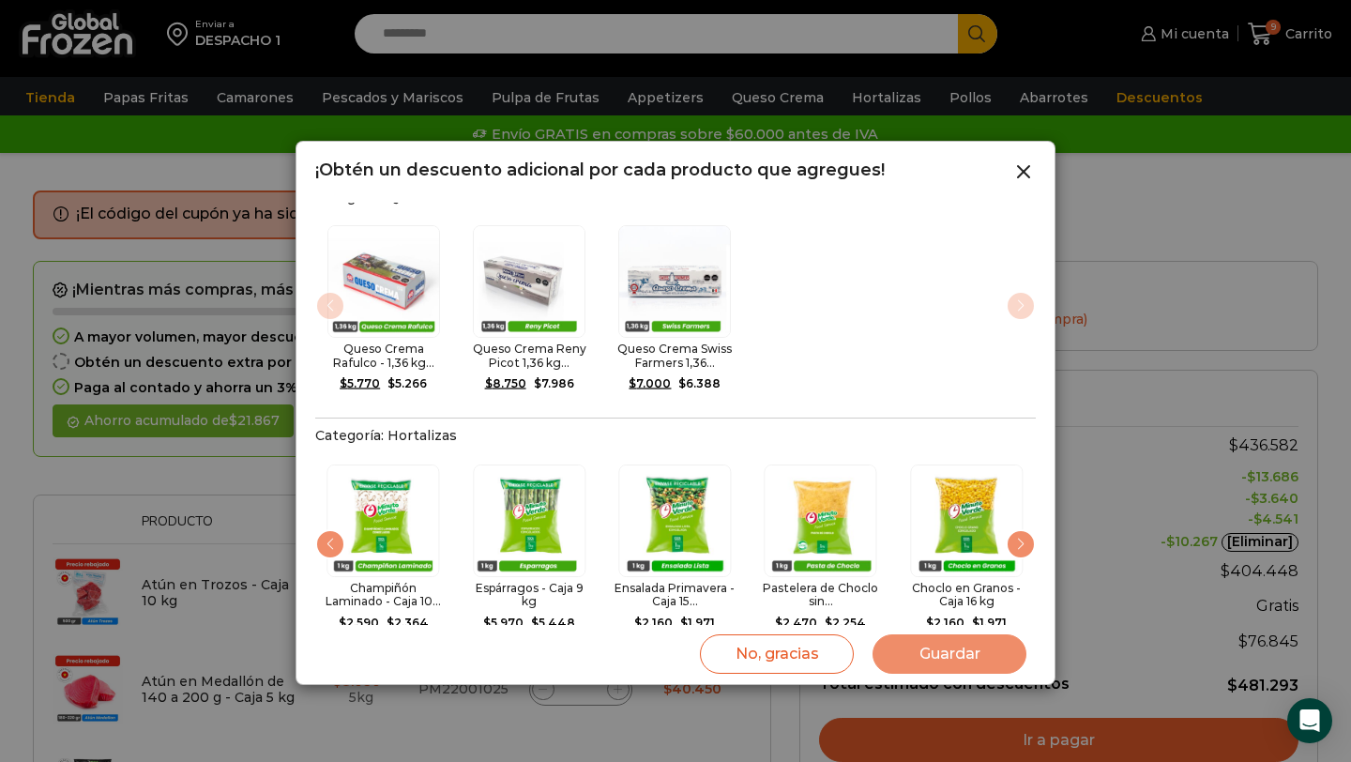
click at [1014, 529] on div "Next slide" at bounding box center [1020, 544] width 30 height 30
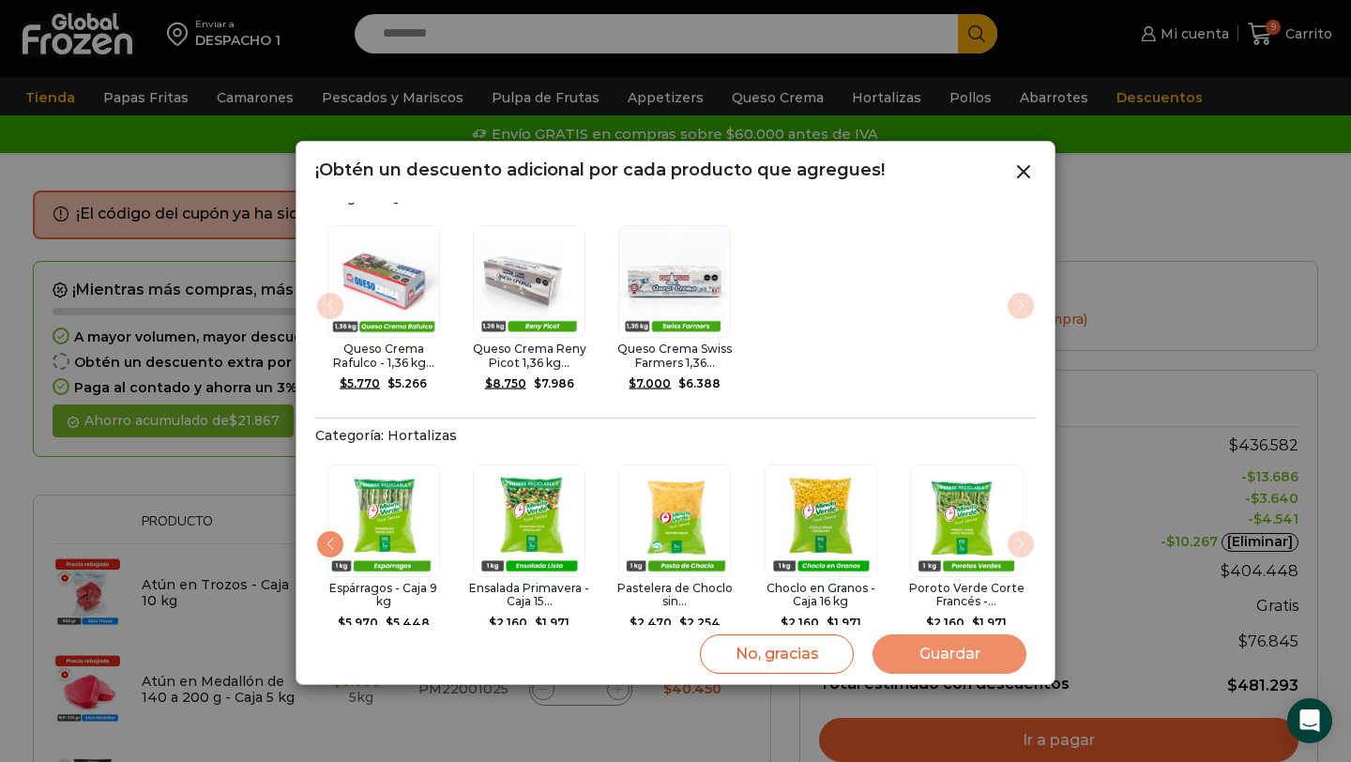
click at [1014, 506] on img "10 / 10" at bounding box center [966, 520] width 113 height 113
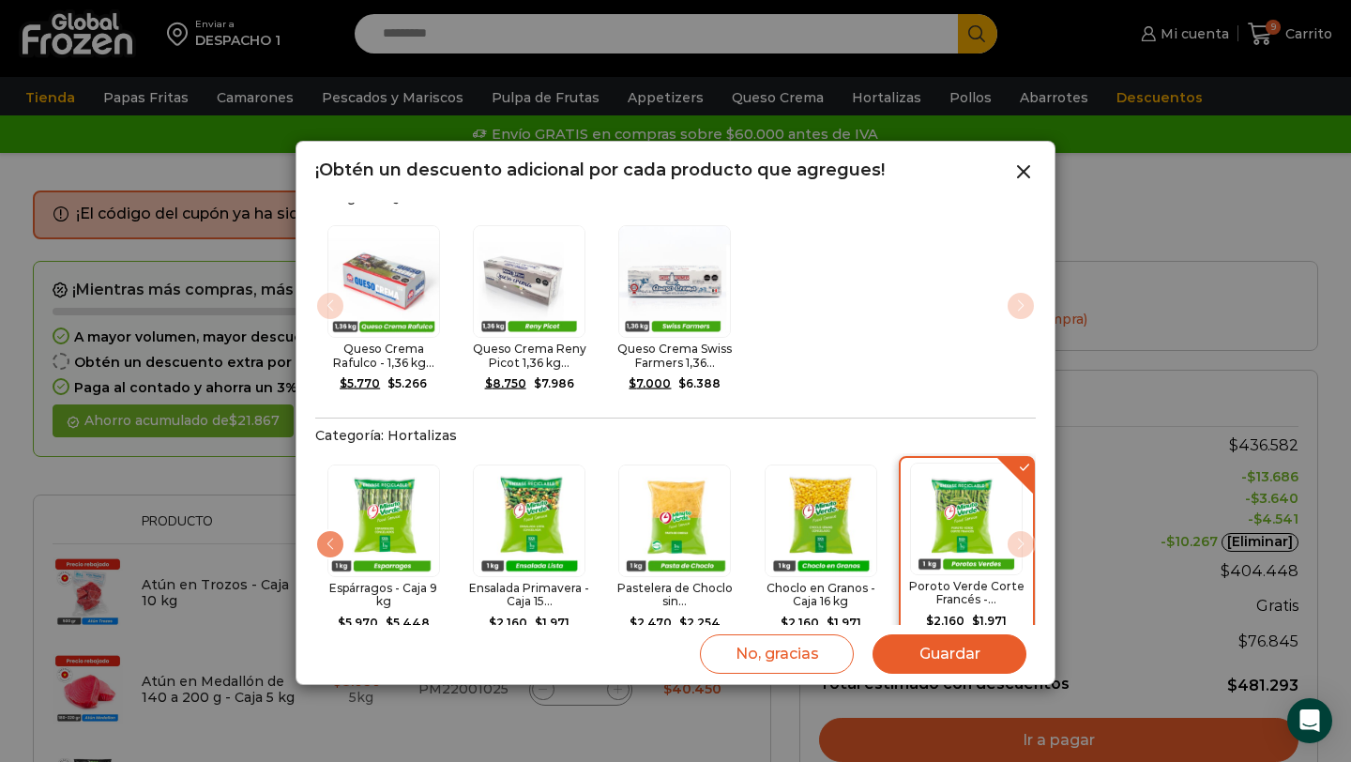
click at [1011, 470] on img "10 / 10" at bounding box center [966, 518] width 113 height 113
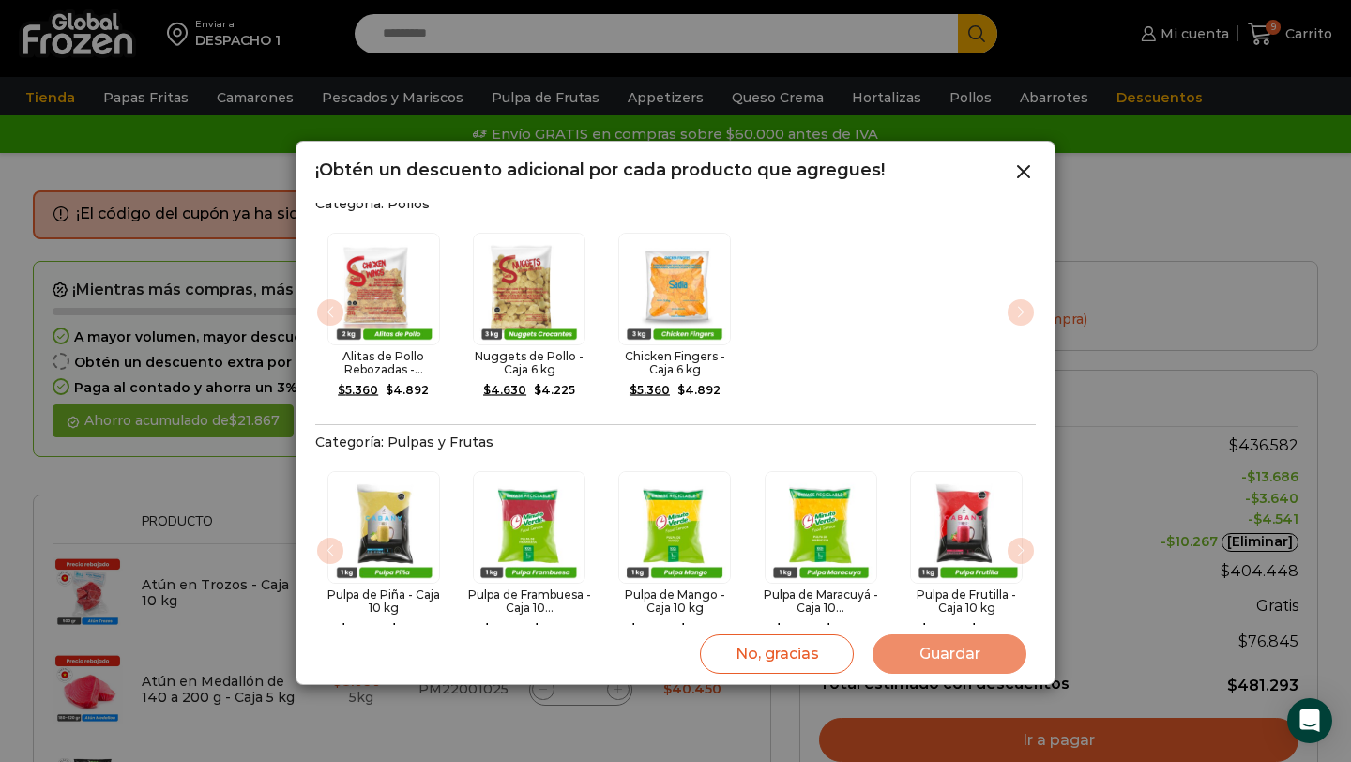
scroll to position [1235, 0]
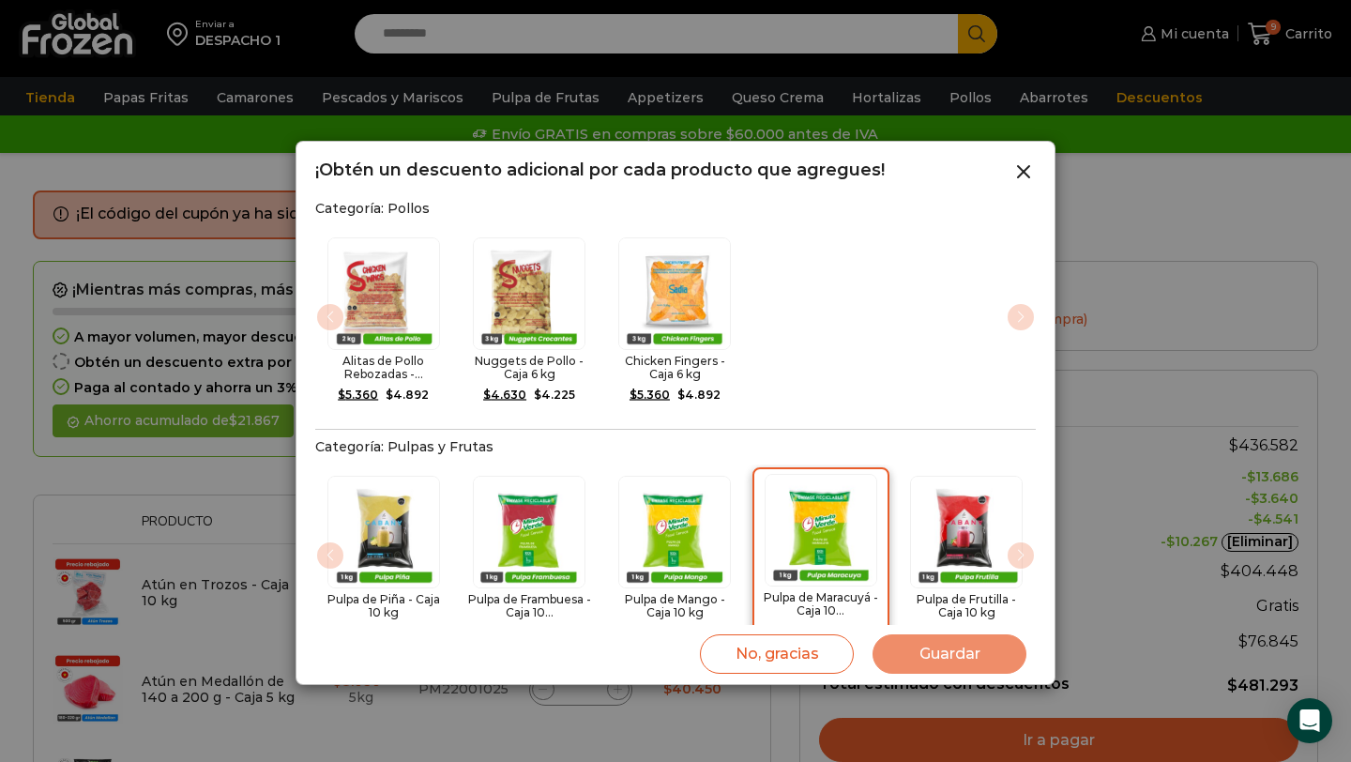
click at [831, 508] on img "4 / 5" at bounding box center [820, 530] width 113 height 113
click at [946, 652] on button "Guardar" at bounding box center [949, 653] width 154 height 39
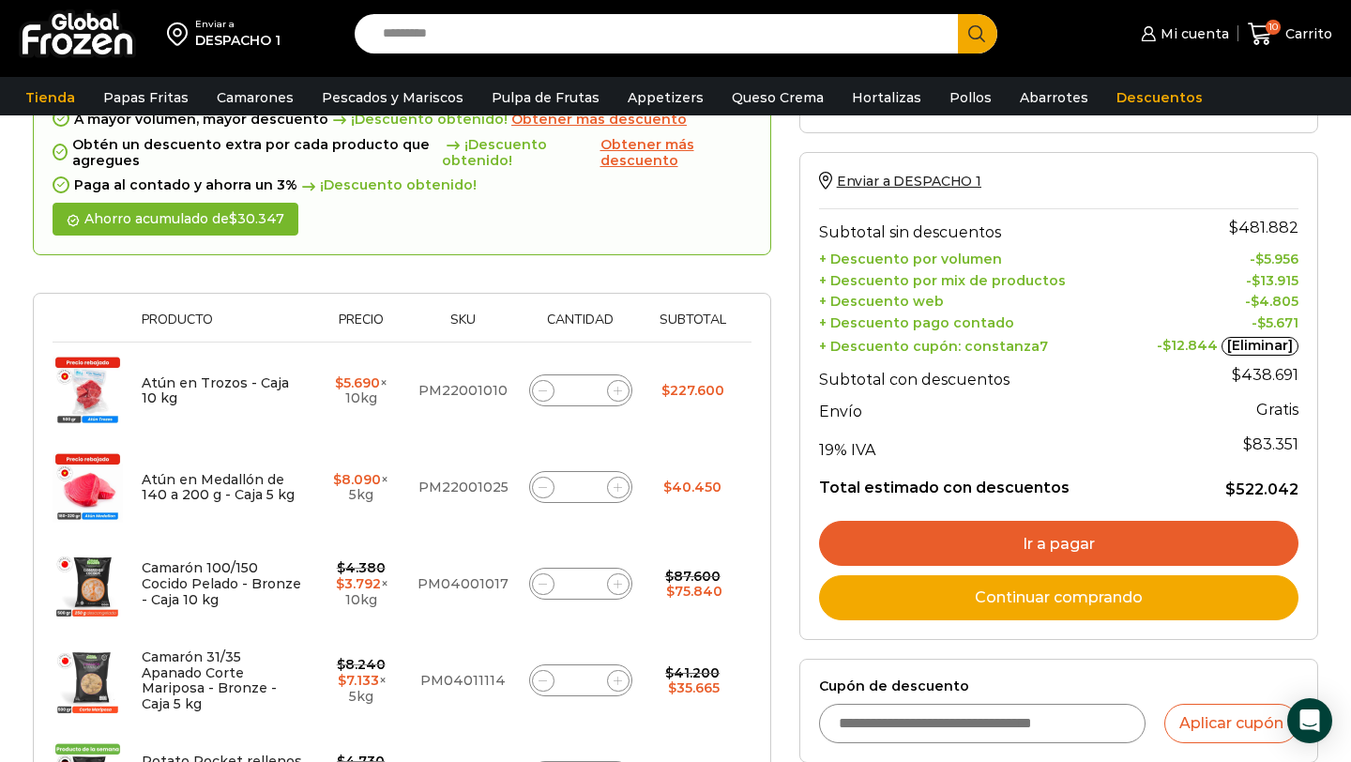
scroll to position [226, 0]
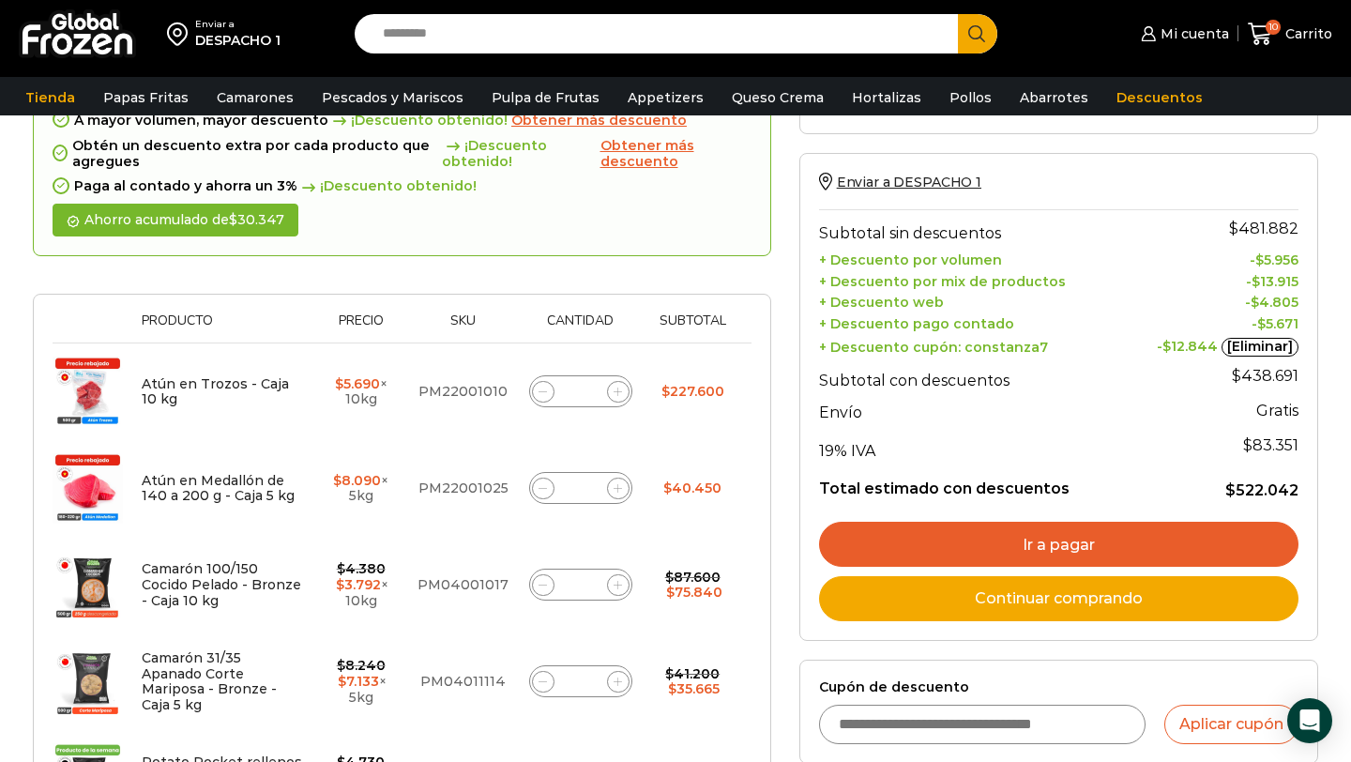
click at [546, 390] on span at bounding box center [543, 392] width 23 height 23
type input "*"
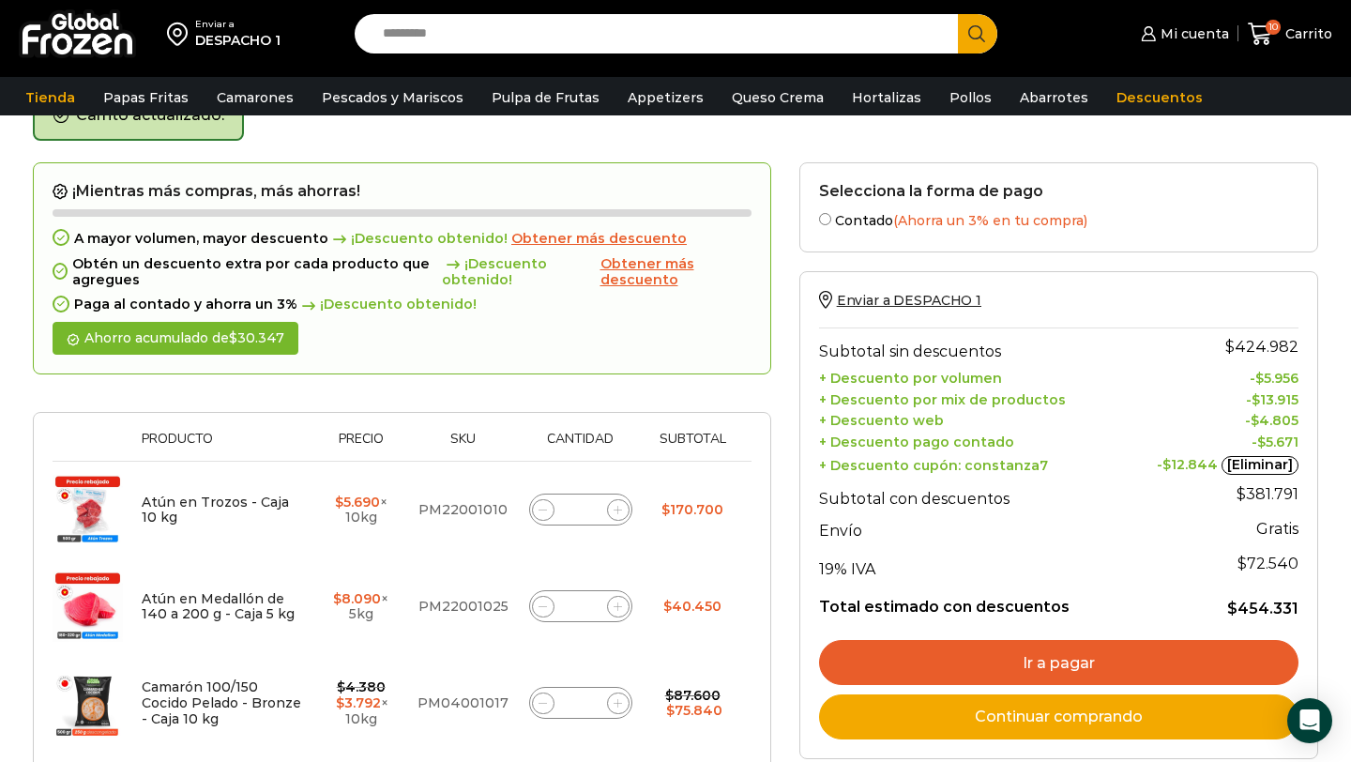
scroll to position [106, 0]
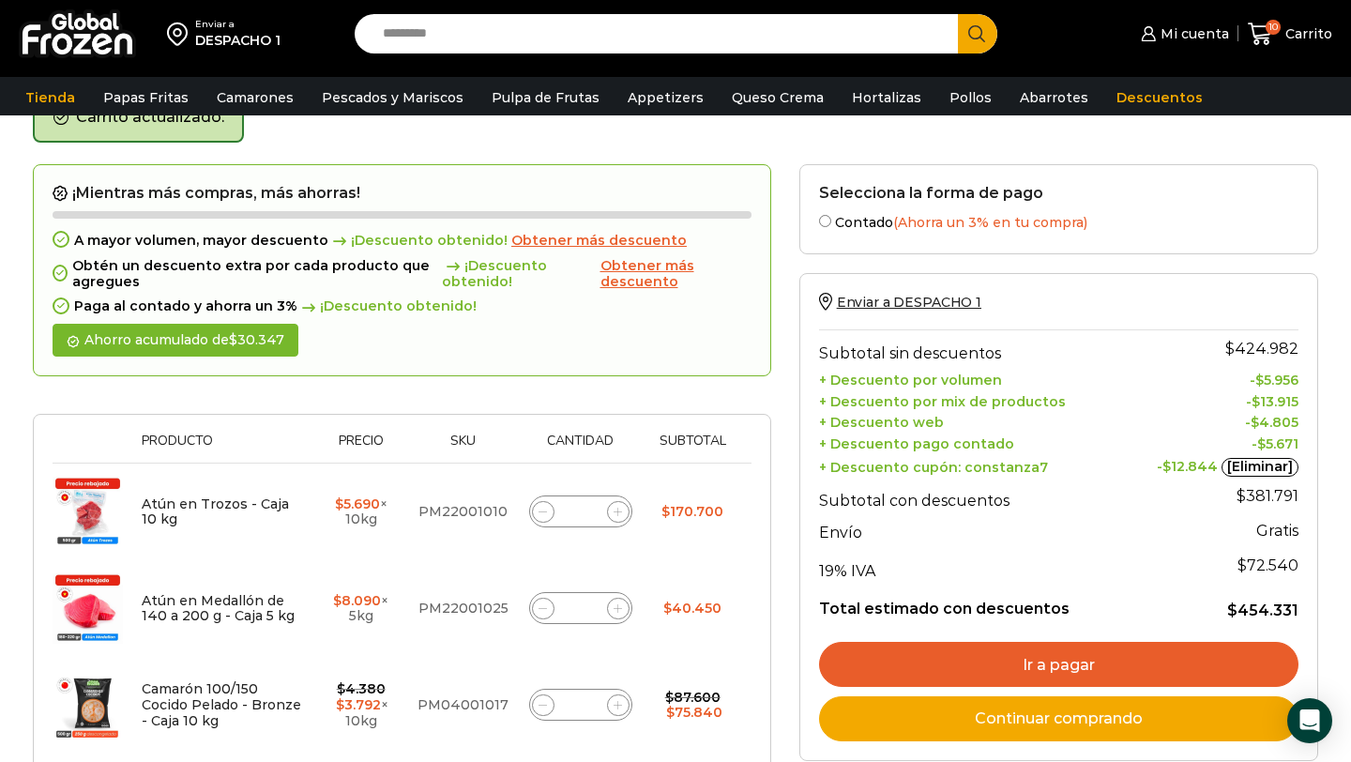
click at [1049, 672] on link "Ir a pagar" at bounding box center [1058, 664] width 479 height 45
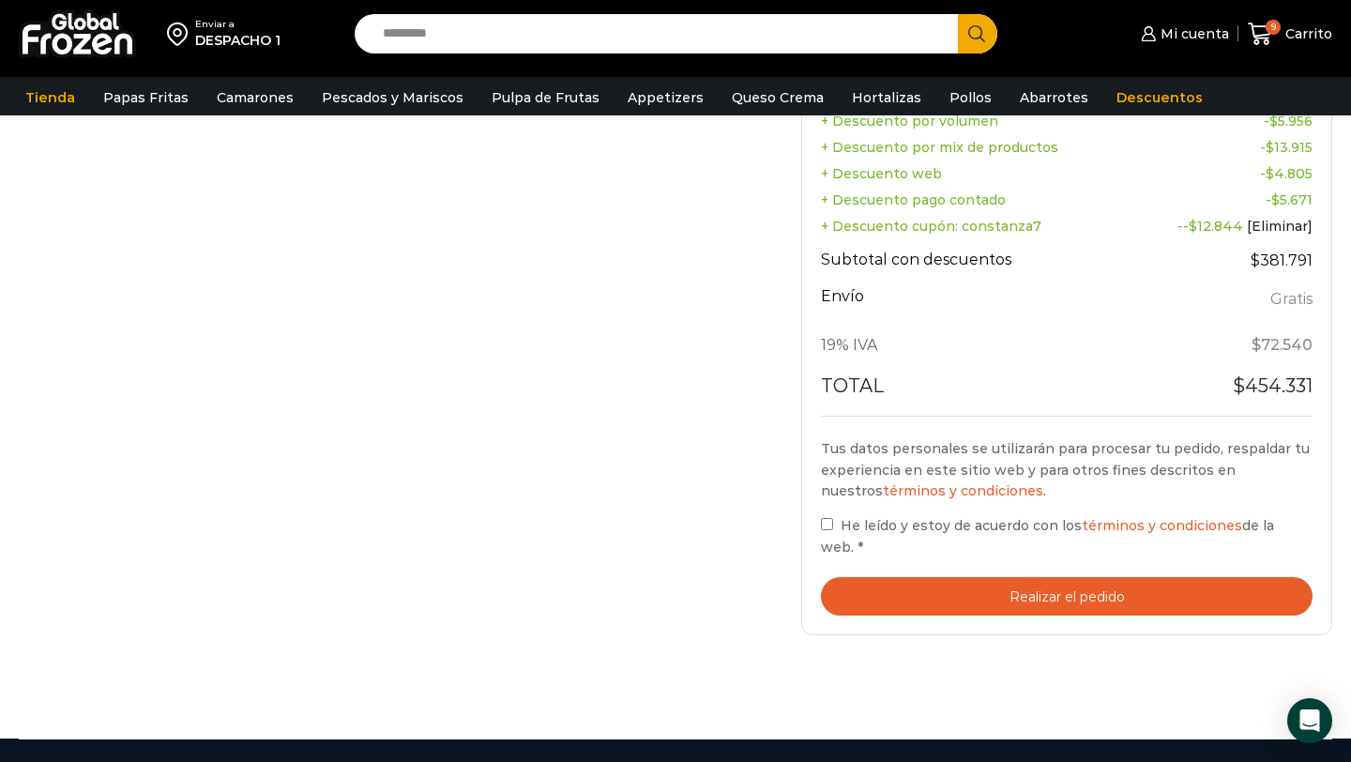
scroll to position [916, 0]
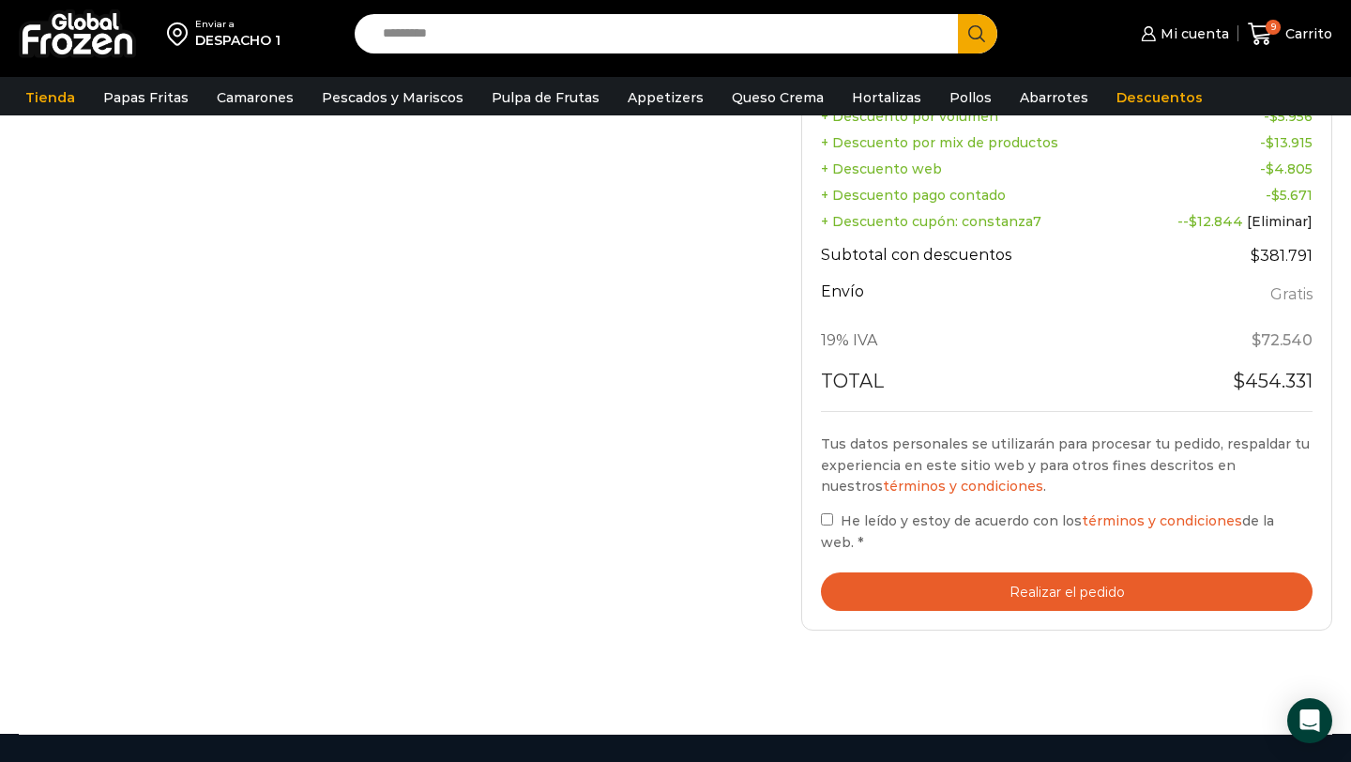
click at [932, 572] on button "Realizar el pedido" at bounding box center [1066, 591] width 491 height 38
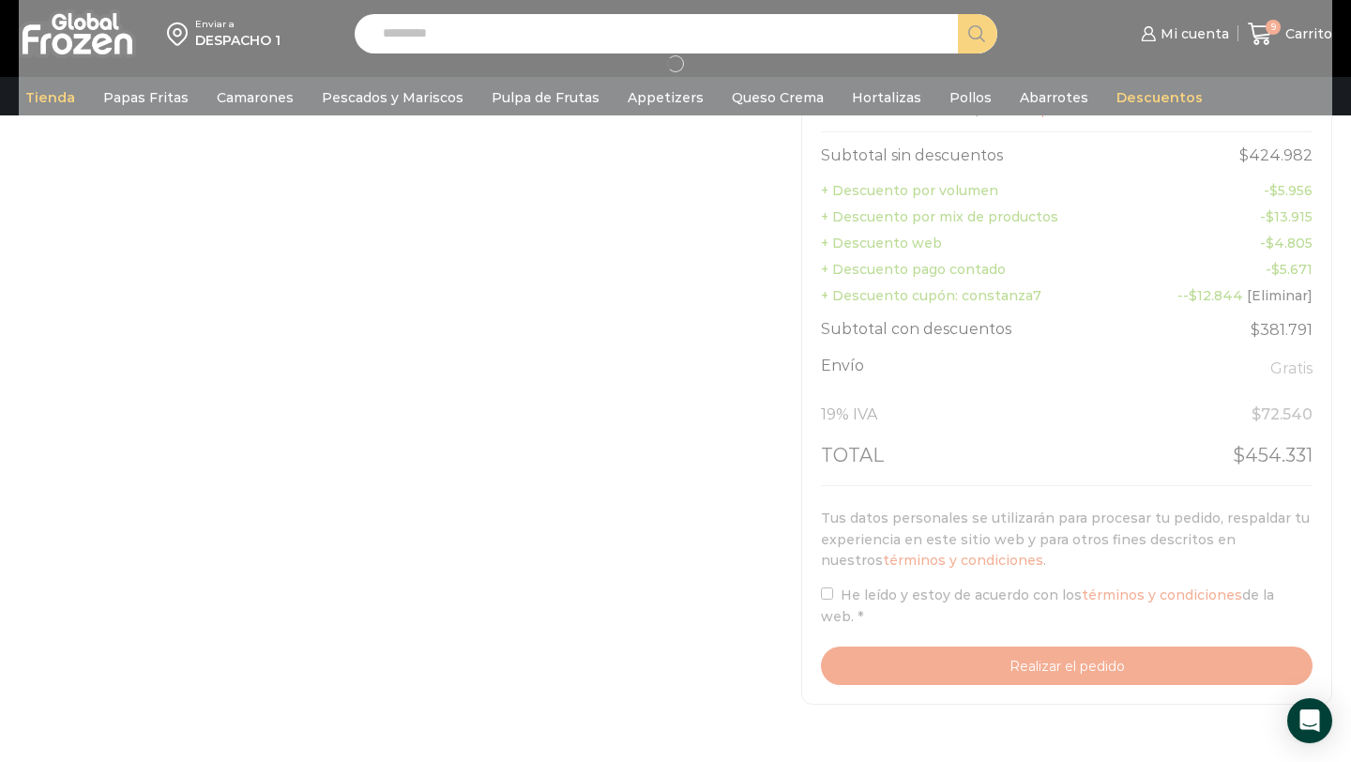
scroll to position [843, 0]
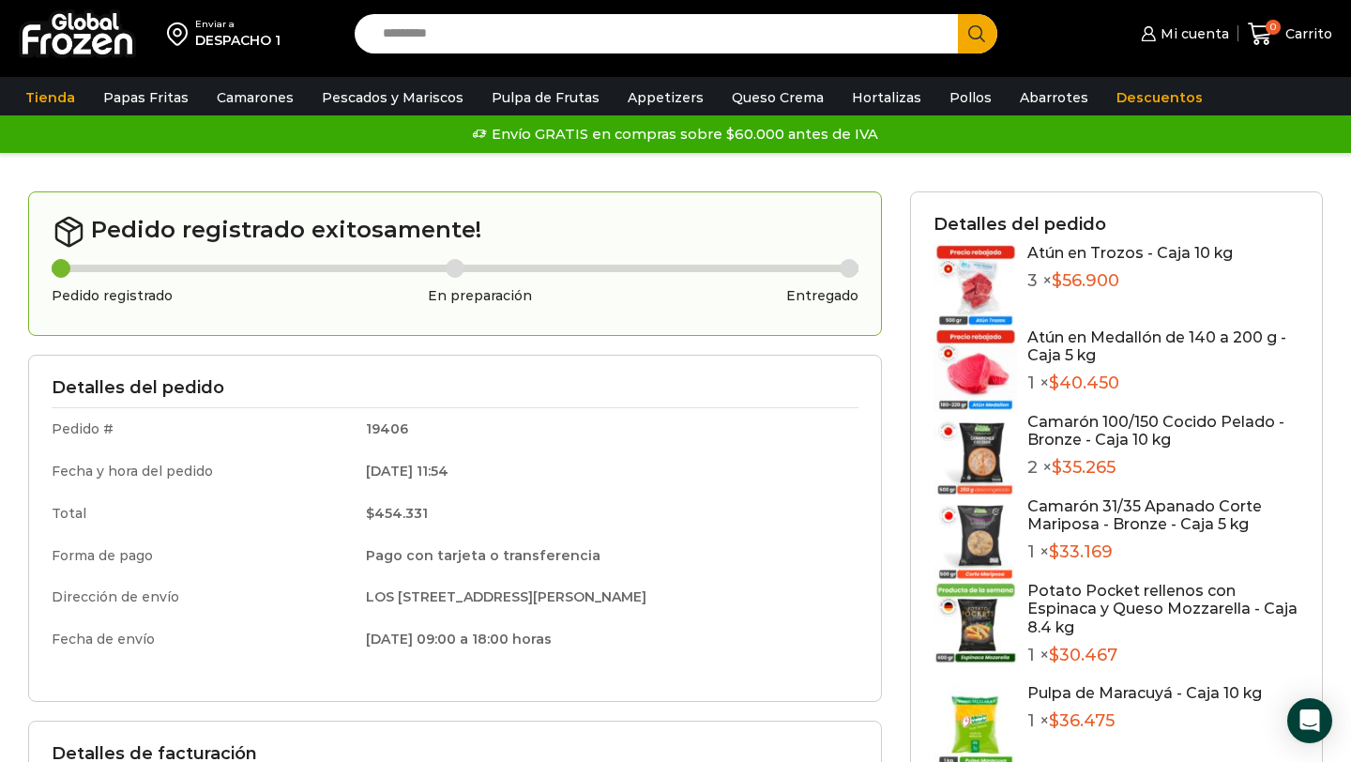
click at [64, 53] on img at bounding box center [77, 33] width 117 height 49
click at [81, 38] on img at bounding box center [77, 33] width 117 height 49
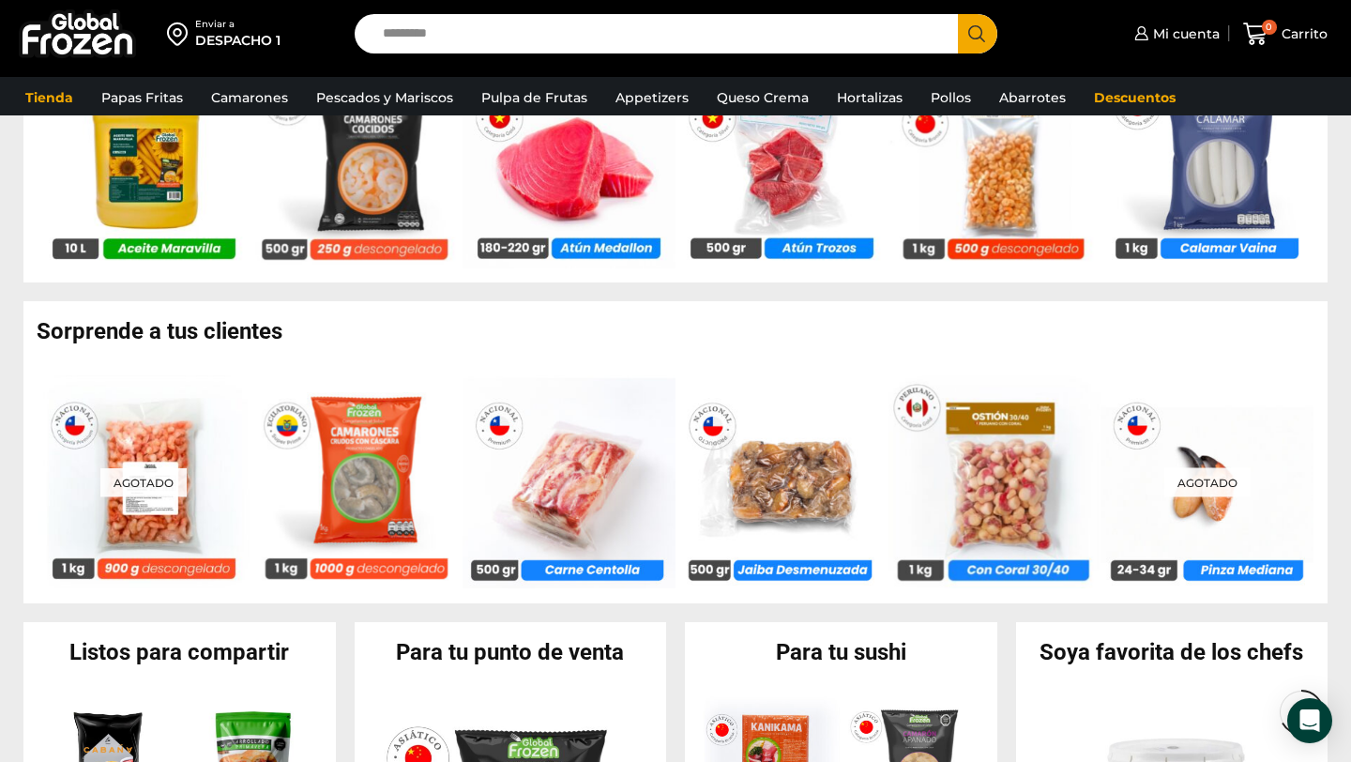
scroll to position [1324, 0]
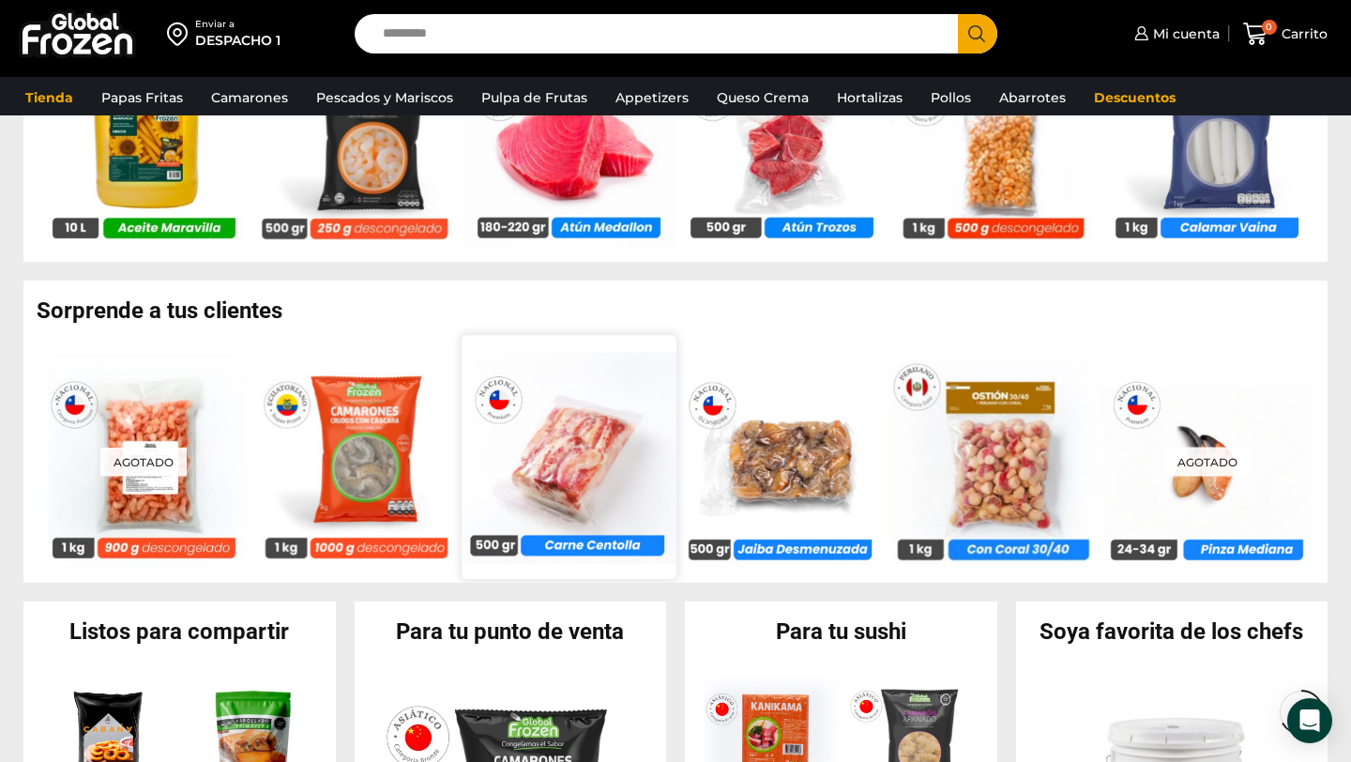
click at [568, 457] on img at bounding box center [569, 457] width 214 height 214
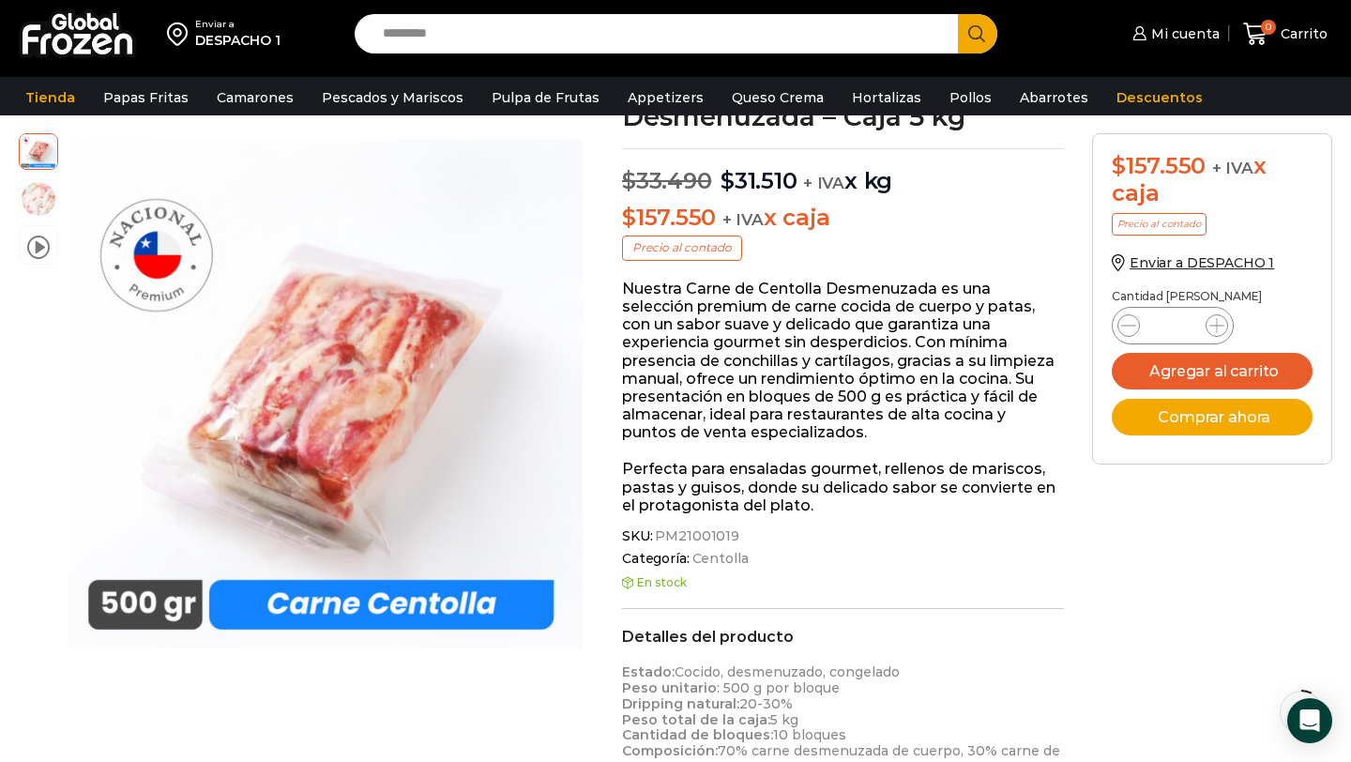
scroll to position [47, 0]
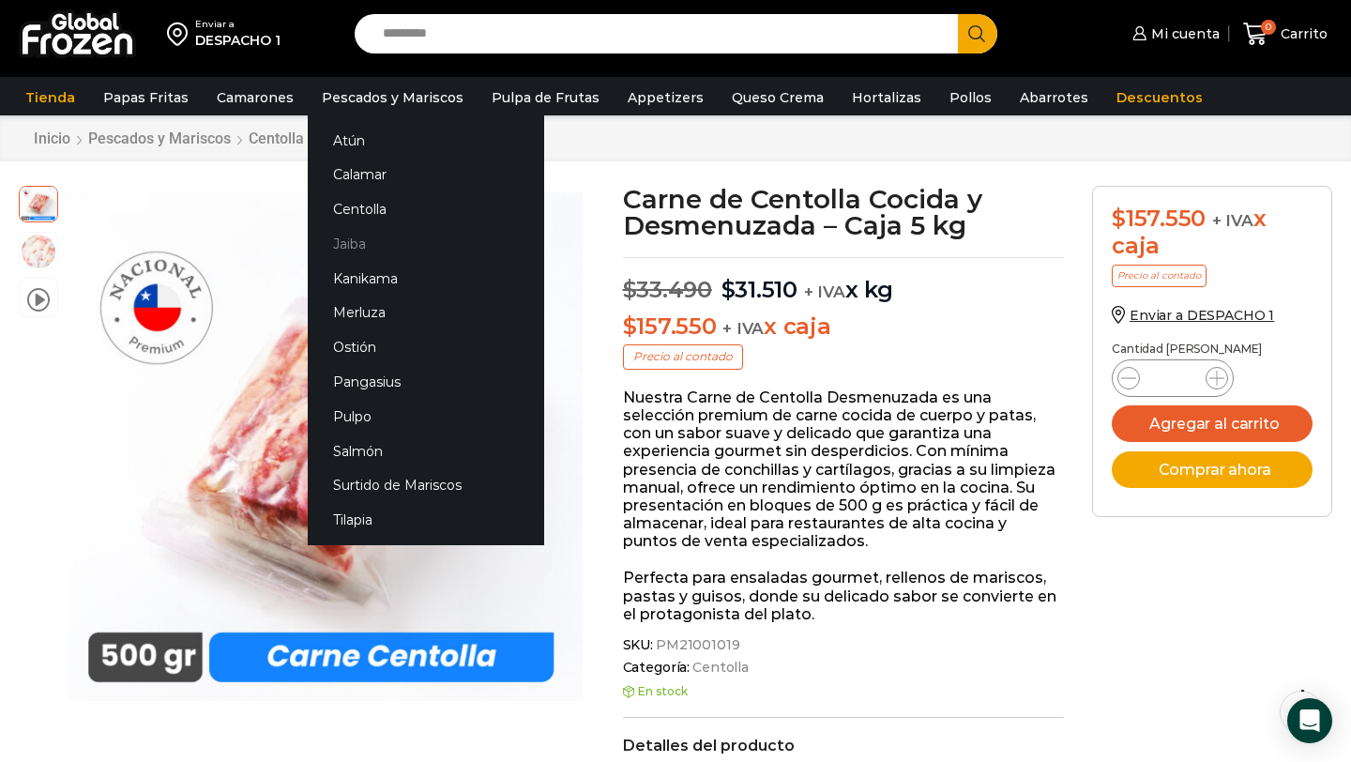
click at [343, 247] on link "Jaiba" at bounding box center [426, 244] width 236 height 35
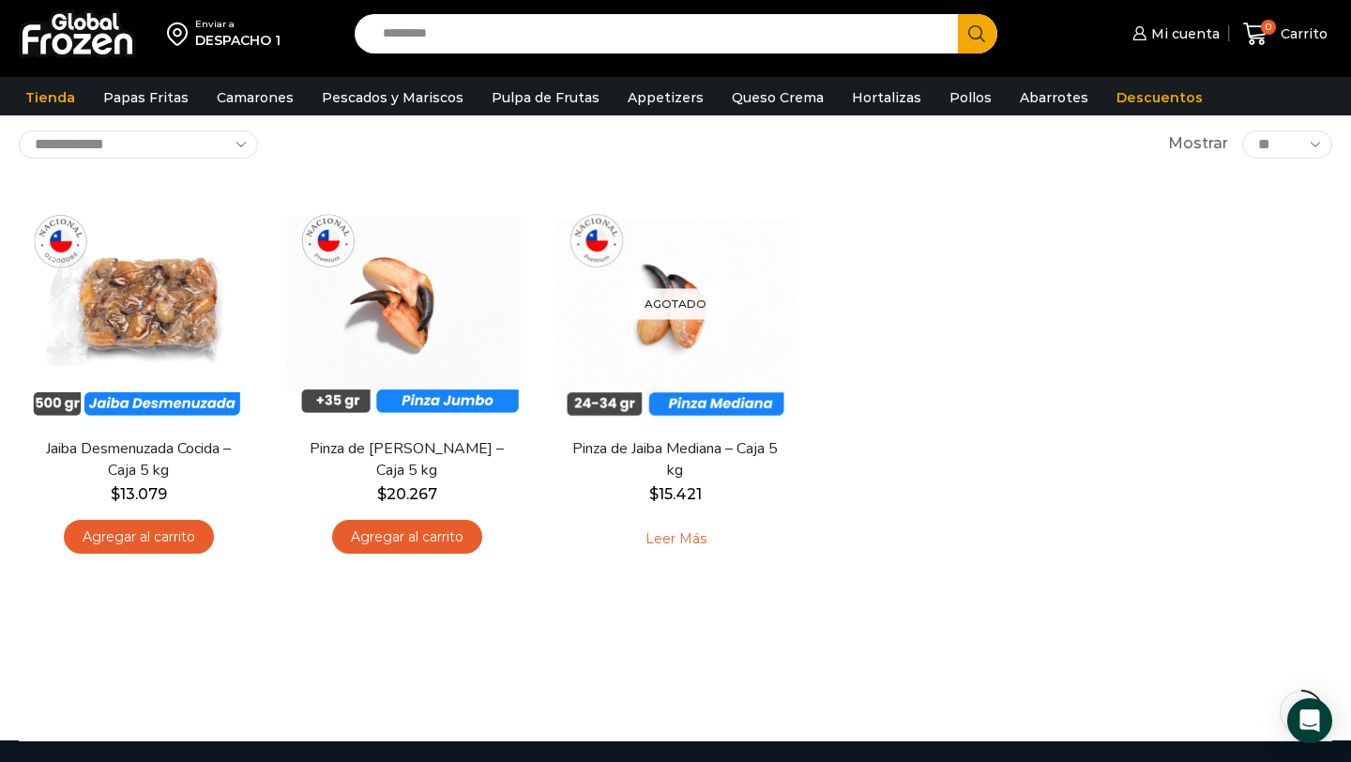
scroll to position [111, 0]
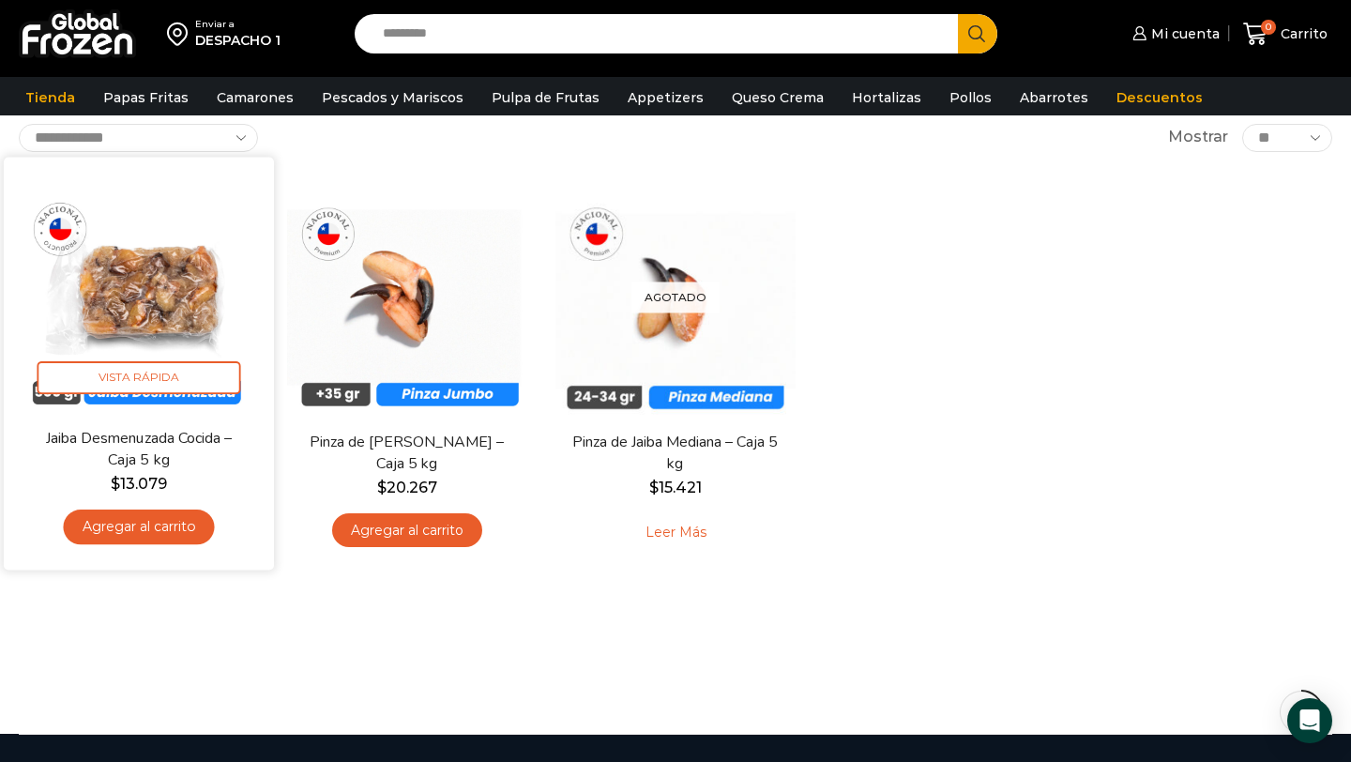
click at [177, 296] on img at bounding box center [139, 292] width 242 height 242
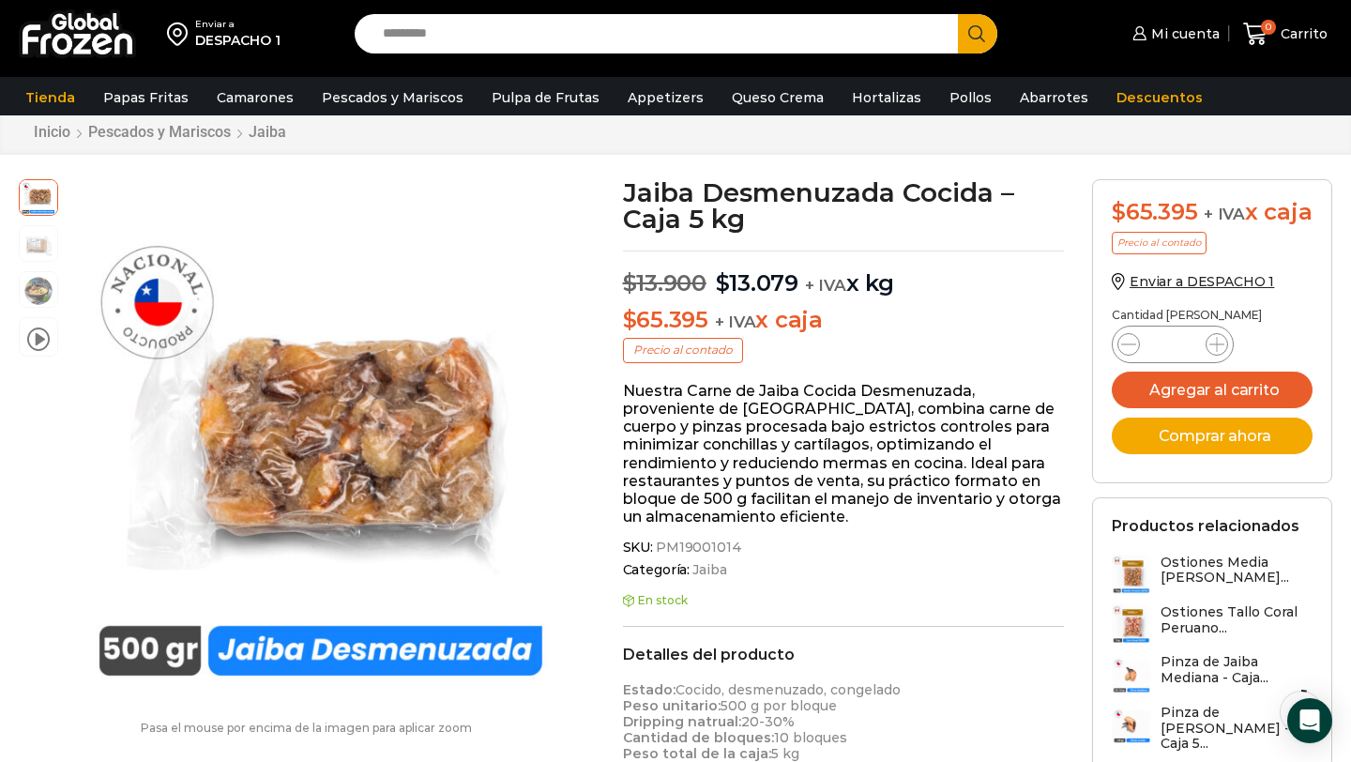
scroll to position [44, 0]
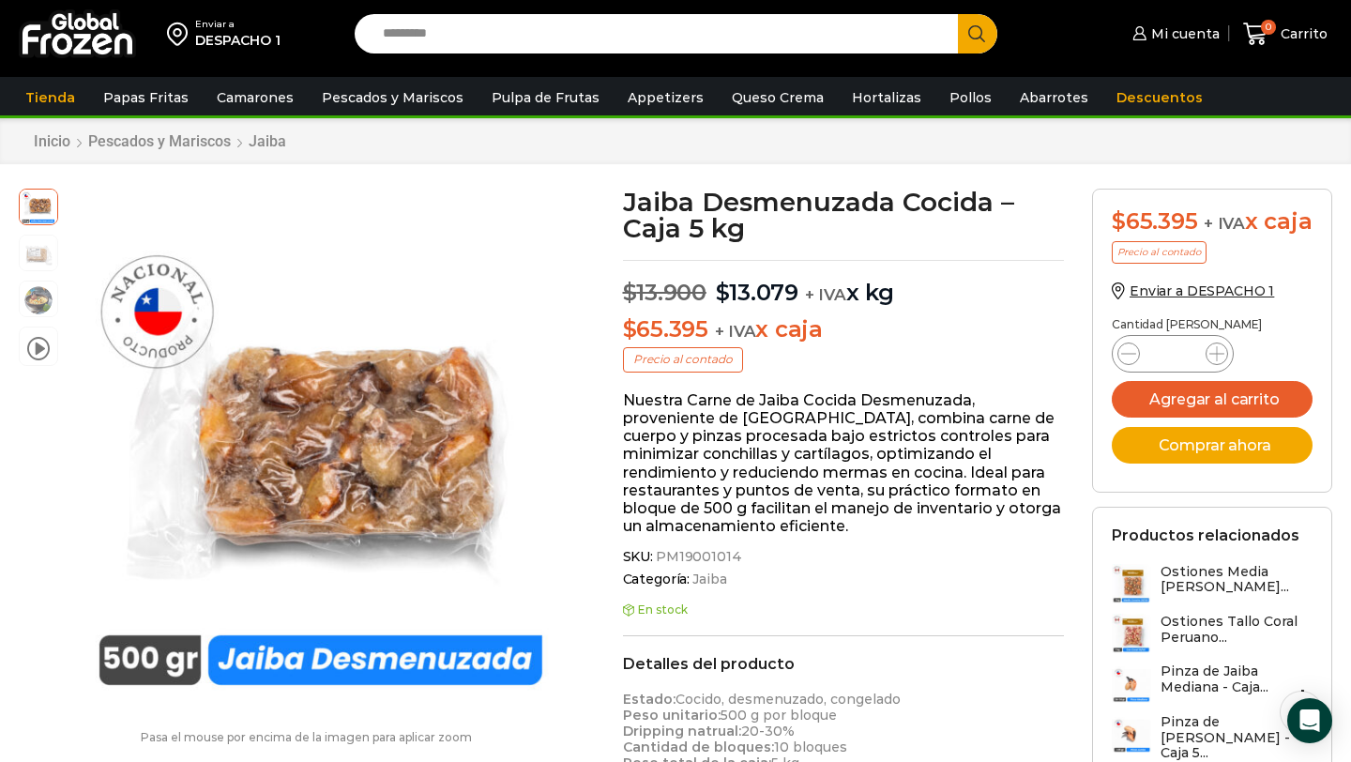
drag, startPoint x: 627, startPoint y: 328, endPoint x: 851, endPoint y: 334, distance: 223.3
click at [851, 334] on p "$ 65.395 + IVA x caja" at bounding box center [844, 329] width 442 height 27
click at [736, 49] on input "Search input" at bounding box center [660, 33] width 575 height 39
type input "*"
click at [236, 37] on div "DESPACHO 1" at bounding box center [237, 40] width 85 height 19
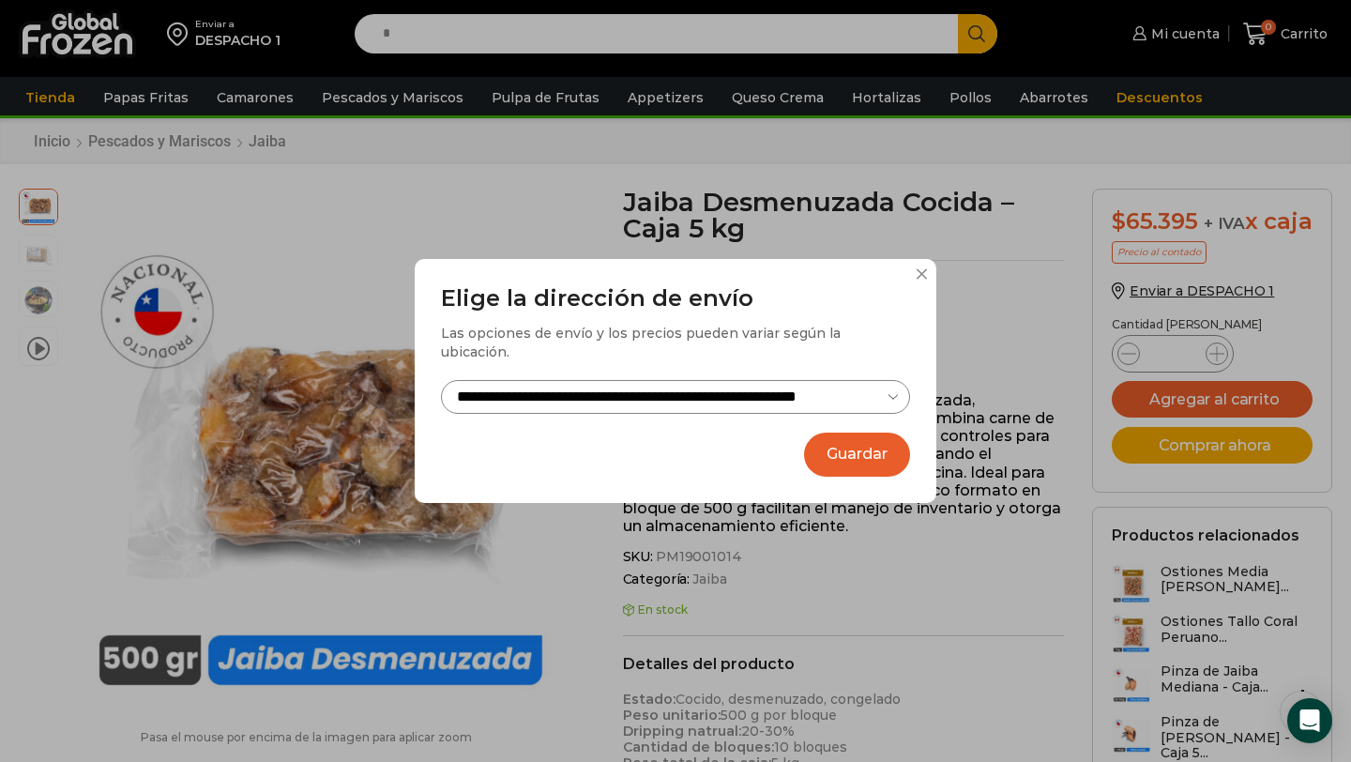
click at [581, 382] on select "**********" at bounding box center [675, 397] width 469 height 35
select select "**********"
click at [441, 380] on select "**********" at bounding box center [675, 397] width 469 height 35
click at [869, 450] on button "Guardar" at bounding box center [857, 454] width 106 height 44
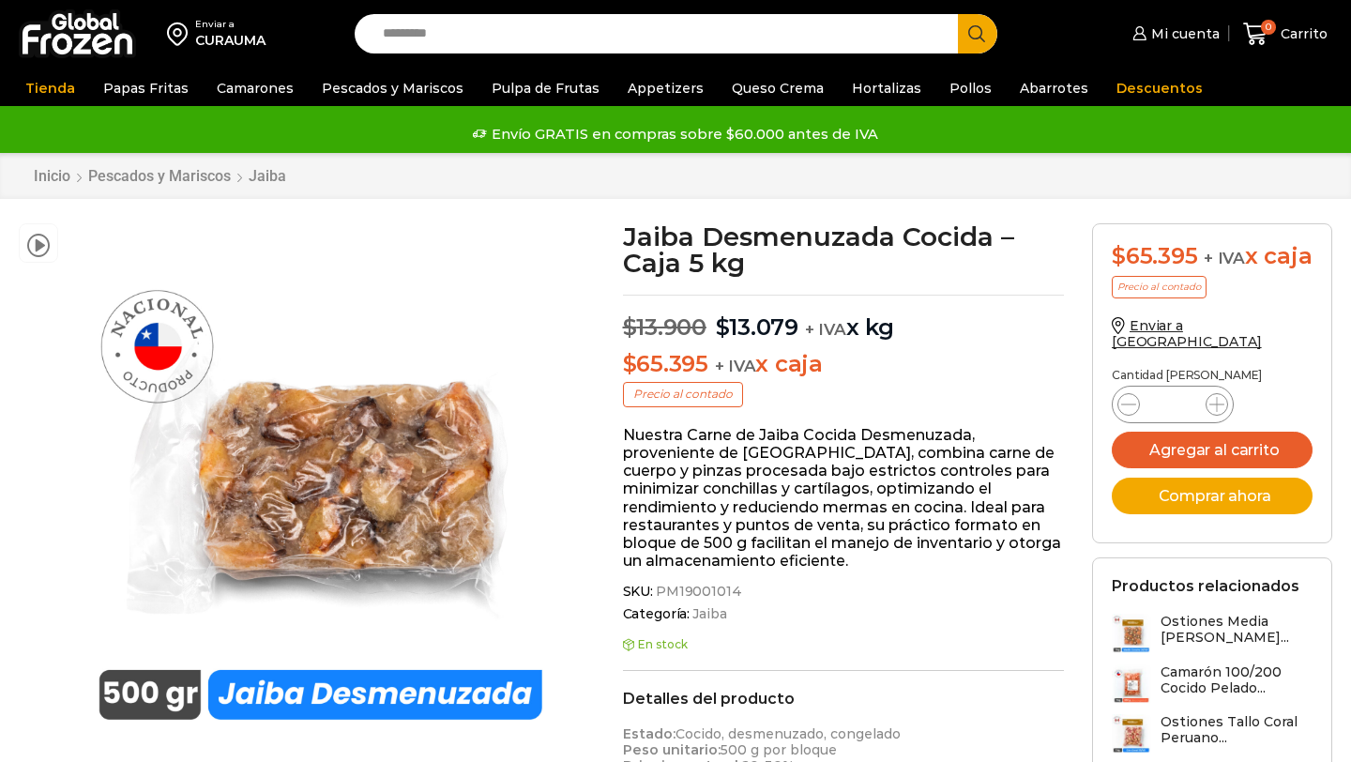
click at [454, 33] on input "Search input" at bounding box center [660, 33] width 575 height 39
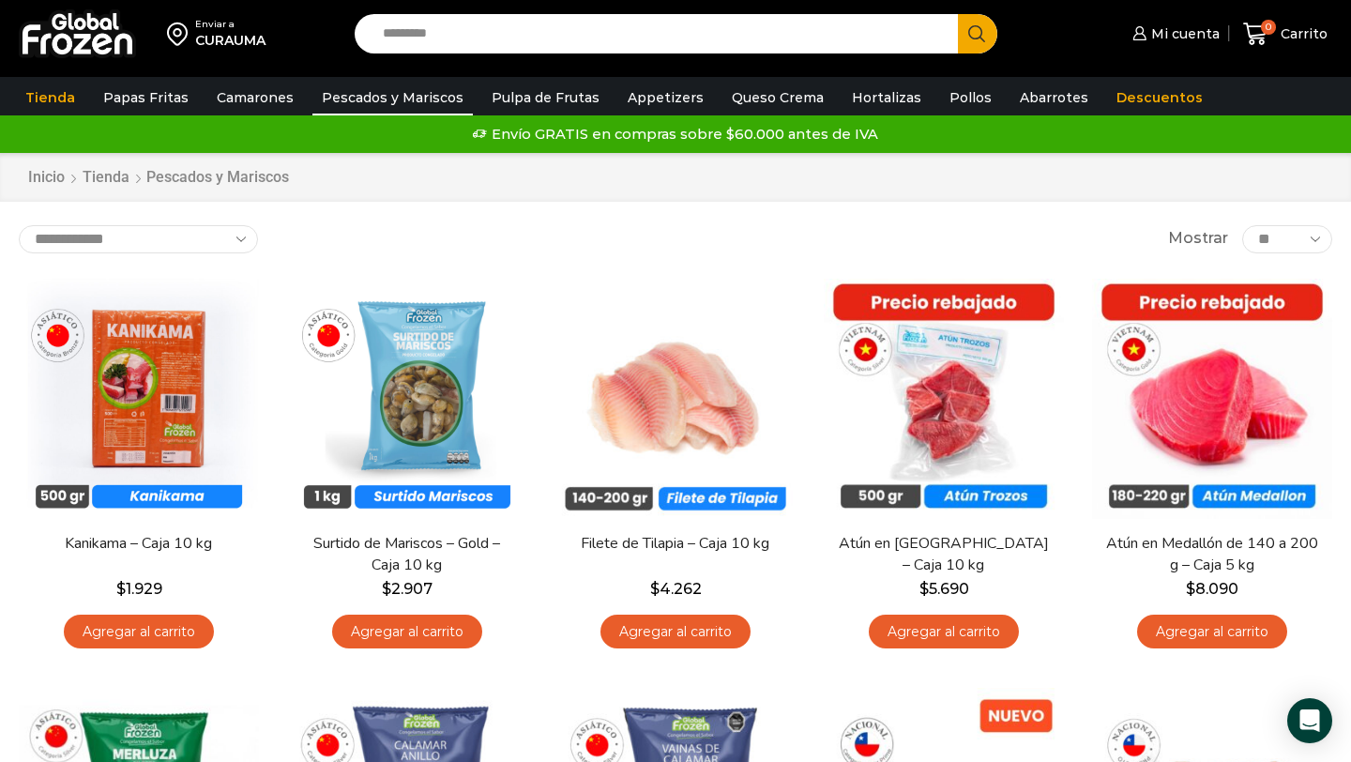
click at [487, 41] on input "Search input" at bounding box center [660, 33] width 575 height 39
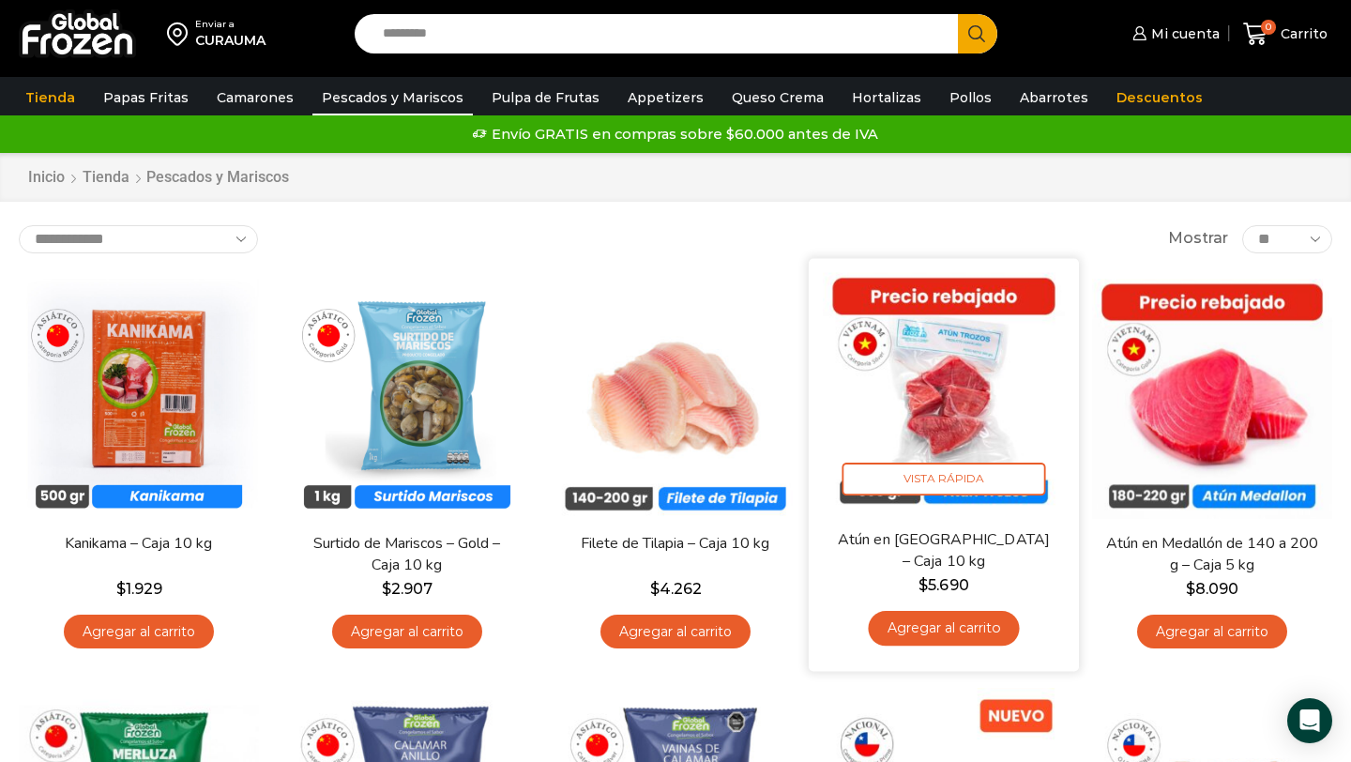
click at [952, 627] on link "Agregar al carrito" at bounding box center [943, 628] width 151 height 35
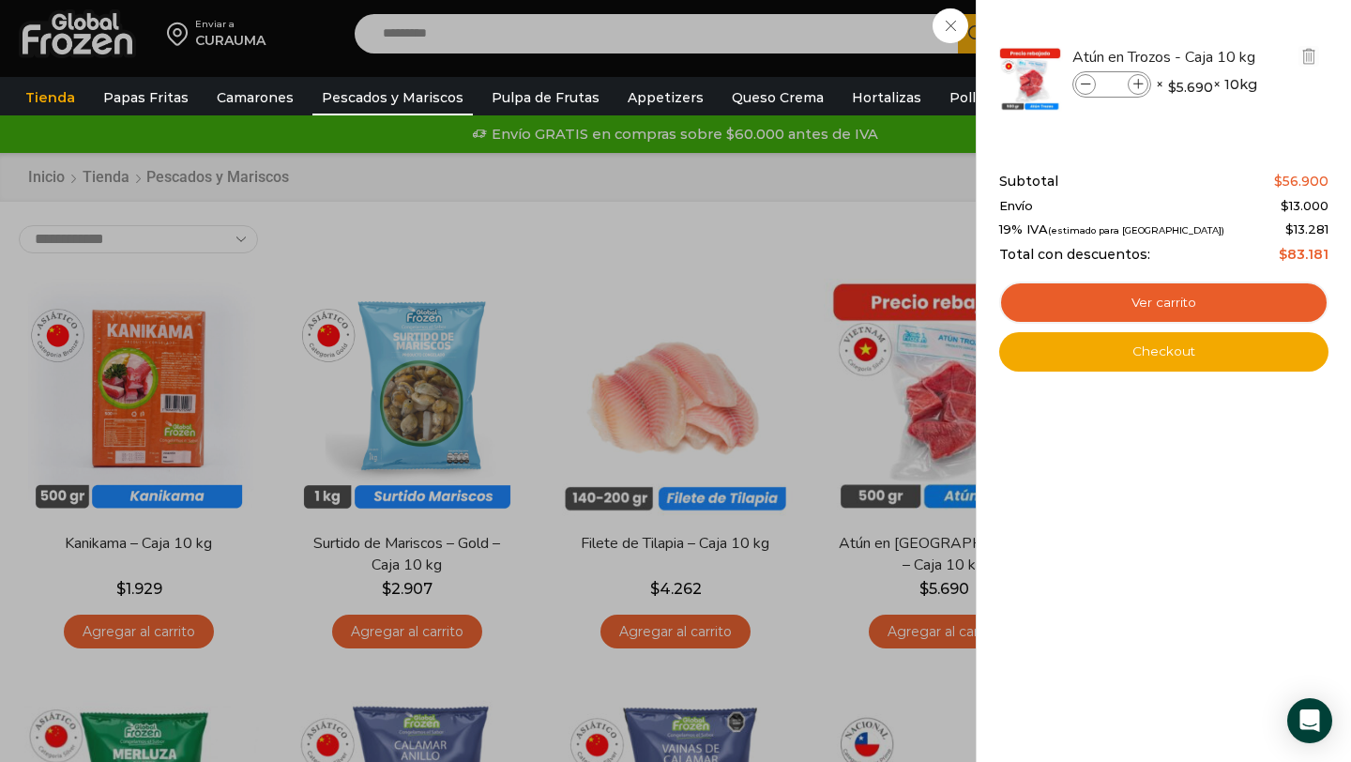
click at [1141, 83] on icon at bounding box center [1138, 85] width 10 height 10
type input "*"
click at [1238, 56] on div "3 Carrito 3 3 Shopping Cart *" at bounding box center [1285, 34] width 94 height 44
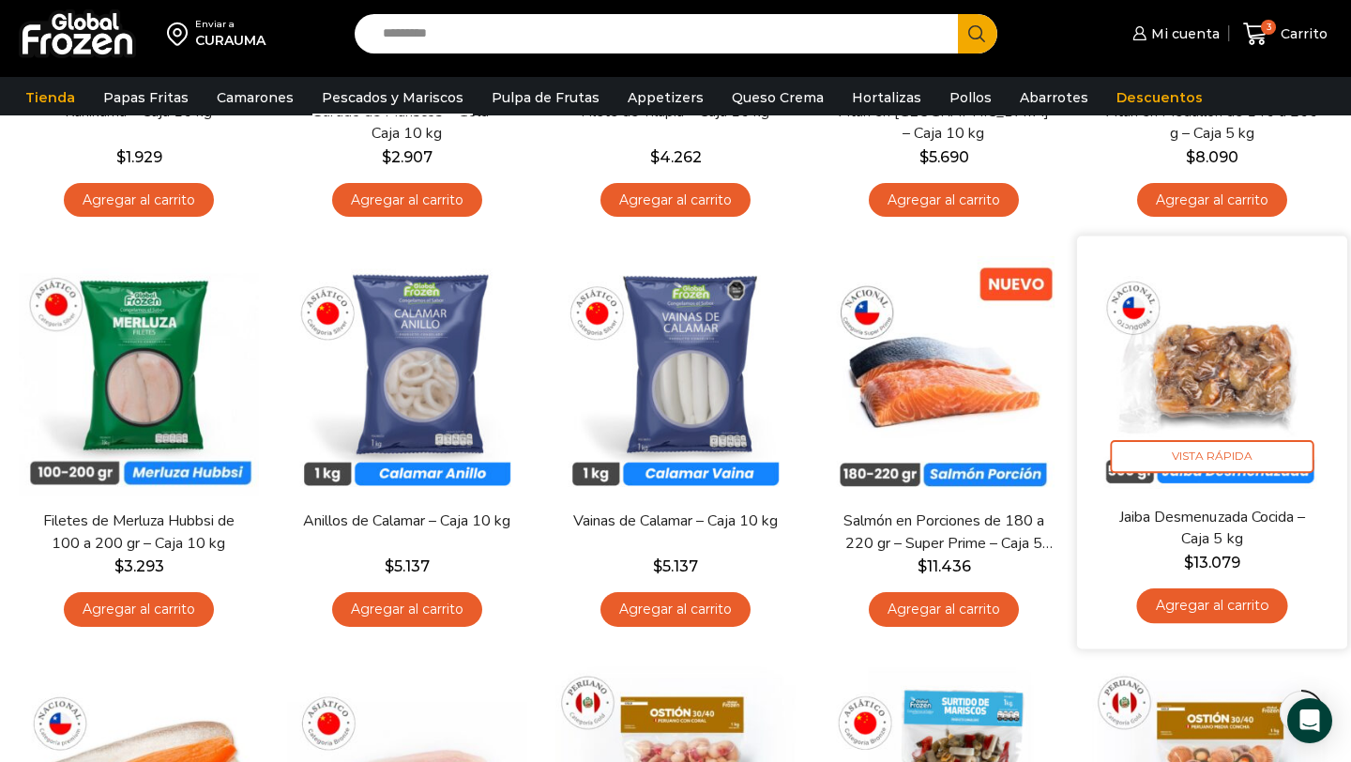
scroll to position [438, 0]
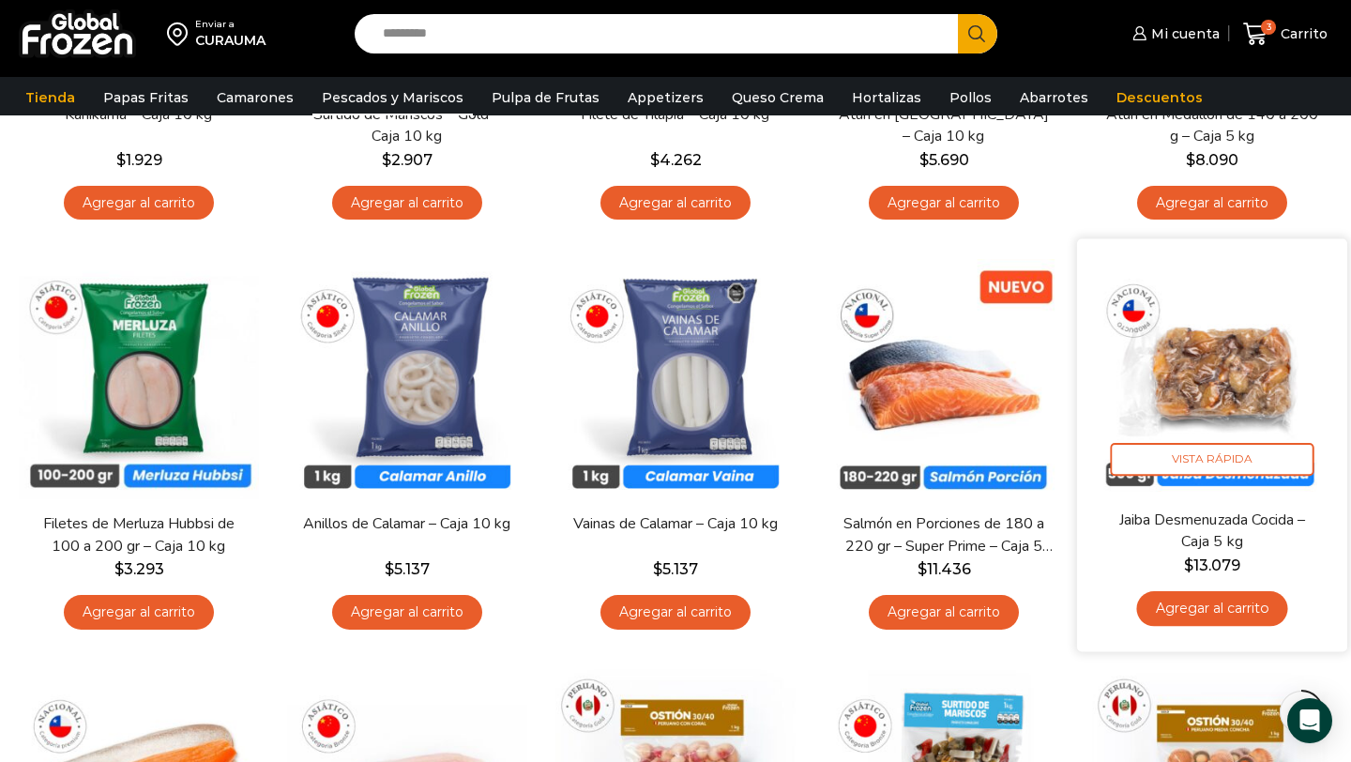
click at [1219, 343] on img at bounding box center [1212, 374] width 242 height 242
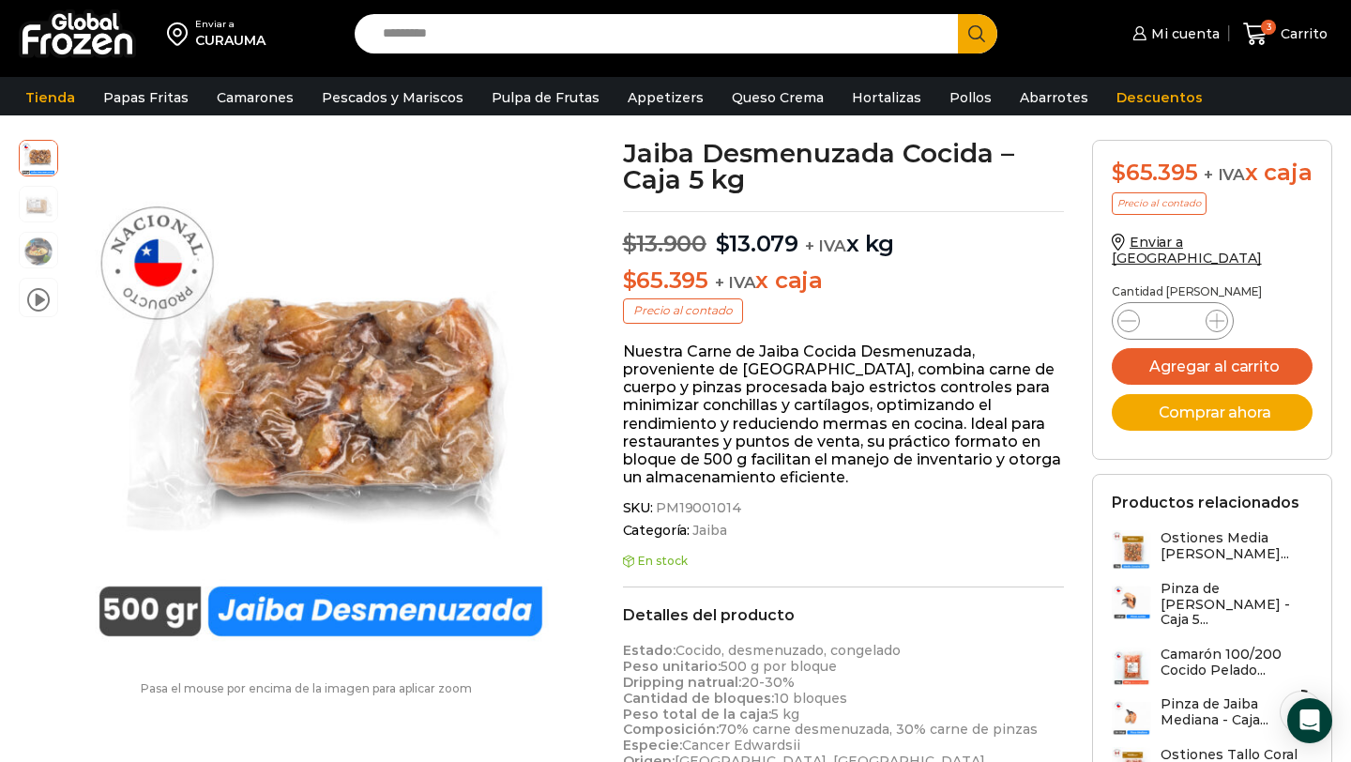
scroll to position [89, 0]
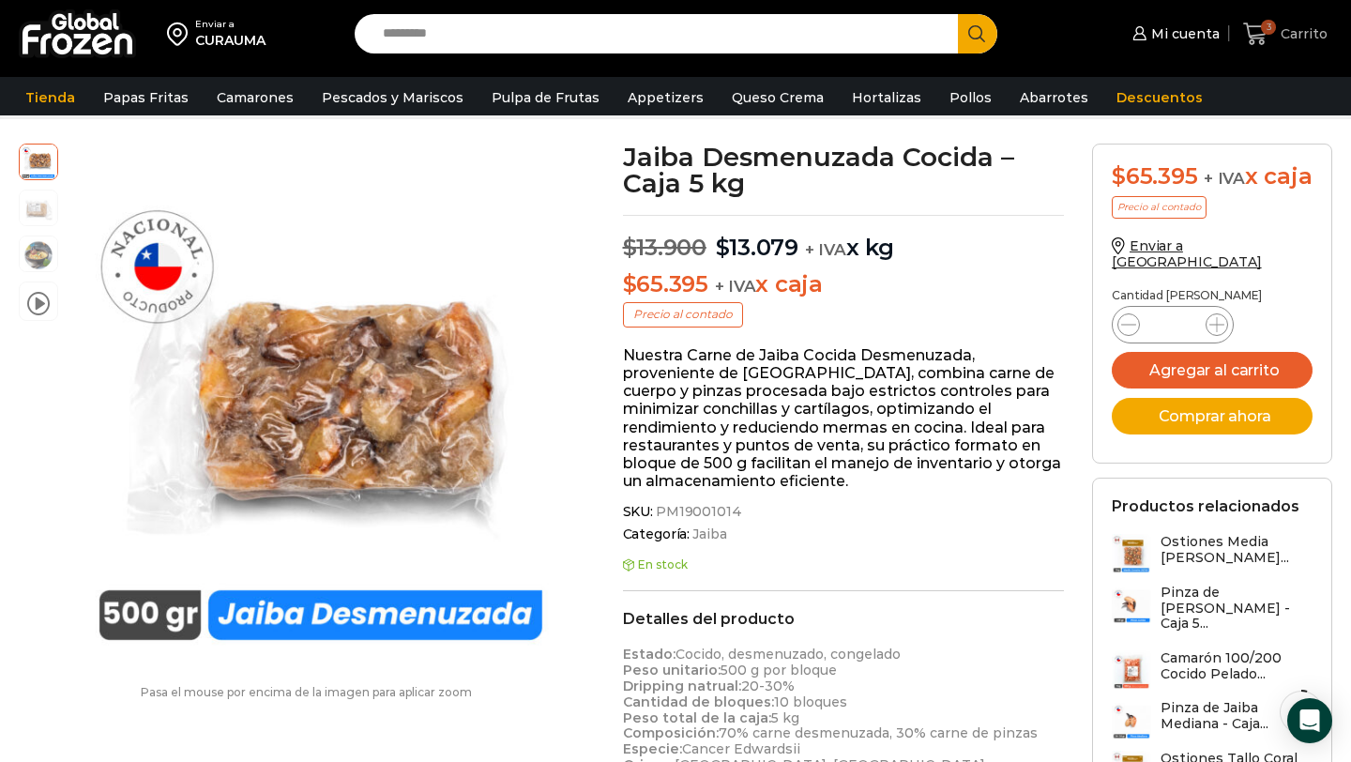
click at [1262, 36] on icon at bounding box center [1255, 34] width 25 height 25
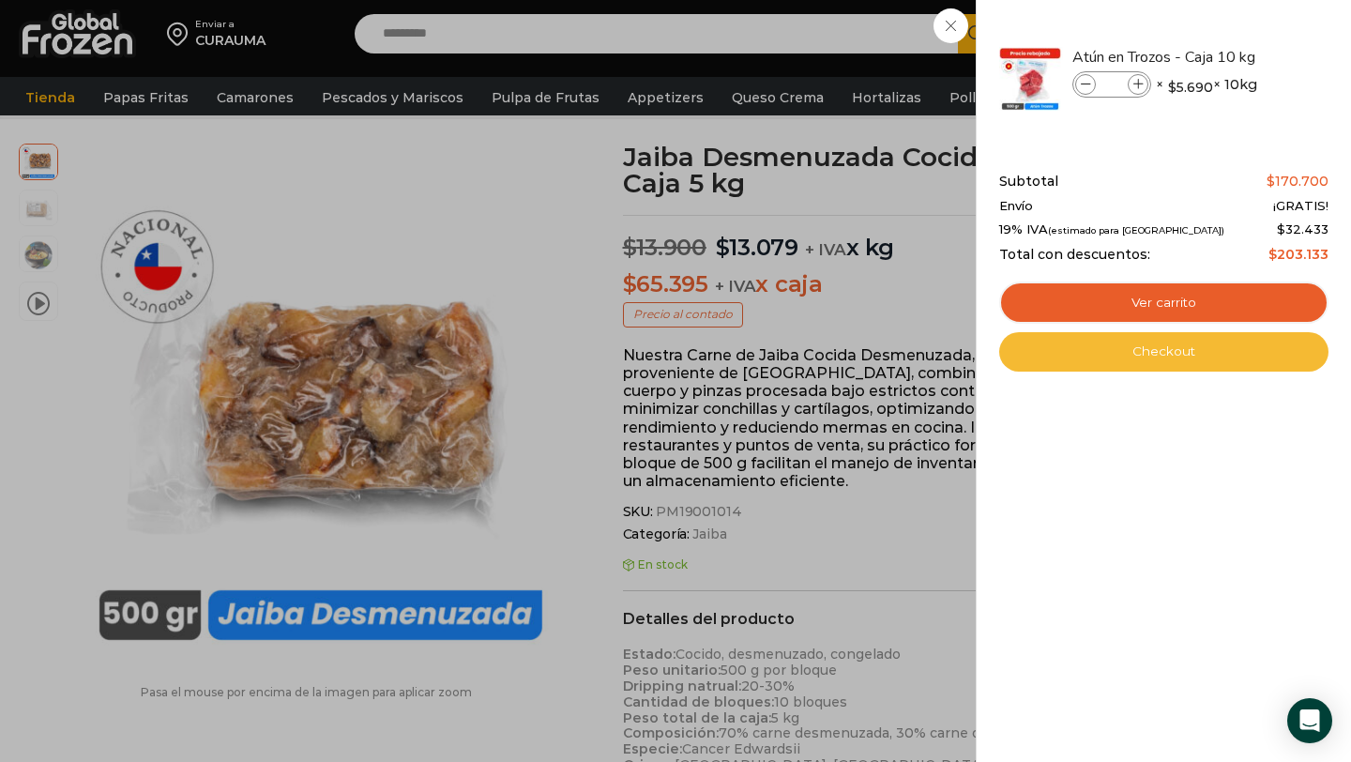
click at [1148, 366] on link "Checkout" at bounding box center [1163, 351] width 329 height 39
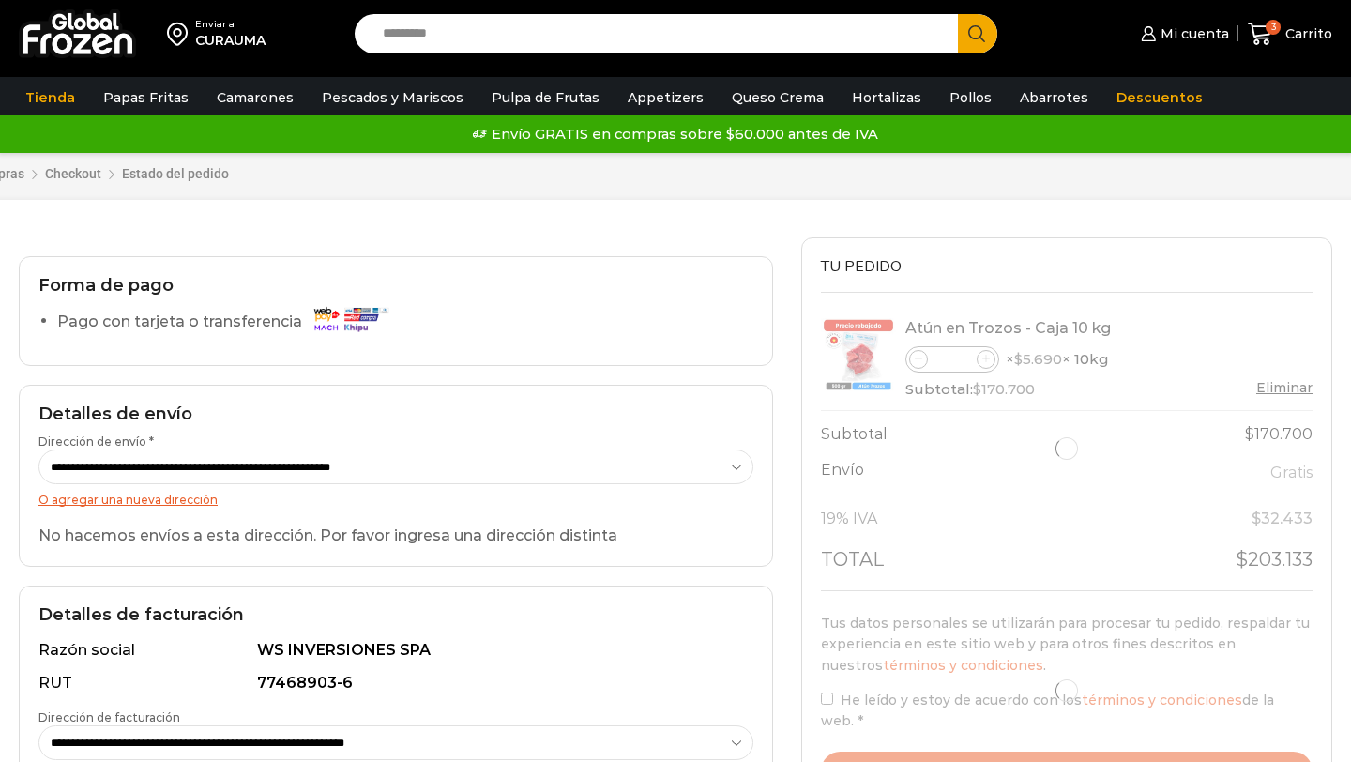
select select "*"
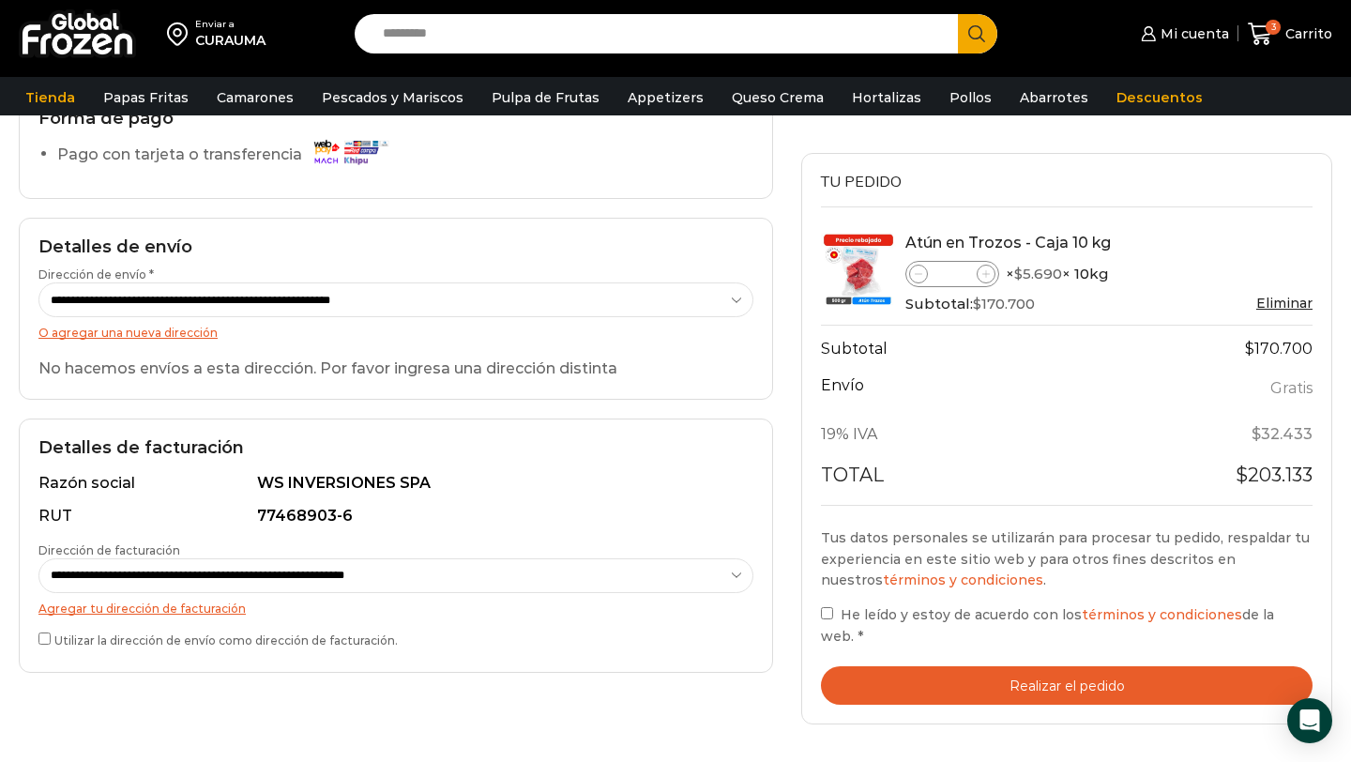
scroll to position [225, 0]
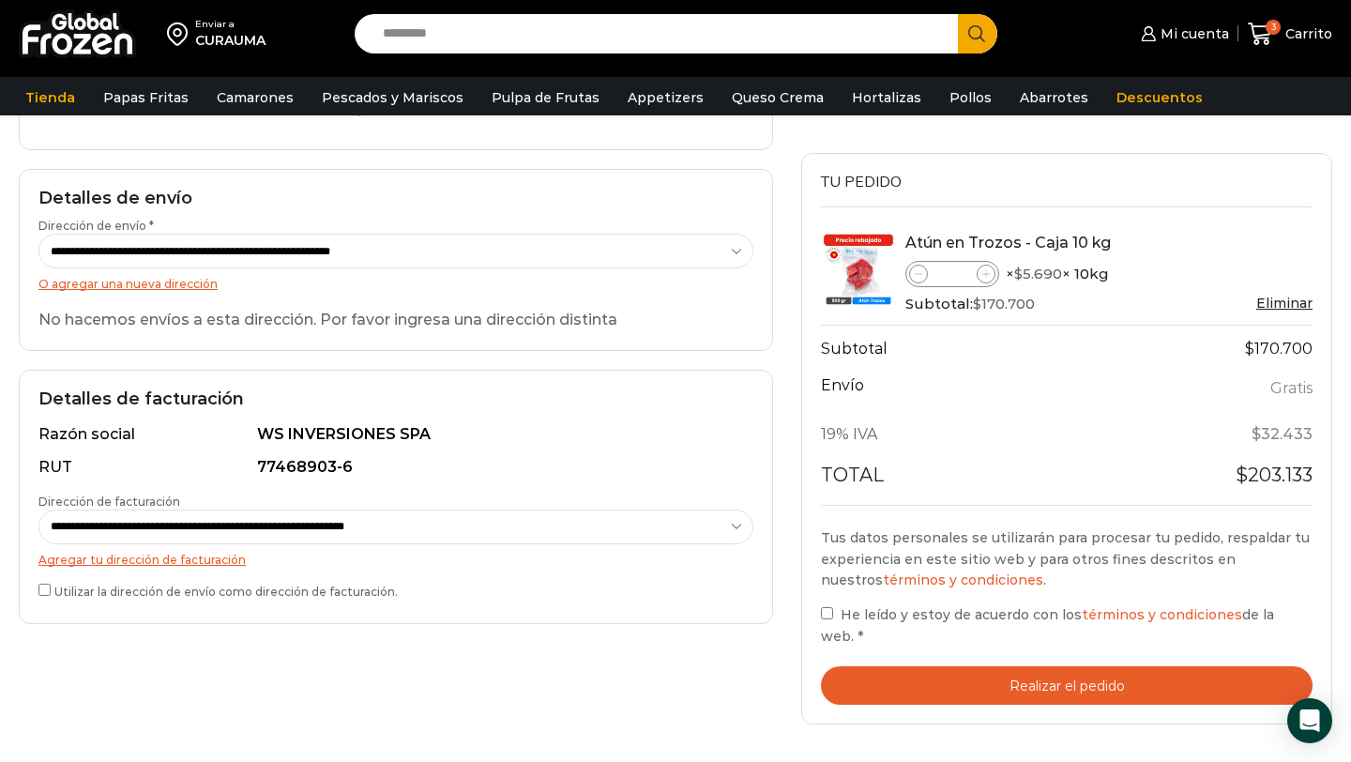
click at [276, 534] on select "**********" at bounding box center [395, 526] width 715 height 35
click at [949, 666] on button "Realizar el pedido" at bounding box center [1066, 685] width 491 height 38
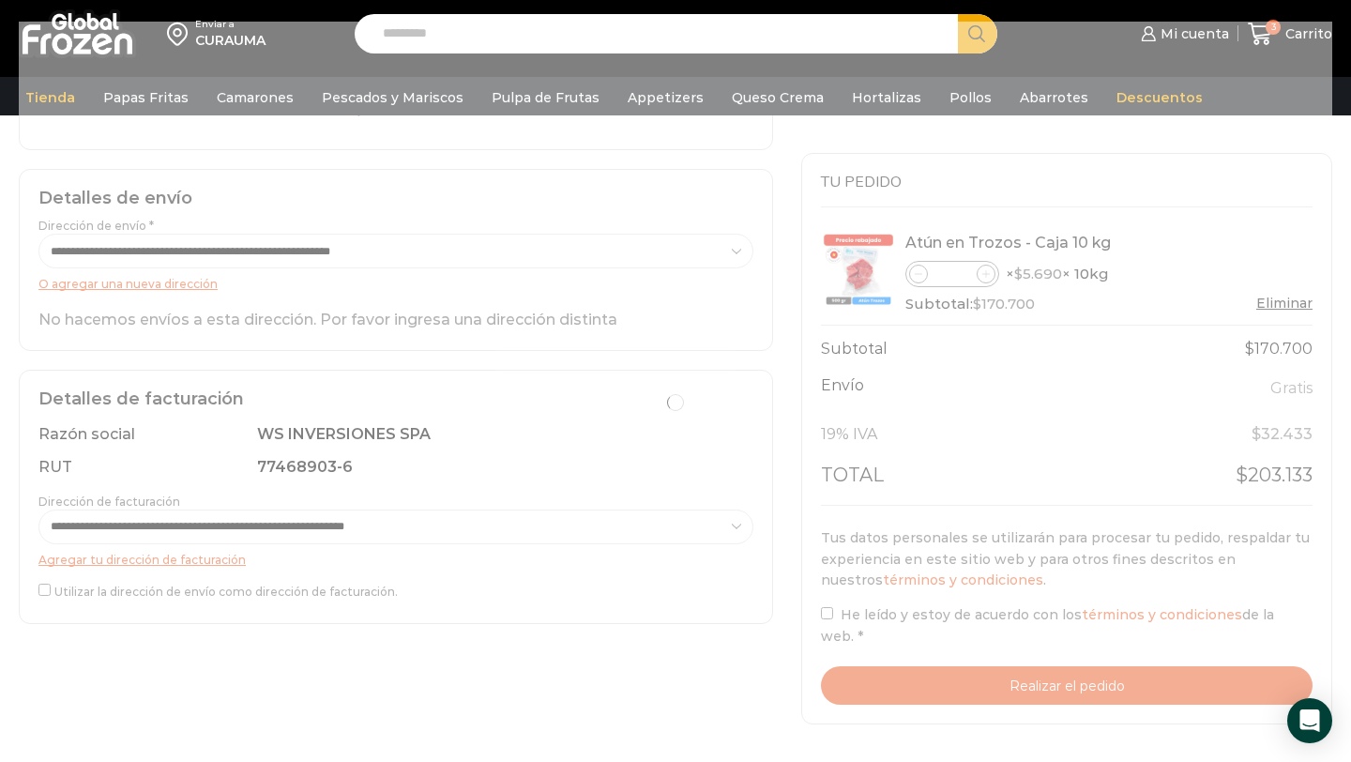
click at [94, 589] on div at bounding box center [675, 403] width 1313 height 762
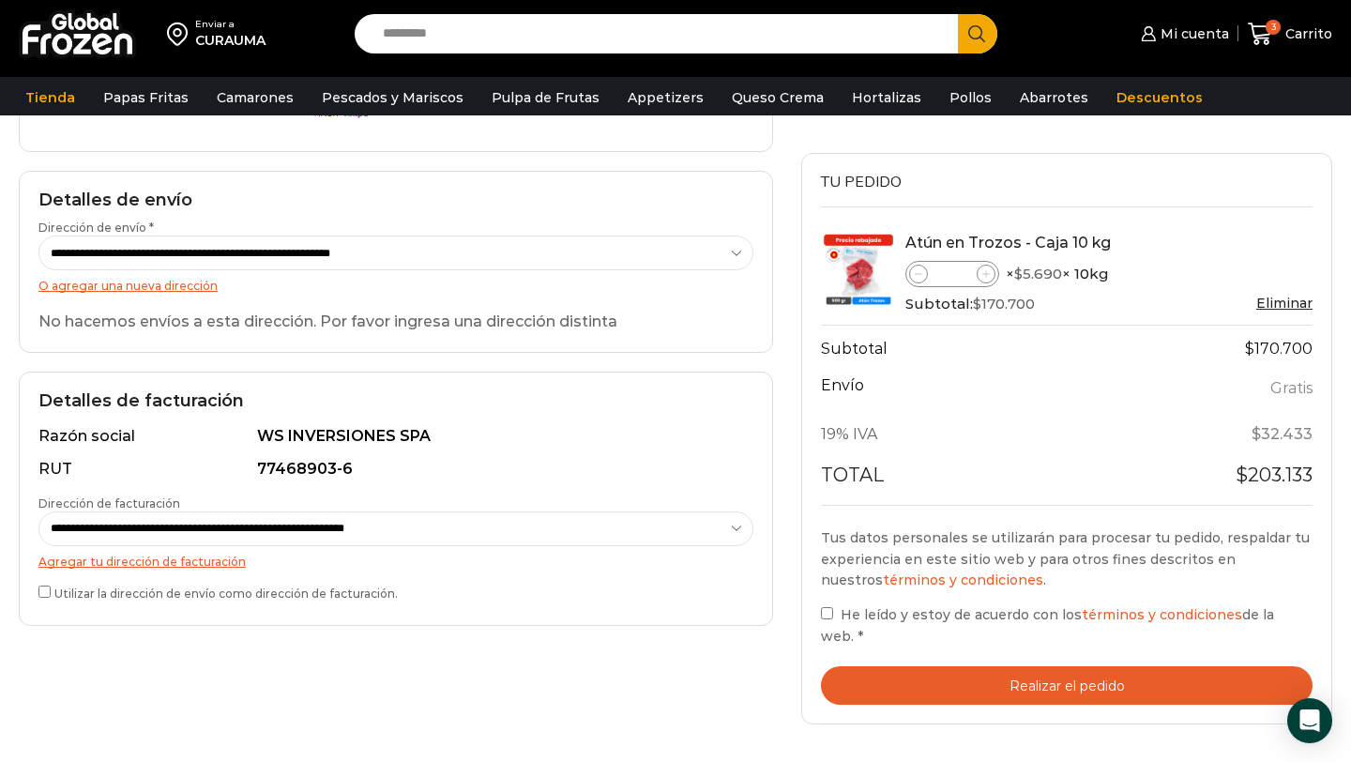
scroll to position [293, 0]
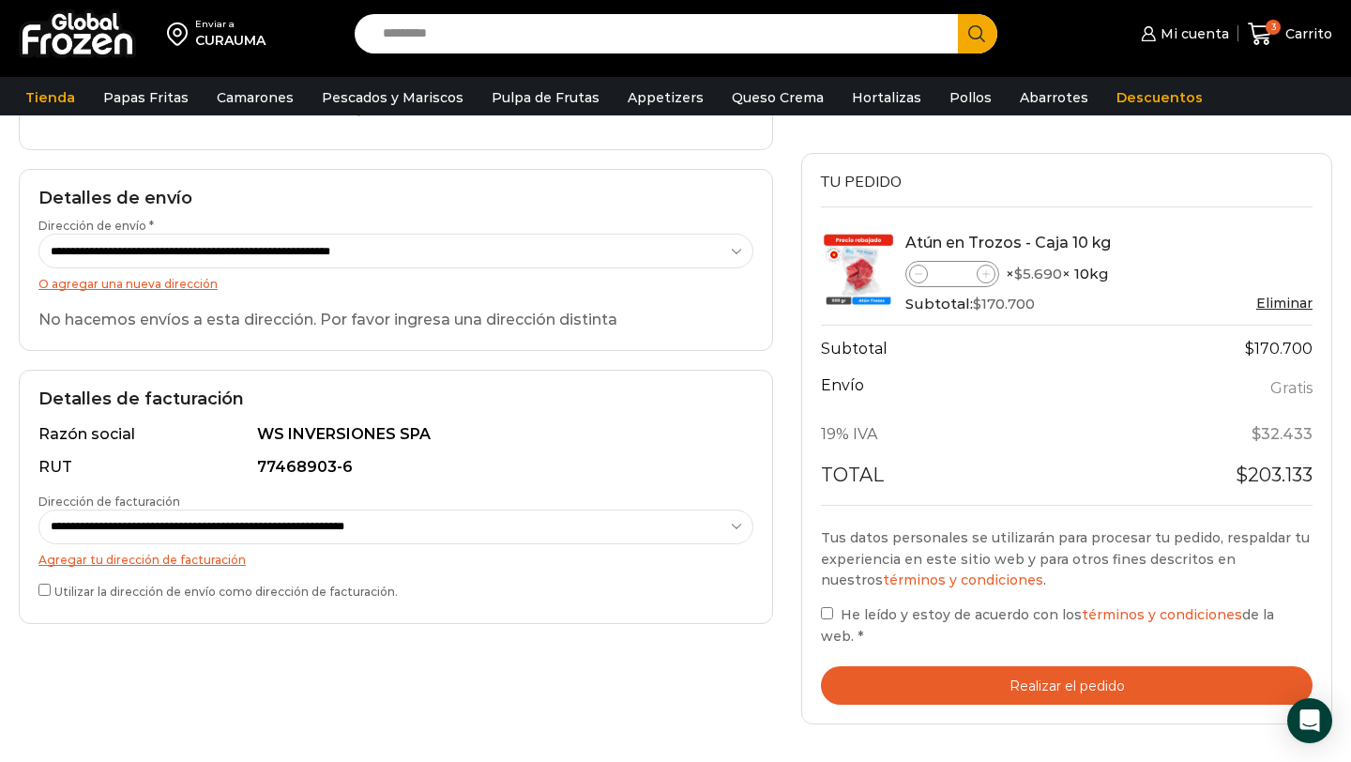
click at [437, 513] on select "**********" at bounding box center [395, 526] width 715 height 35
click at [243, 258] on select "**********" at bounding box center [395, 251] width 715 height 35
click at [38, 234] on select "**********" at bounding box center [395, 251] width 715 height 35
click at [346, 366] on div "**********" at bounding box center [396, 396] width 754 height 455
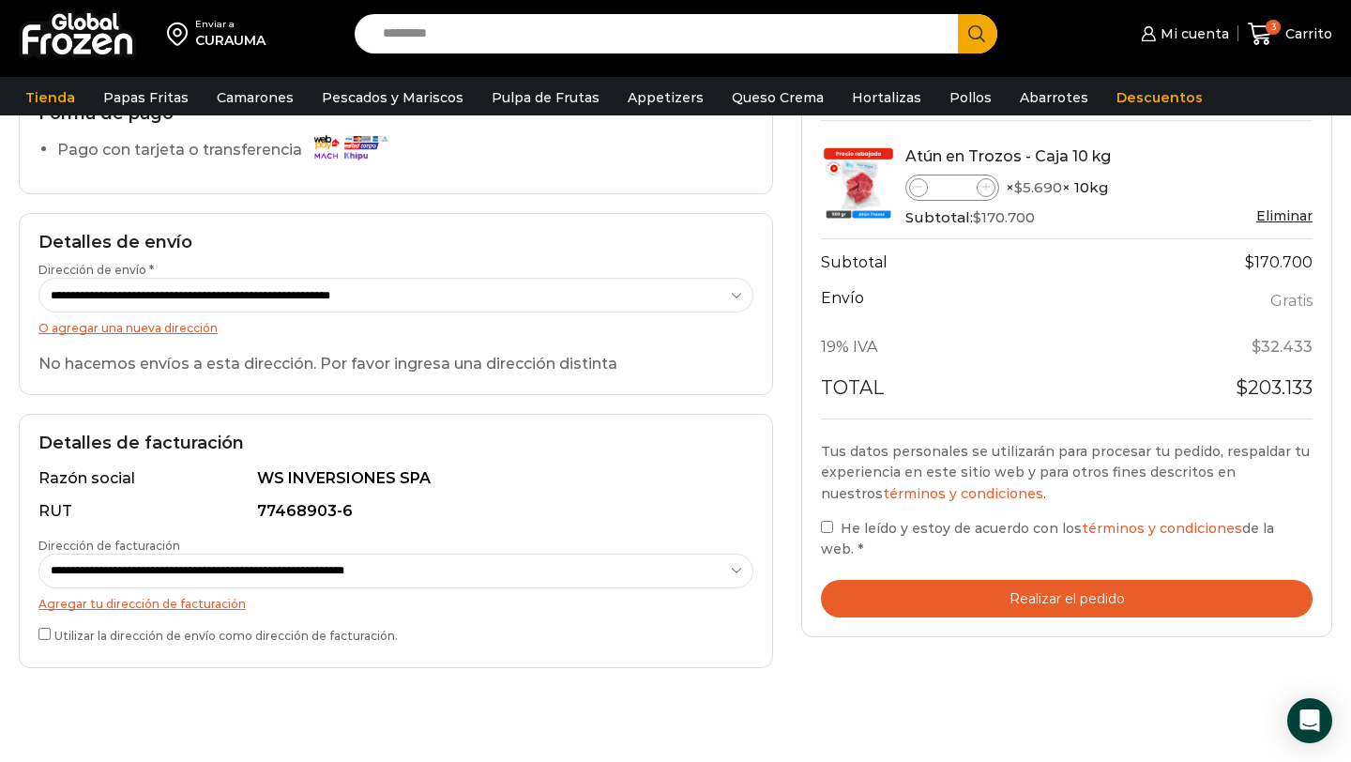
scroll to position [296, 0]
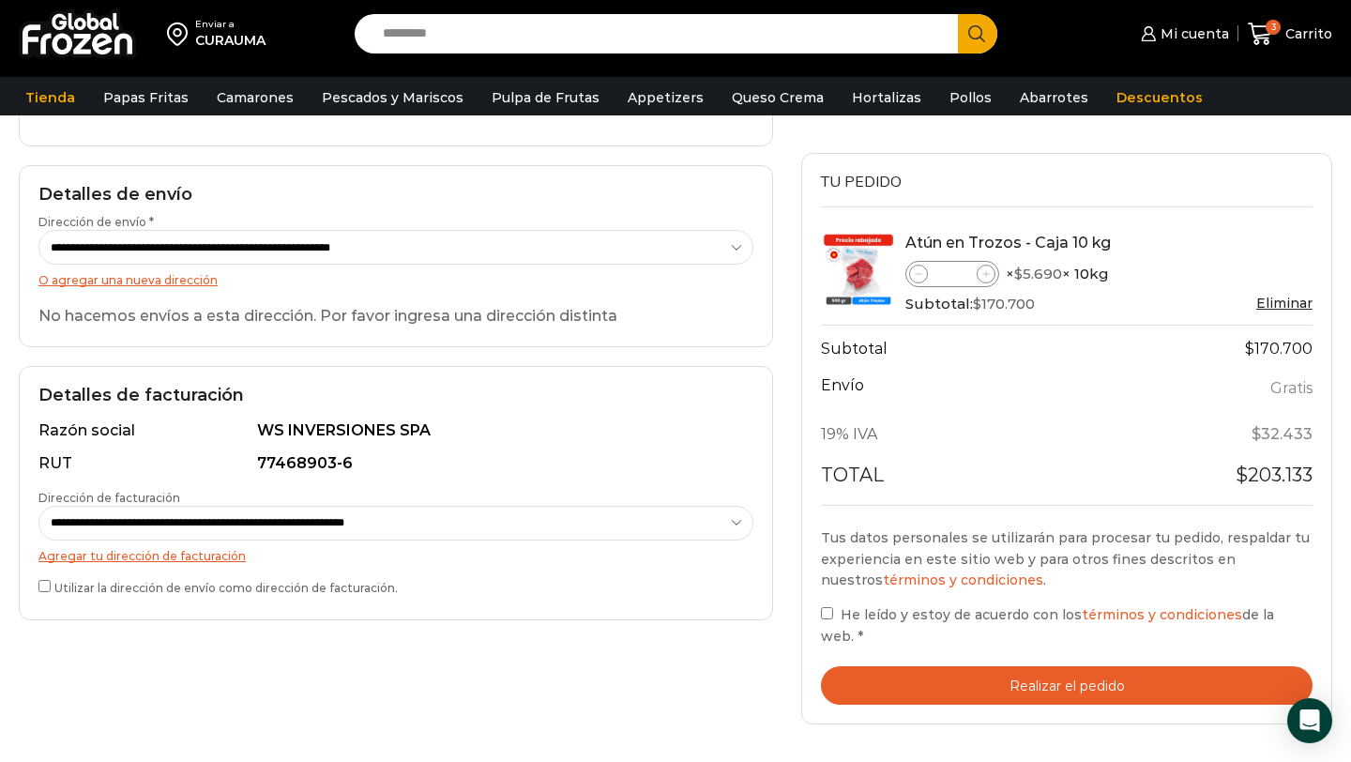
click at [952, 671] on button "Realizar el pedido" at bounding box center [1066, 685] width 491 height 38
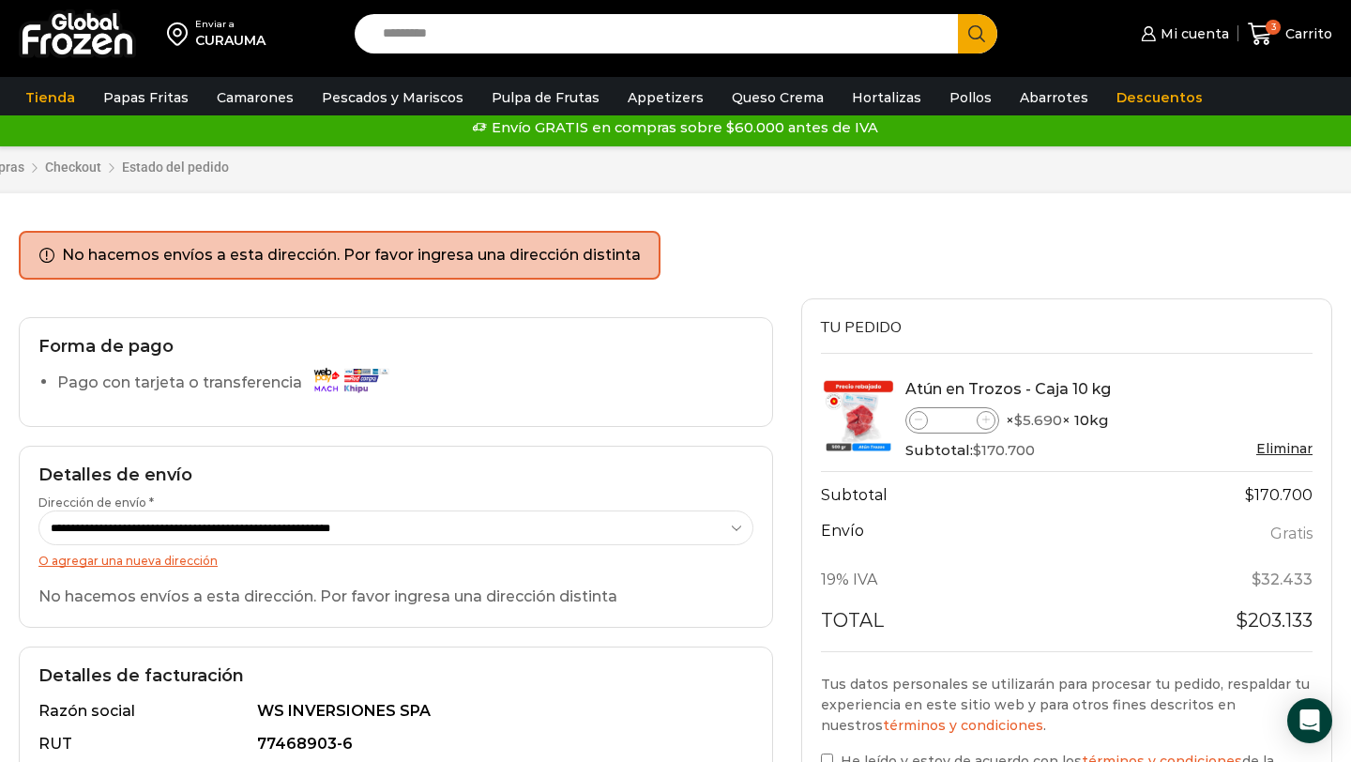
scroll to position [15, 0]
